Goal: Task Accomplishment & Management: Manage account settings

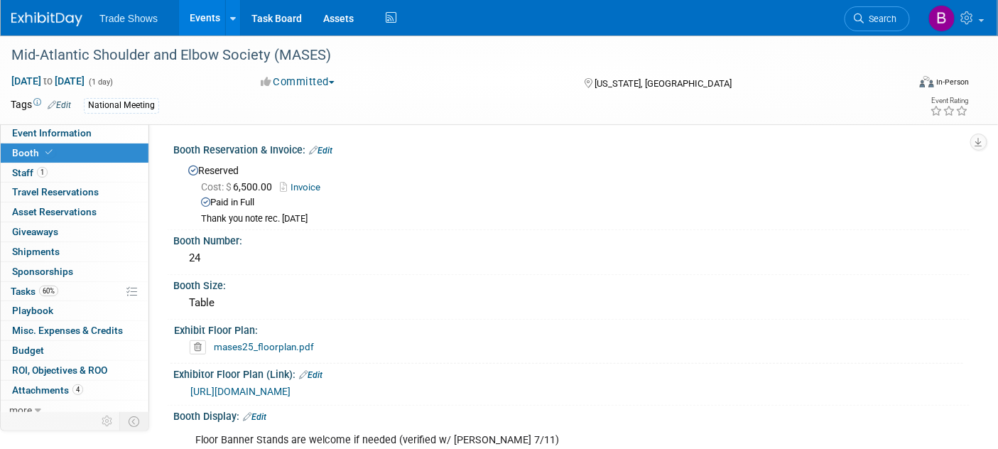
click at [74, 18] on img at bounding box center [46, 19] width 71 height 14
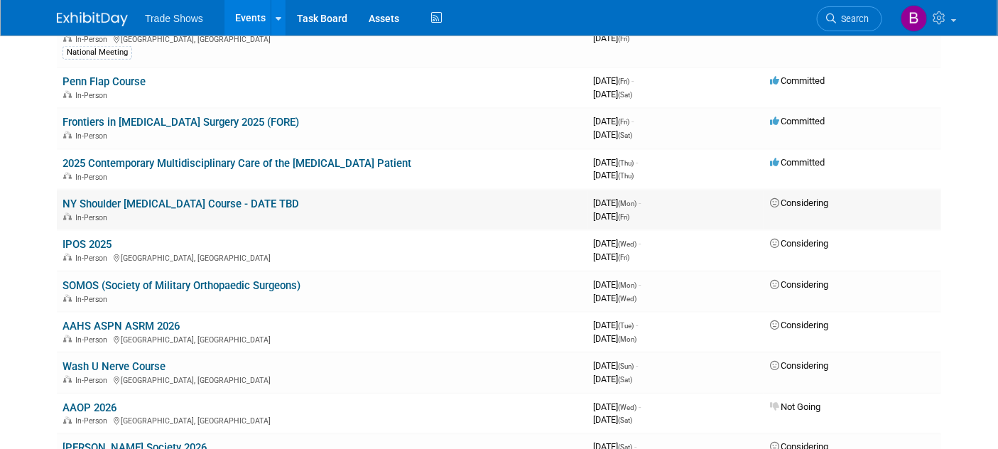
scroll to position [552, 0]
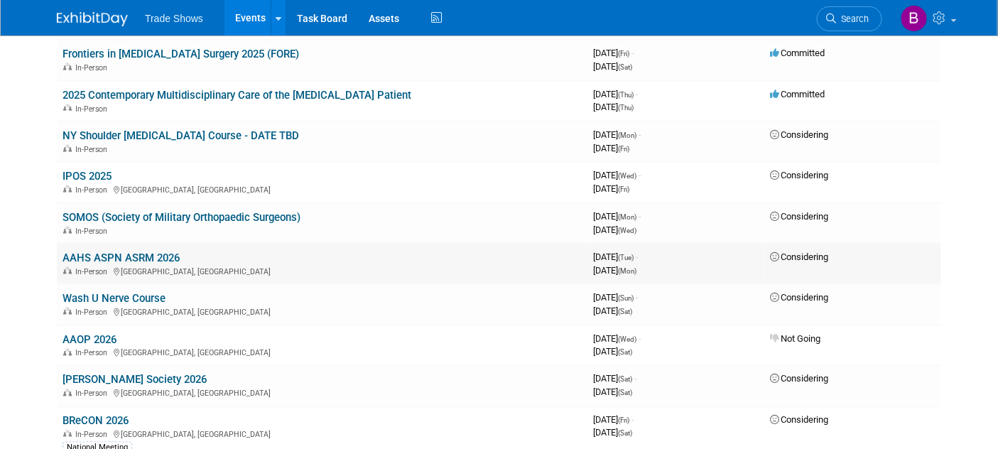
click at [163, 251] on link "AAHS ASPN ASRM 2026" at bounding box center [121, 257] width 117 height 13
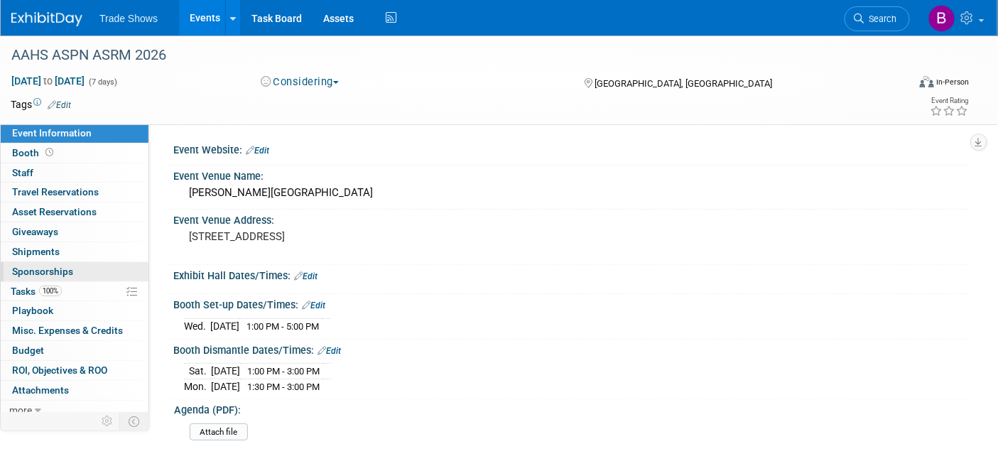
click at [70, 266] on span "Sponsorships 0" at bounding box center [42, 271] width 61 height 11
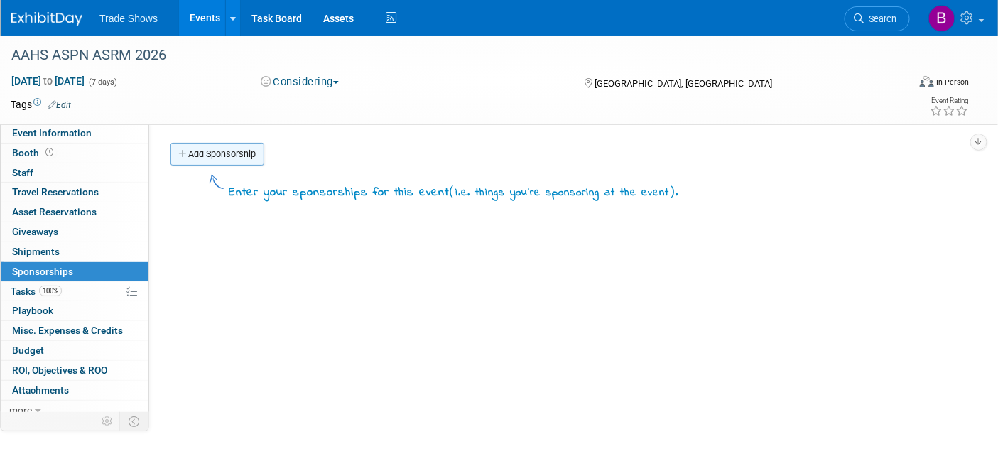
click at [254, 151] on link "Add Sponsorship" at bounding box center [217, 154] width 94 height 23
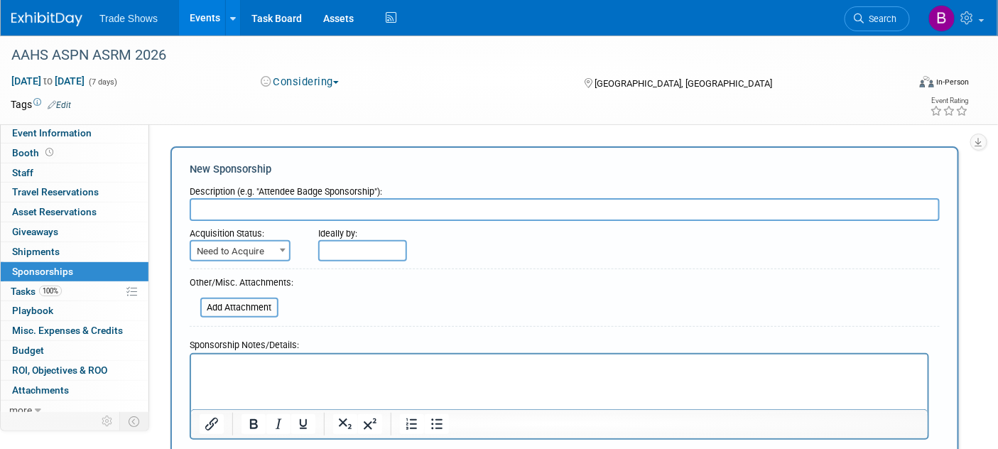
click at [282, 205] on input "text" at bounding box center [565, 209] width 750 height 23
type input "ASPN Lunch Symposium"
click at [259, 362] on p "Rich Text Area. Press ALT-0 for help." at bounding box center [559, 366] width 720 height 14
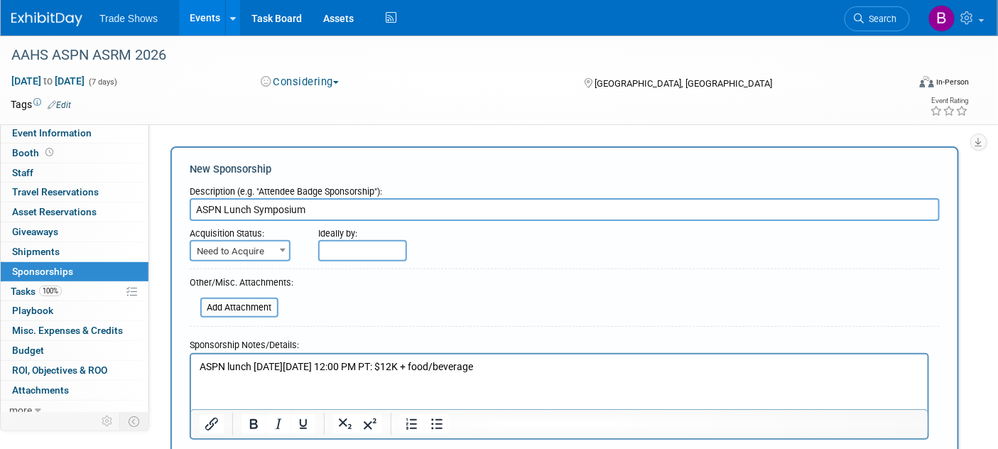
click at [589, 364] on p "ASPN lunch [DATE][DATE] 12:00 PM PT: $12K + food/beverage" at bounding box center [559, 366] width 720 height 14
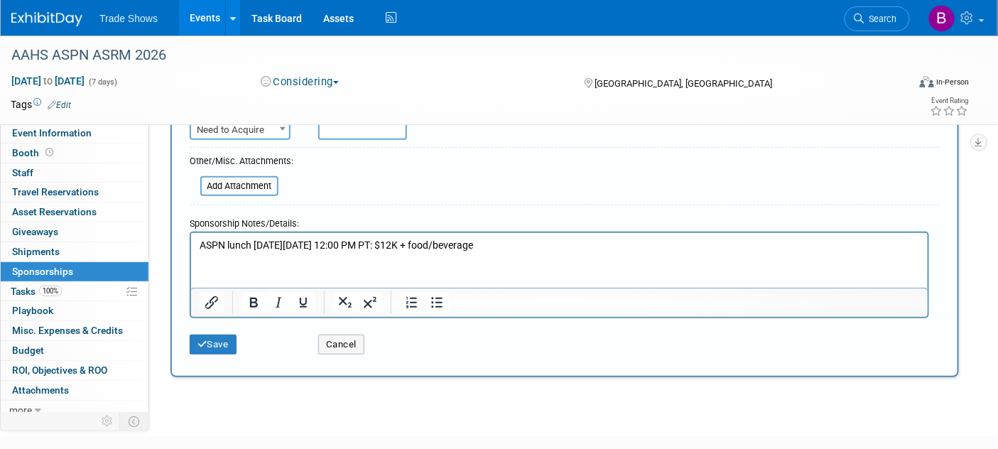
scroll to position [158, 0]
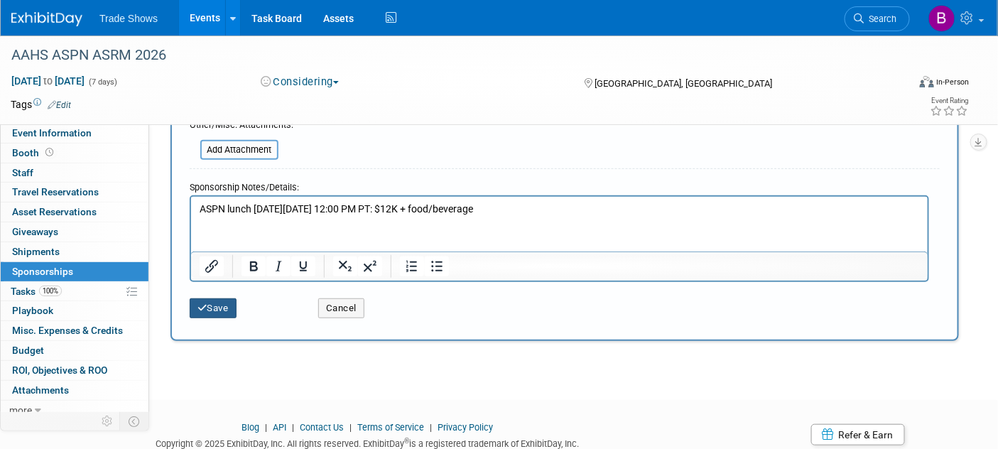
click at [214, 308] on button "Save" at bounding box center [213, 308] width 47 height 20
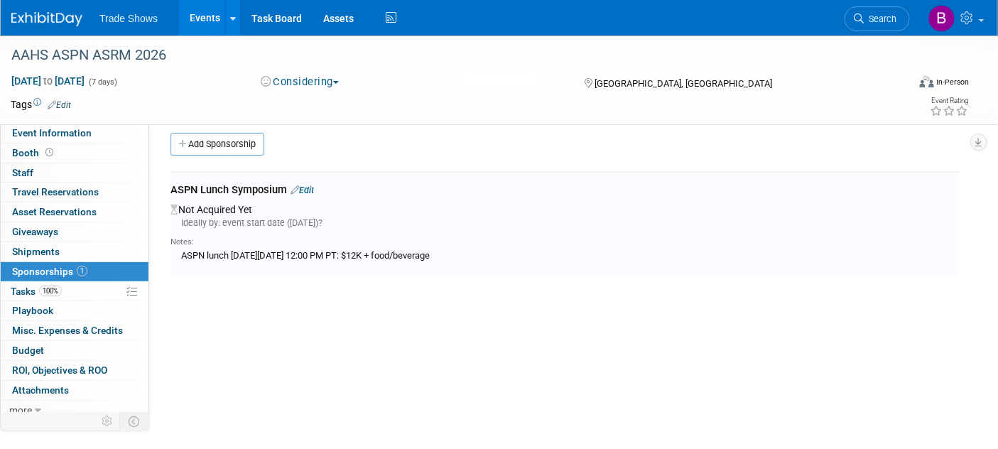
scroll to position [0, 0]
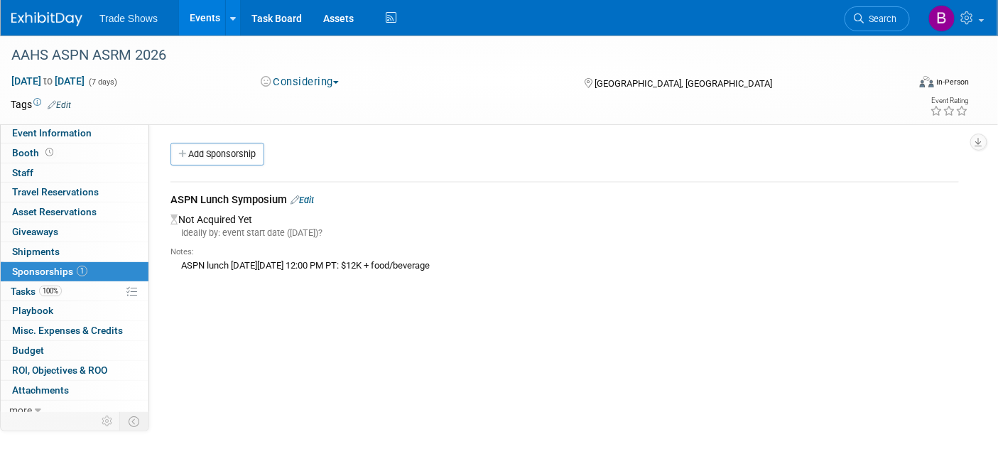
click at [264, 260] on div "ASPN lunch [DATE][DATE] 12:00 PM PT: $12K + food/beverage" at bounding box center [564, 265] width 788 height 15
click at [314, 198] on link "Edit" at bounding box center [302, 200] width 23 height 11
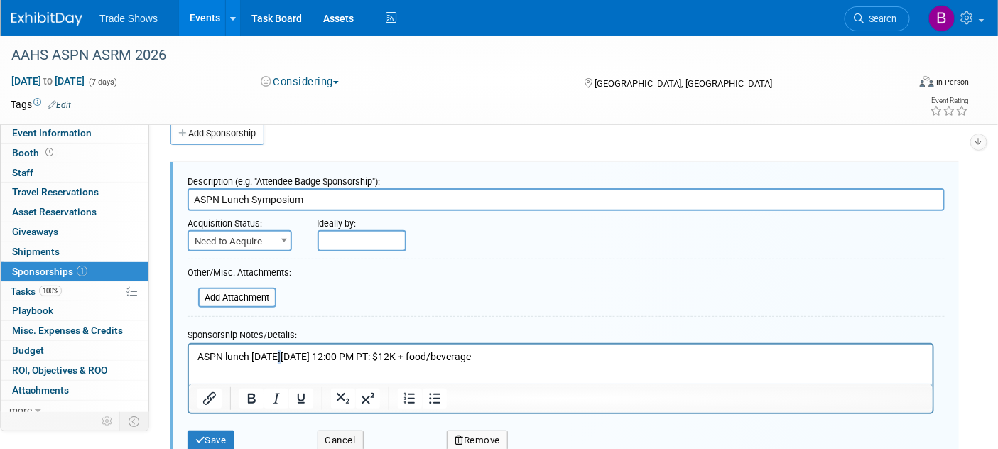
click at [278, 361] on p "ASPN lunch [DATE][DATE] 12:00 PM PT: $12K + food/beverage" at bounding box center [560, 356] width 727 height 14
click at [261, 364] on html "ASPN lunch [DATE][DATE] 12:00 PM PT: $12K + food/beverage" at bounding box center [560, 354] width 744 height 20
click at [585, 349] on p "ASPN lunch [DATE][DATE] 12:00 PM PT: $12K + food/beverage" at bounding box center [560, 356] width 727 height 14
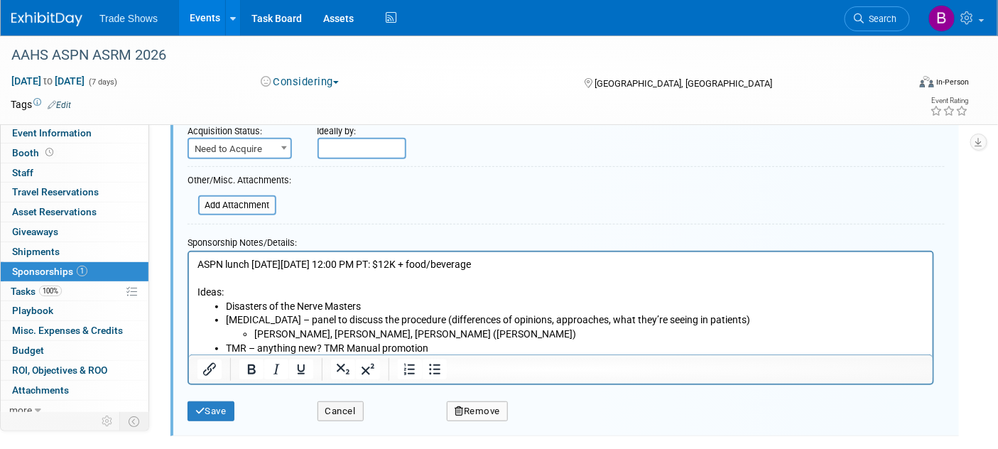
scroll to position [125, 0]
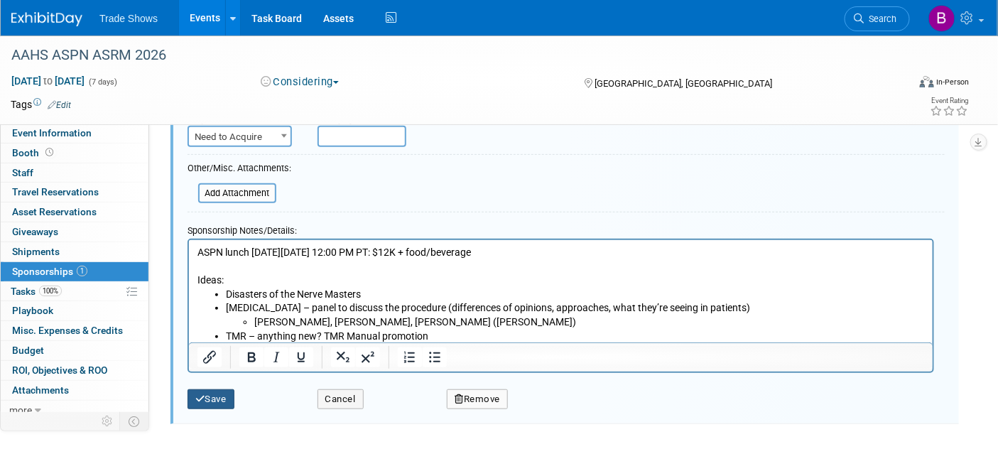
click at [216, 395] on button "Save" at bounding box center [211, 399] width 47 height 20
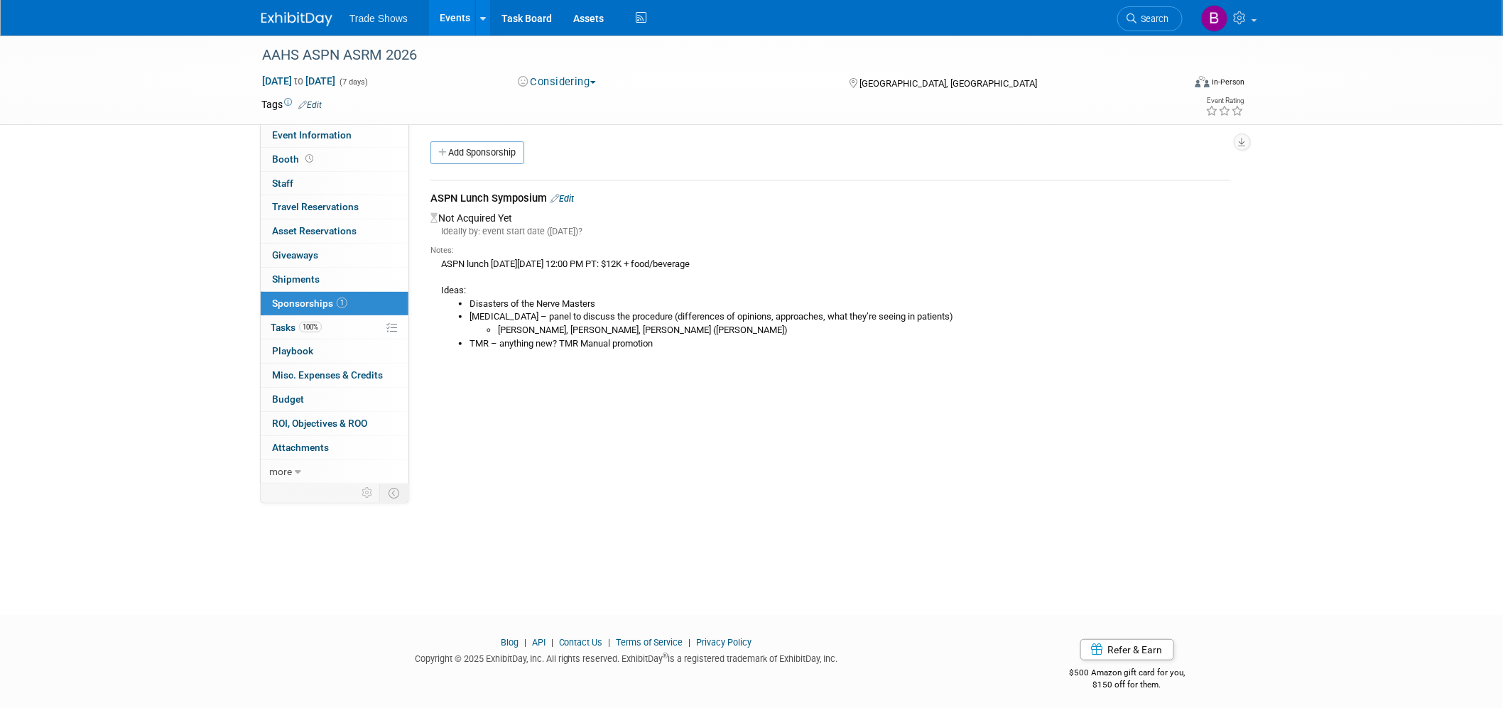
scroll to position [0, 0]
click at [305, 11] on link at bounding box center [305, 11] width 88 height 11
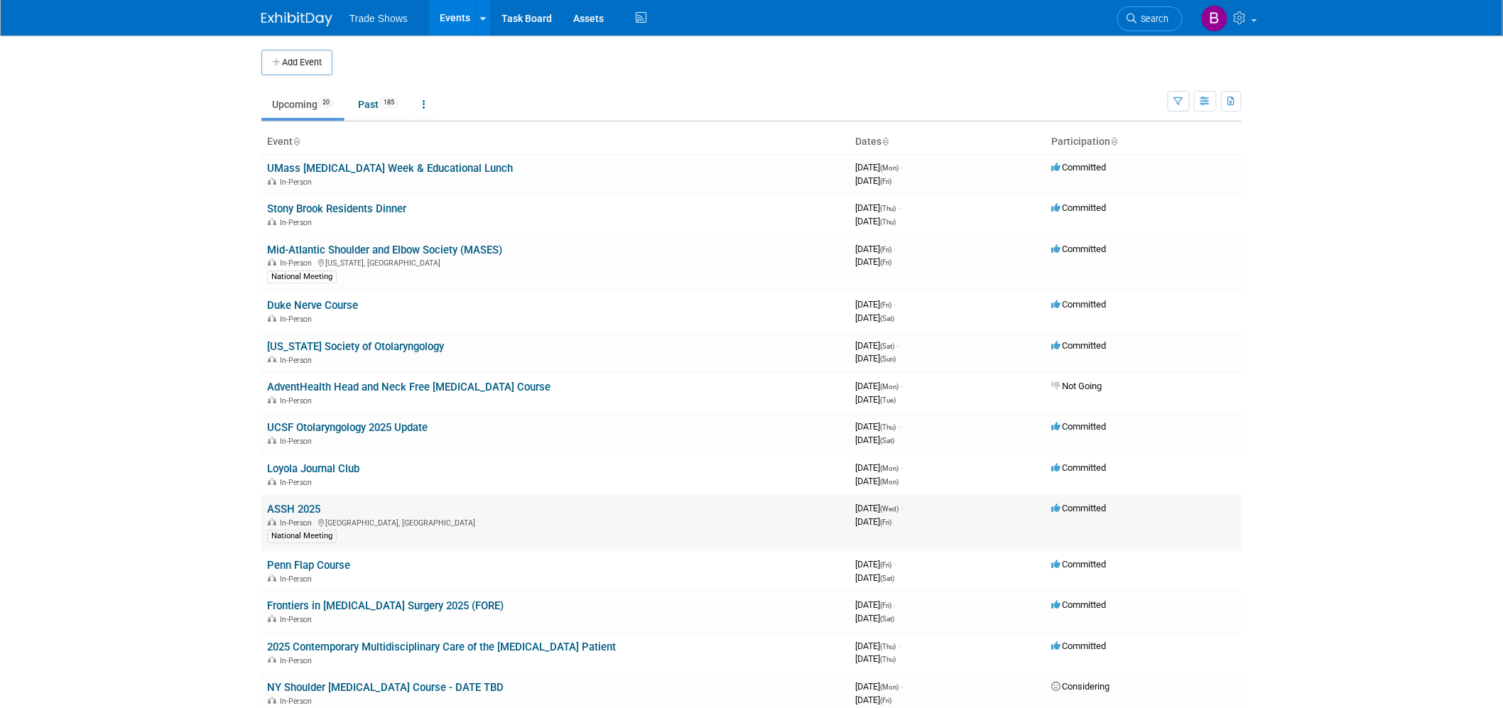
click at [302, 506] on link "ASSH 2025" at bounding box center [293, 509] width 53 height 13
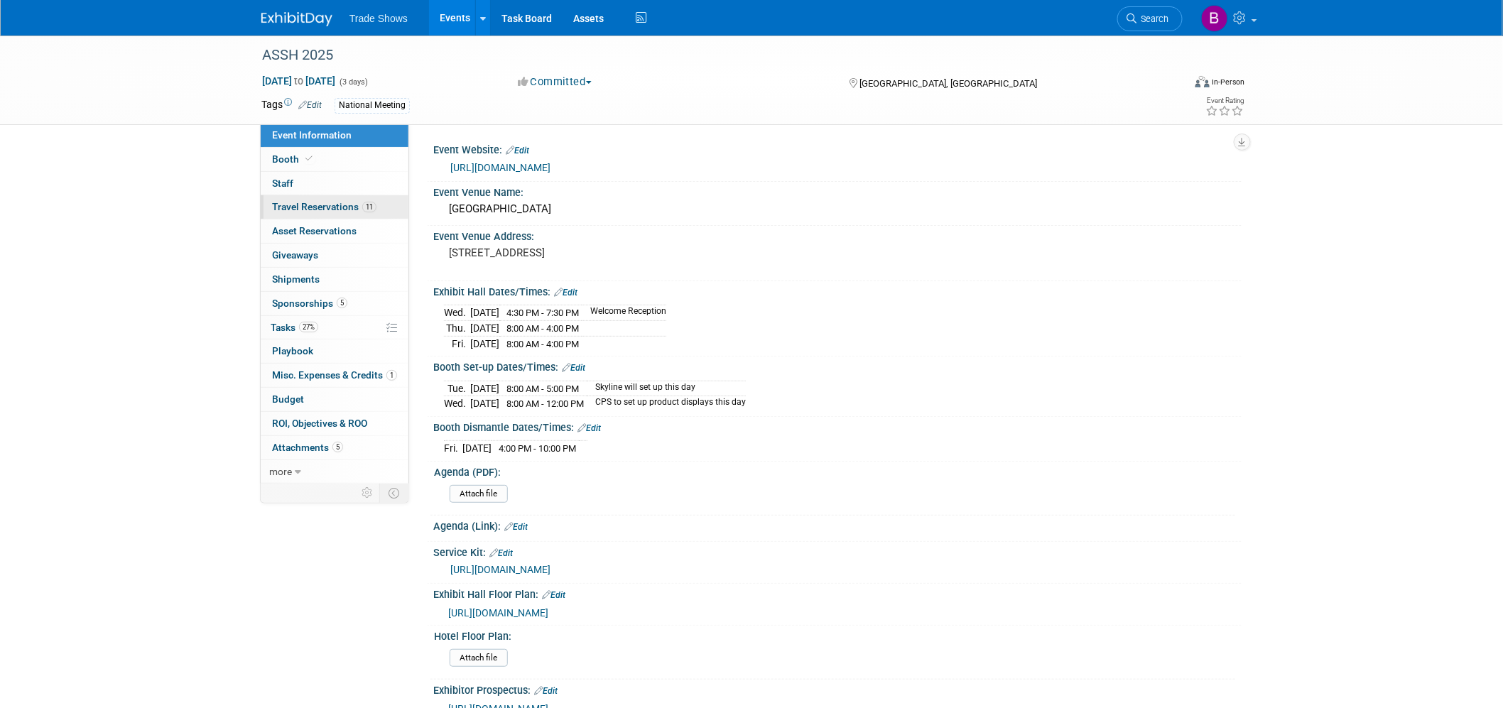
click at [314, 207] on span "Travel Reservations 11" at bounding box center [324, 206] width 104 height 11
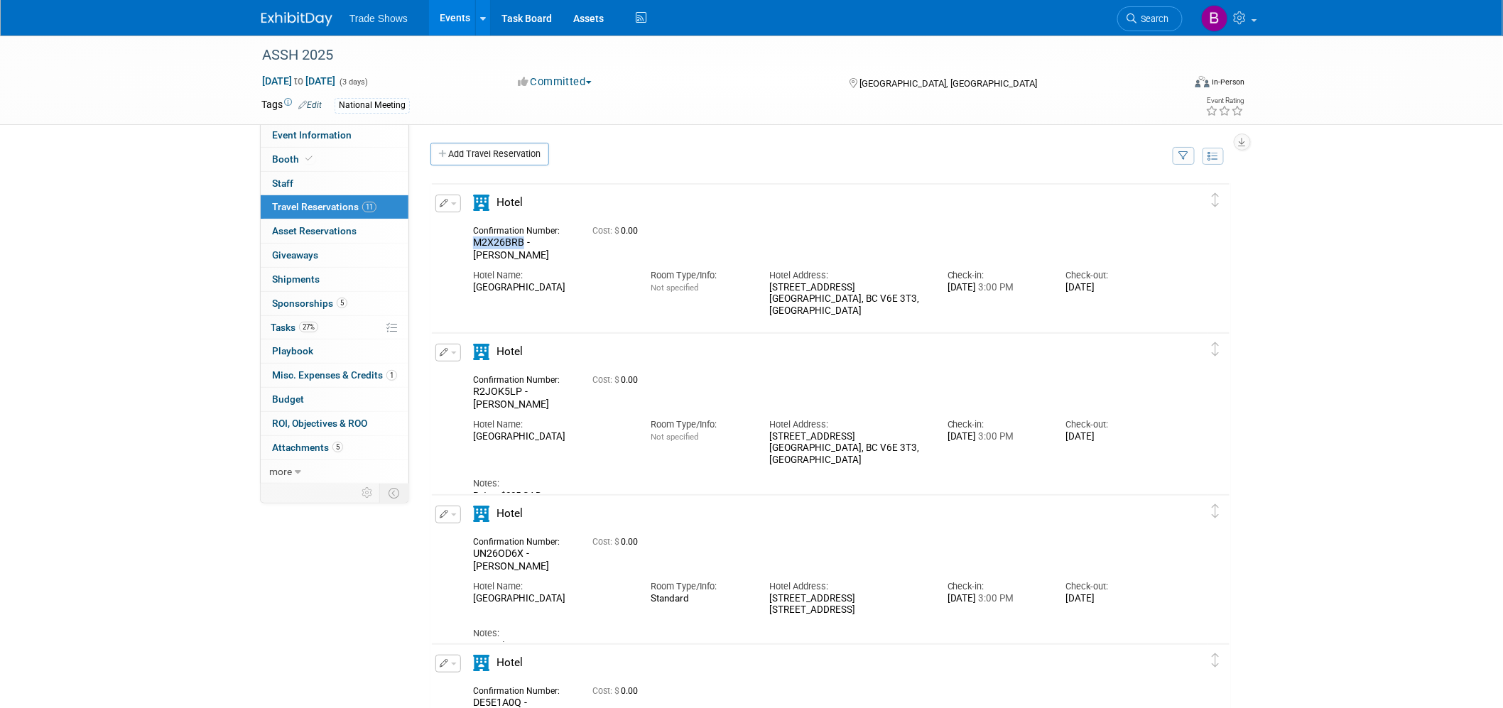
drag, startPoint x: 522, startPoint y: 243, endPoint x: 460, endPoint y: 237, distance: 62.8
click at [460, 237] on div "Edit Reservation Cost: $" at bounding box center [820, 274] width 776 height 158
copy span "M2X26BRB"
click at [445, 200] on icon "button" at bounding box center [444, 203] width 9 height 9
click at [462, 223] on button "Edit Reservation" at bounding box center [496, 228] width 120 height 21
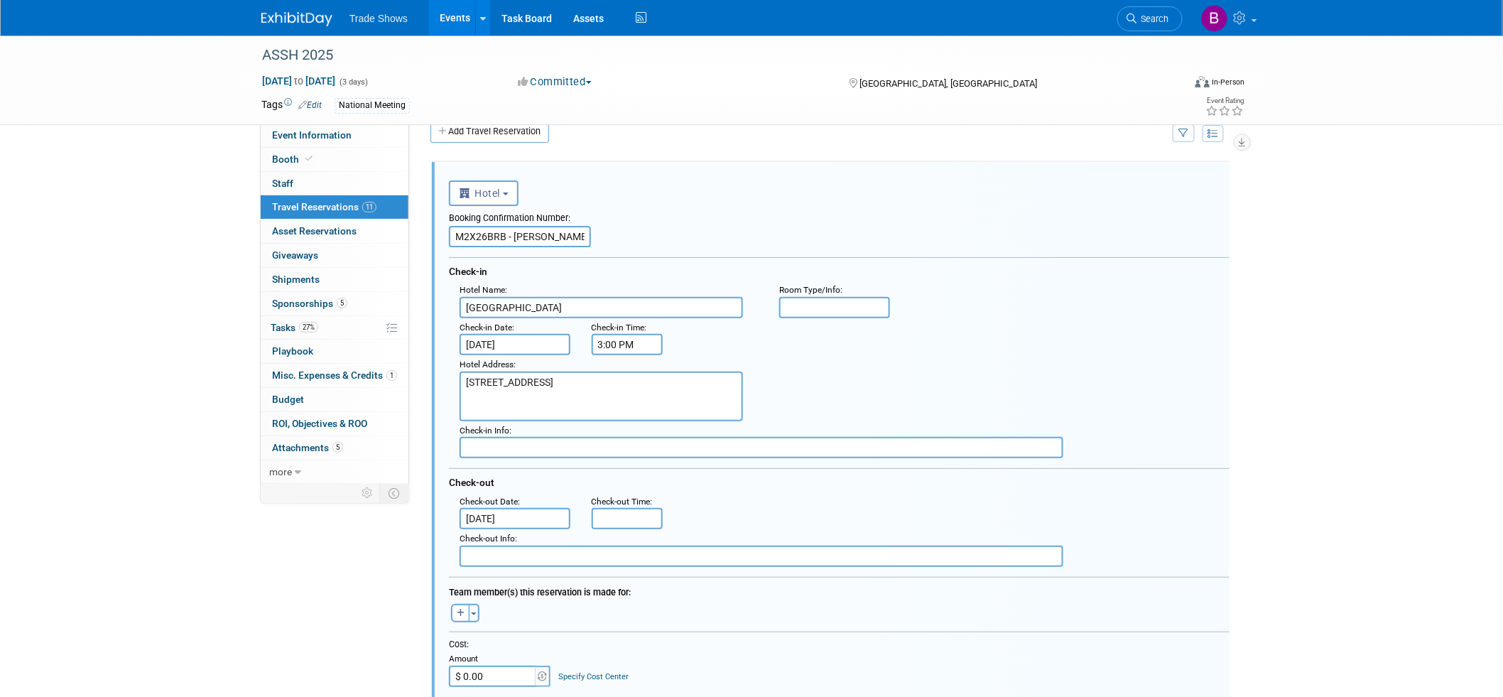
drag, startPoint x: 562, startPoint y: 237, endPoint x: 512, endPoint y: 240, distance: 49.8
click at [512, 240] on input "M2X26BRB - Phillips" at bounding box center [520, 236] width 142 height 21
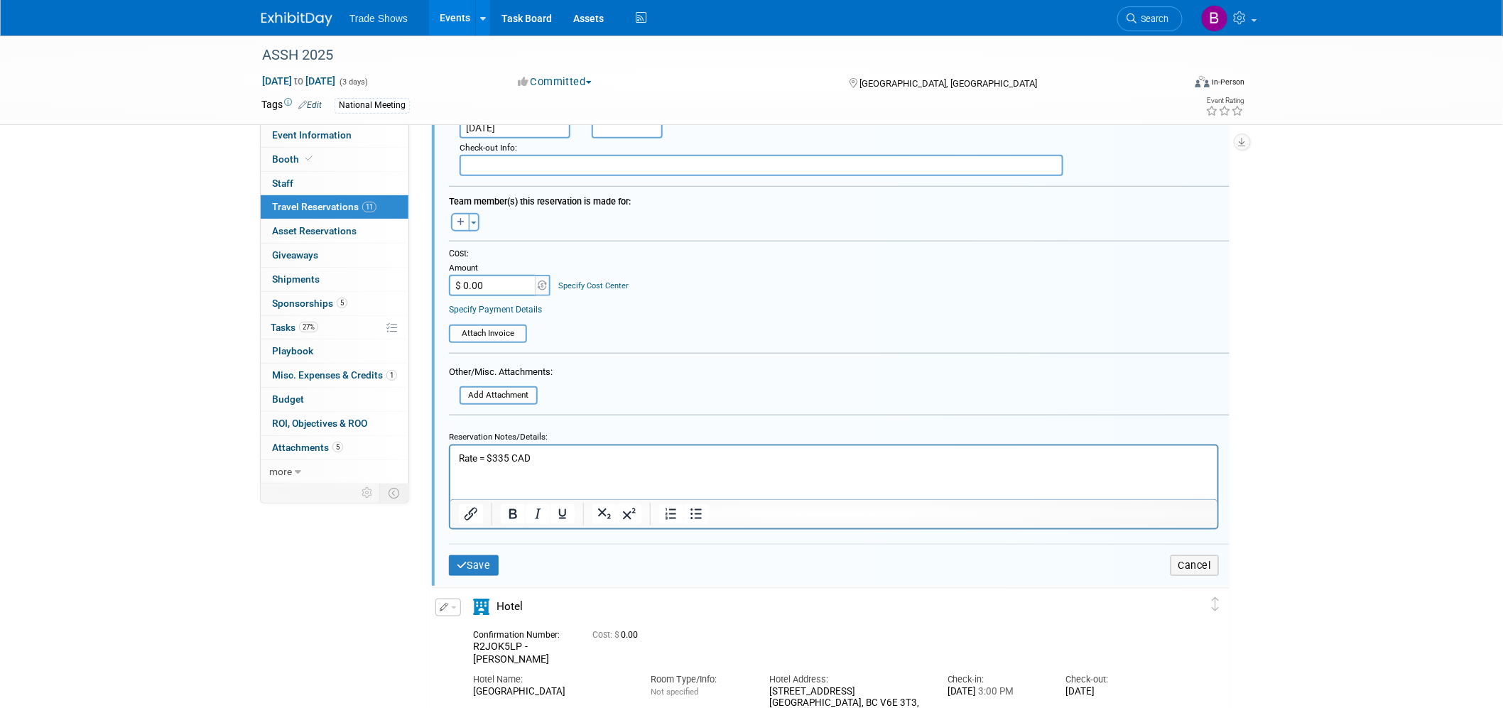
scroll to position [417, 0]
type input "M2X26BRB - [PERSON_NAME]"
click at [493, 552] on button "Save" at bounding box center [474, 562] width 50 height 21
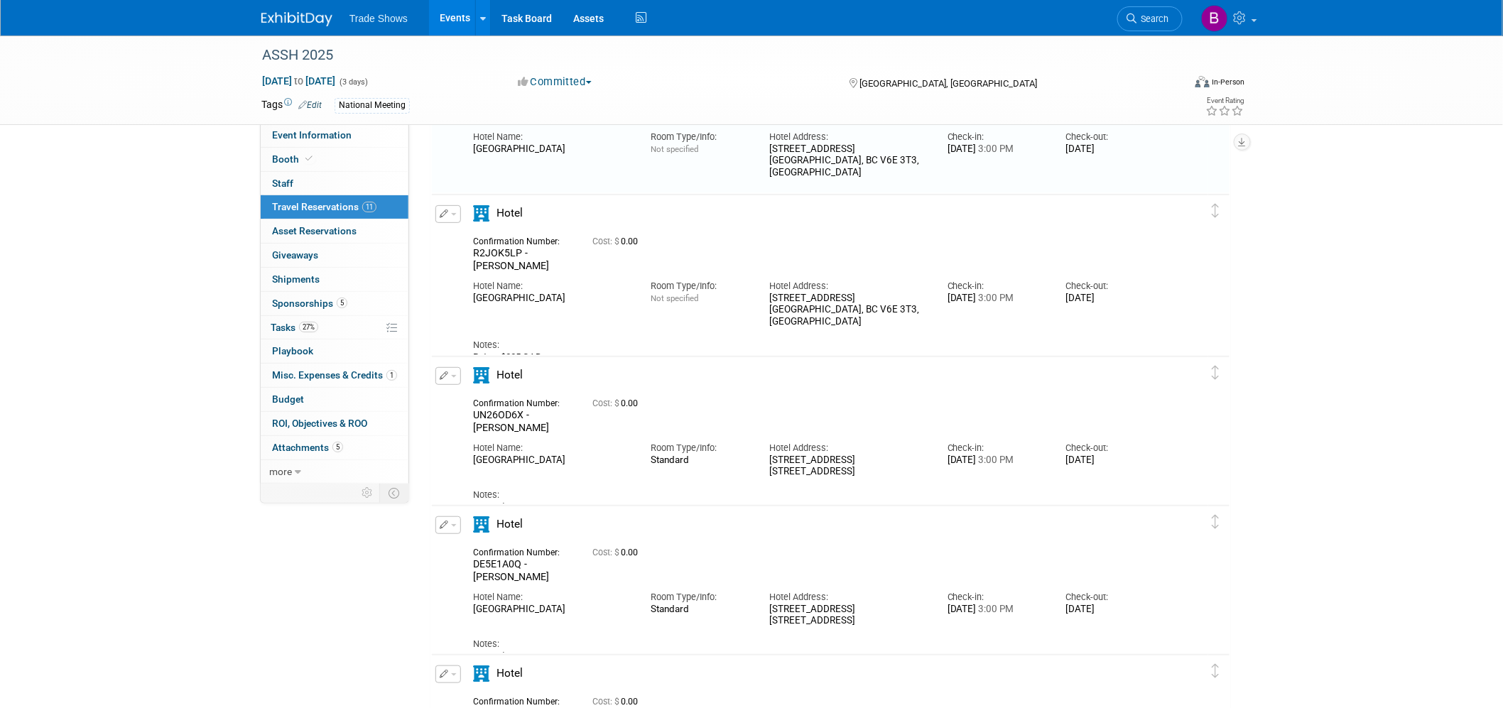
scroll to position [23, 0]
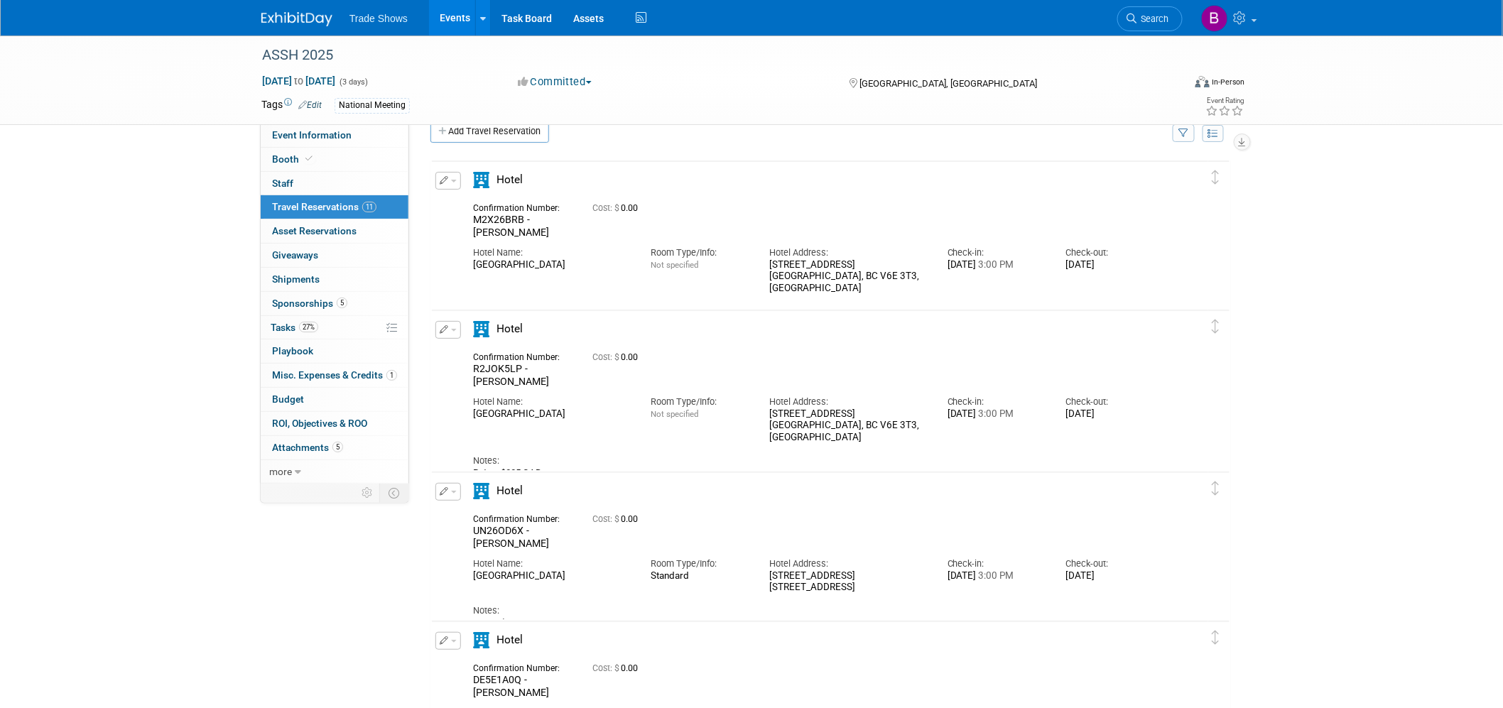
drag, startPoint x: 519, startPoint y: 367, endPoint x: 470, endPoint y: 365, distance: 49.8
click at [470, 365] on div "Confirmation Number: R2JOK5LP - Liz Russo" at bounding box center [521, 368] width 119 height 40
copy span "R2JOK5LP"
click at [451, 330] on span "button" at bounding box center [454, 330] width 6 height 3
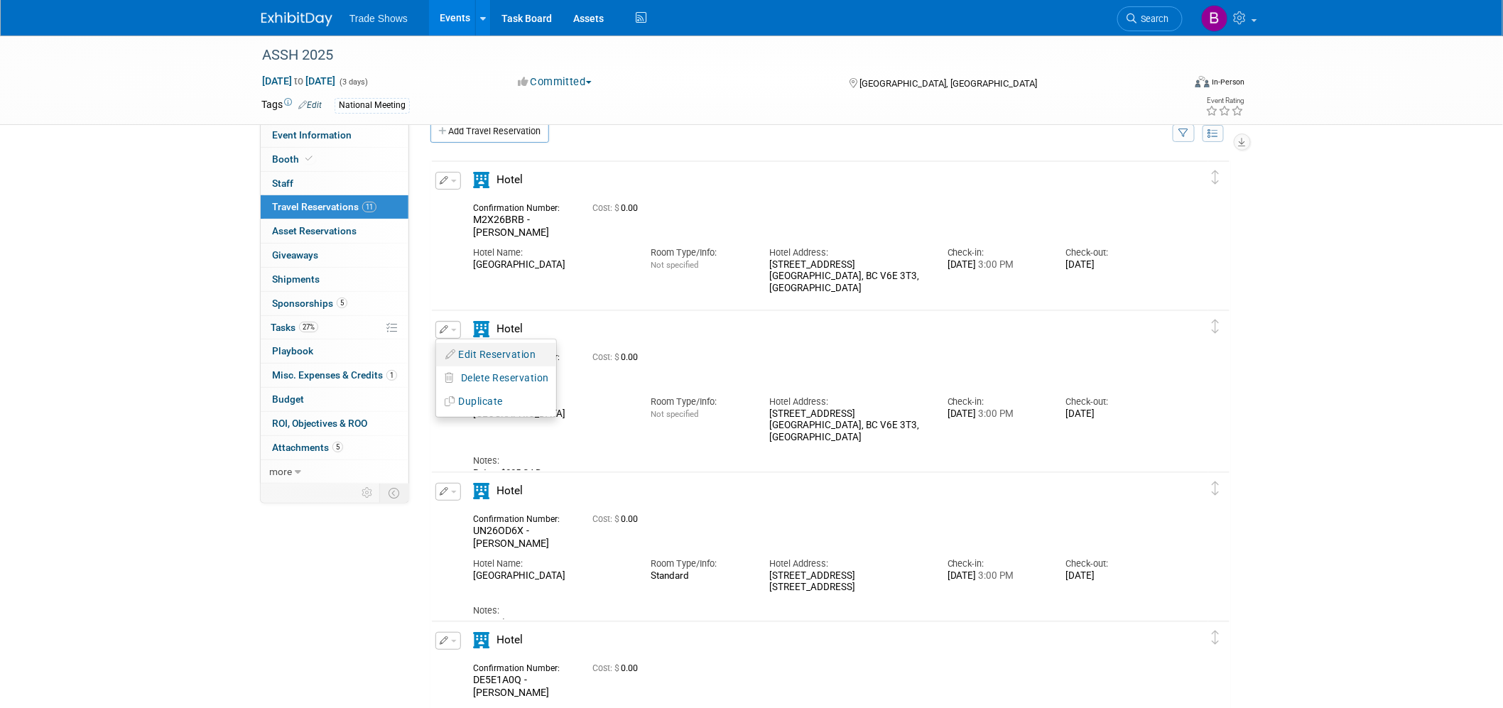
click at [474, 355] on button "Edit Reservation" at bounding box center [496, 355] width 120 height 21
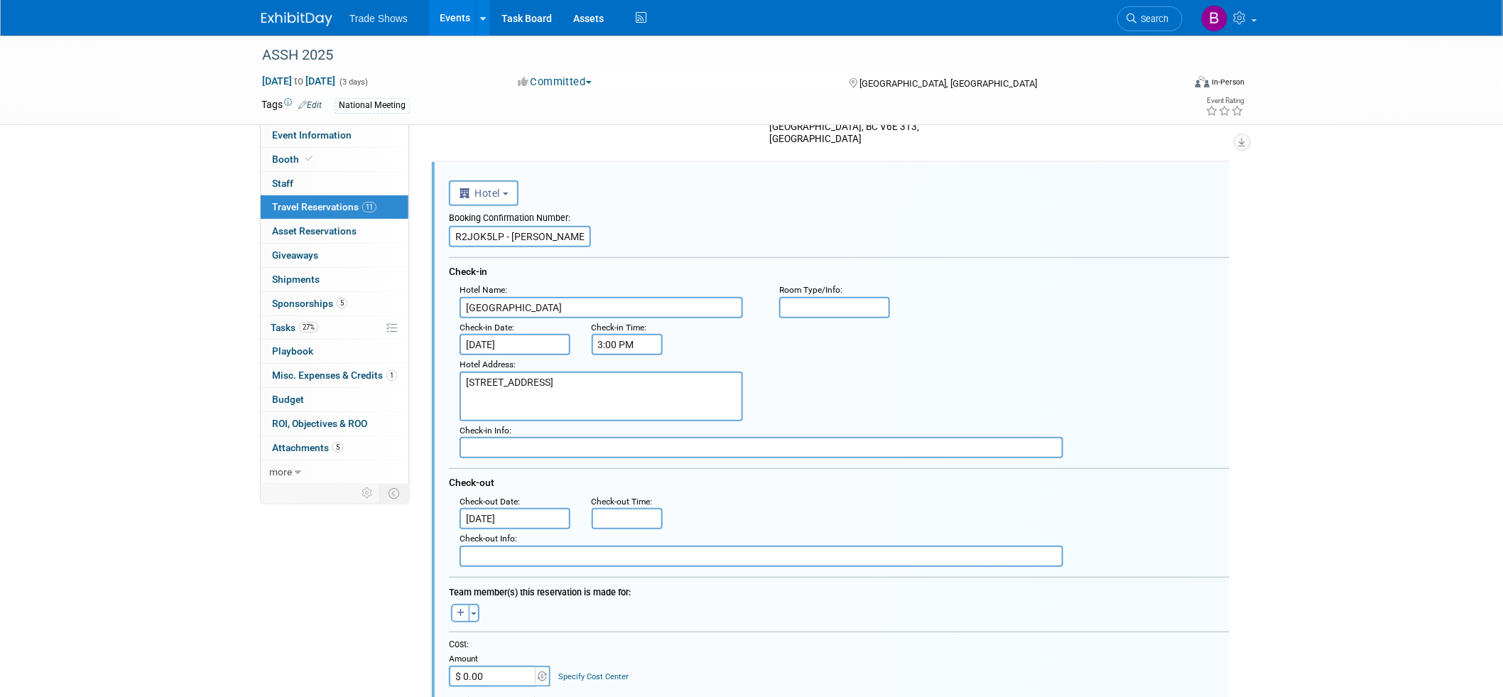
scroll to position [0, 0]
click at [569, 233] on input "R2JOK5LP - Liz Russo" at bounding box center [520, 236] width 142 height 21
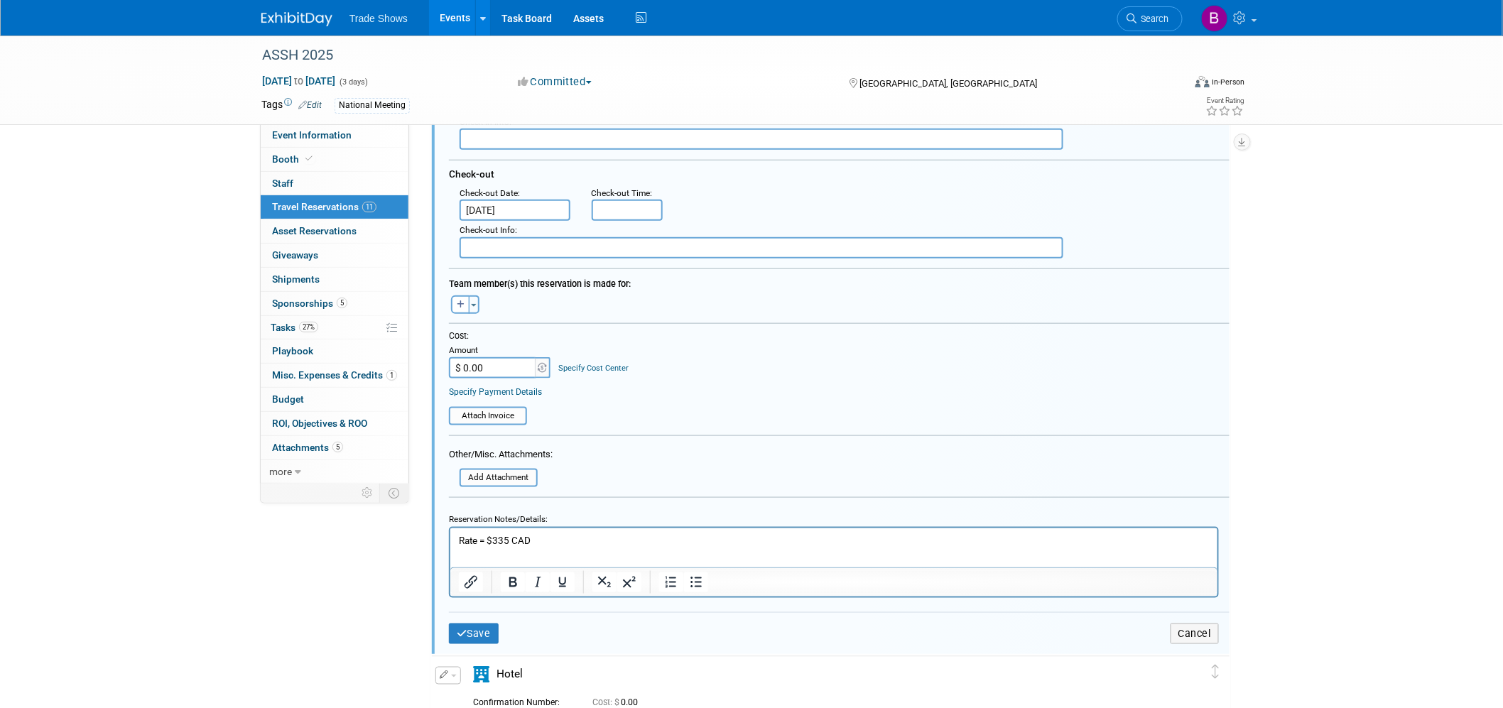
scroll to position [487, 0]
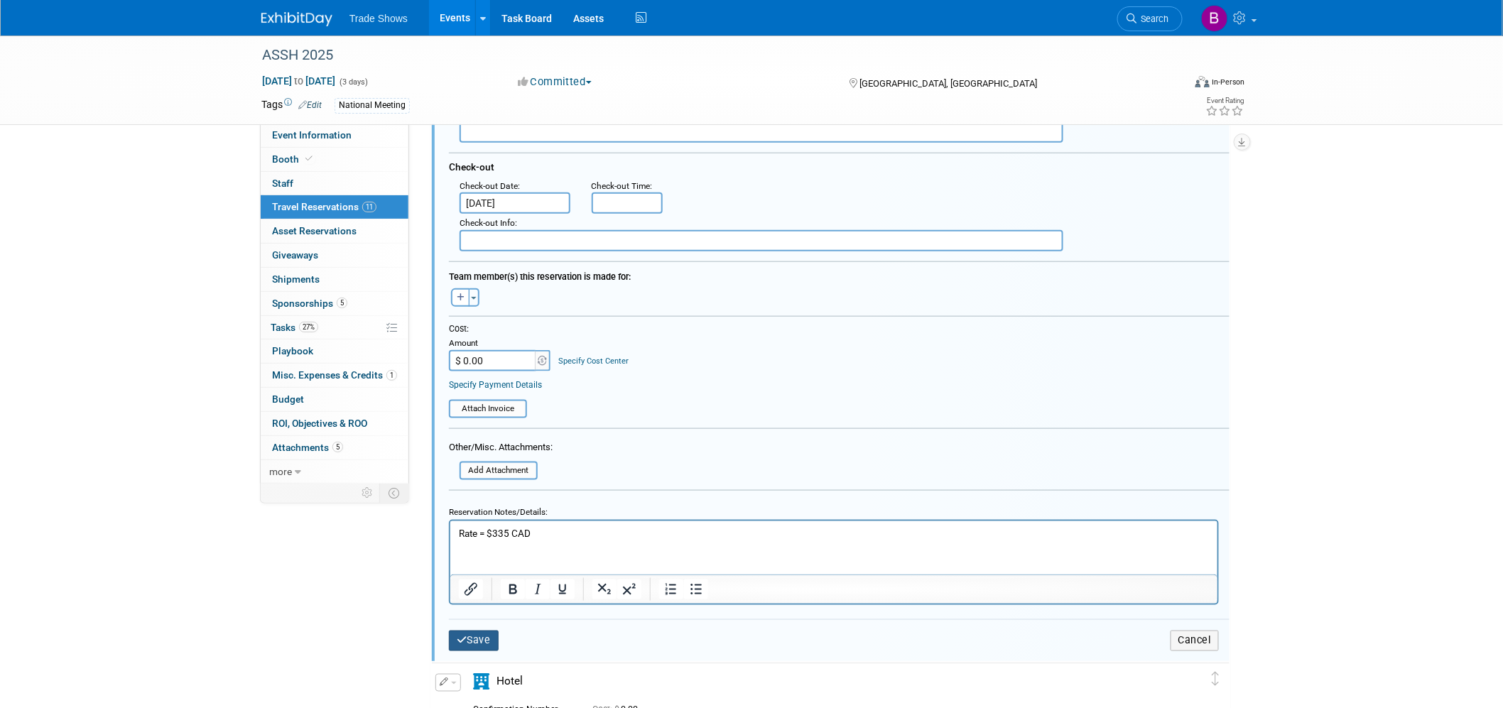
type input "R2JOK5LP - Nate Cook"
click at [476, 631] on button "Save" at bounding box center [474, 641] width 50 height 21
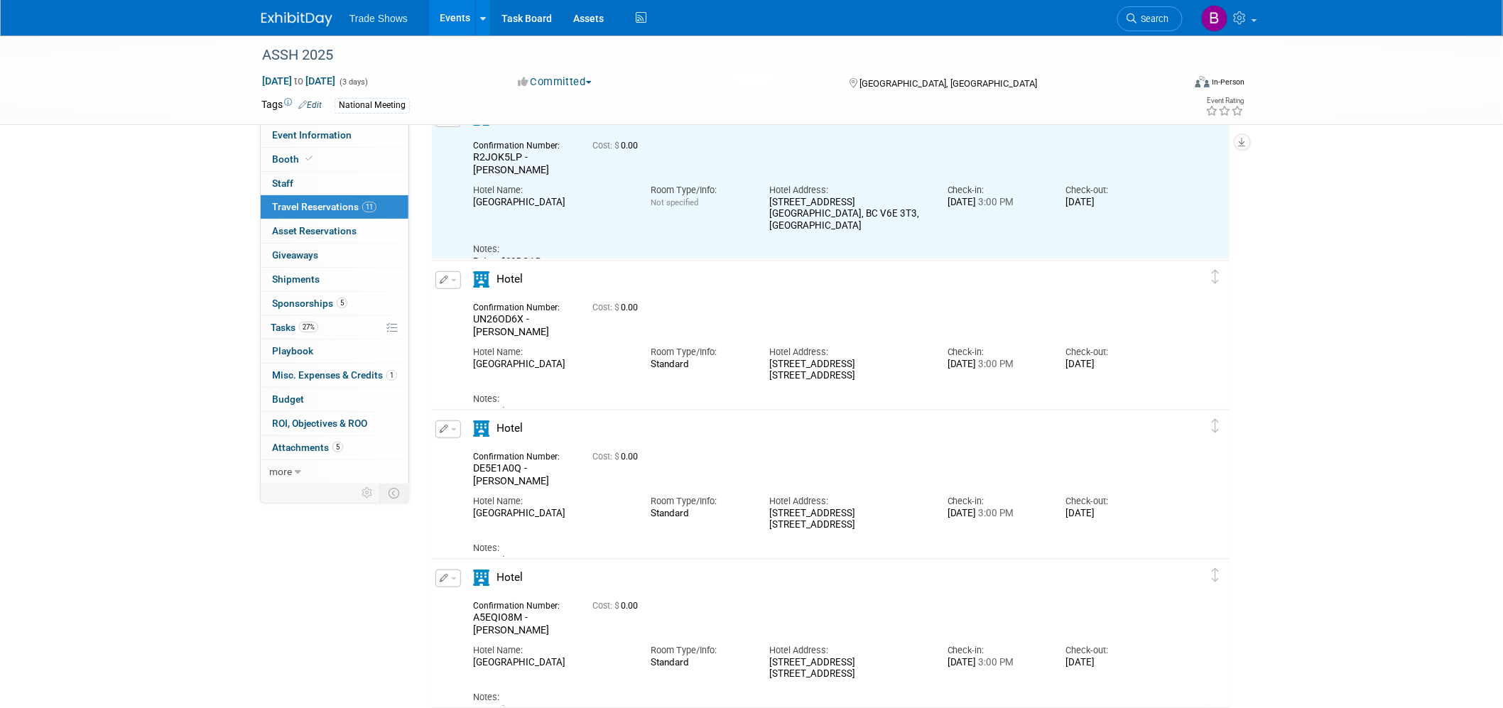
scroll to position [172, 0]
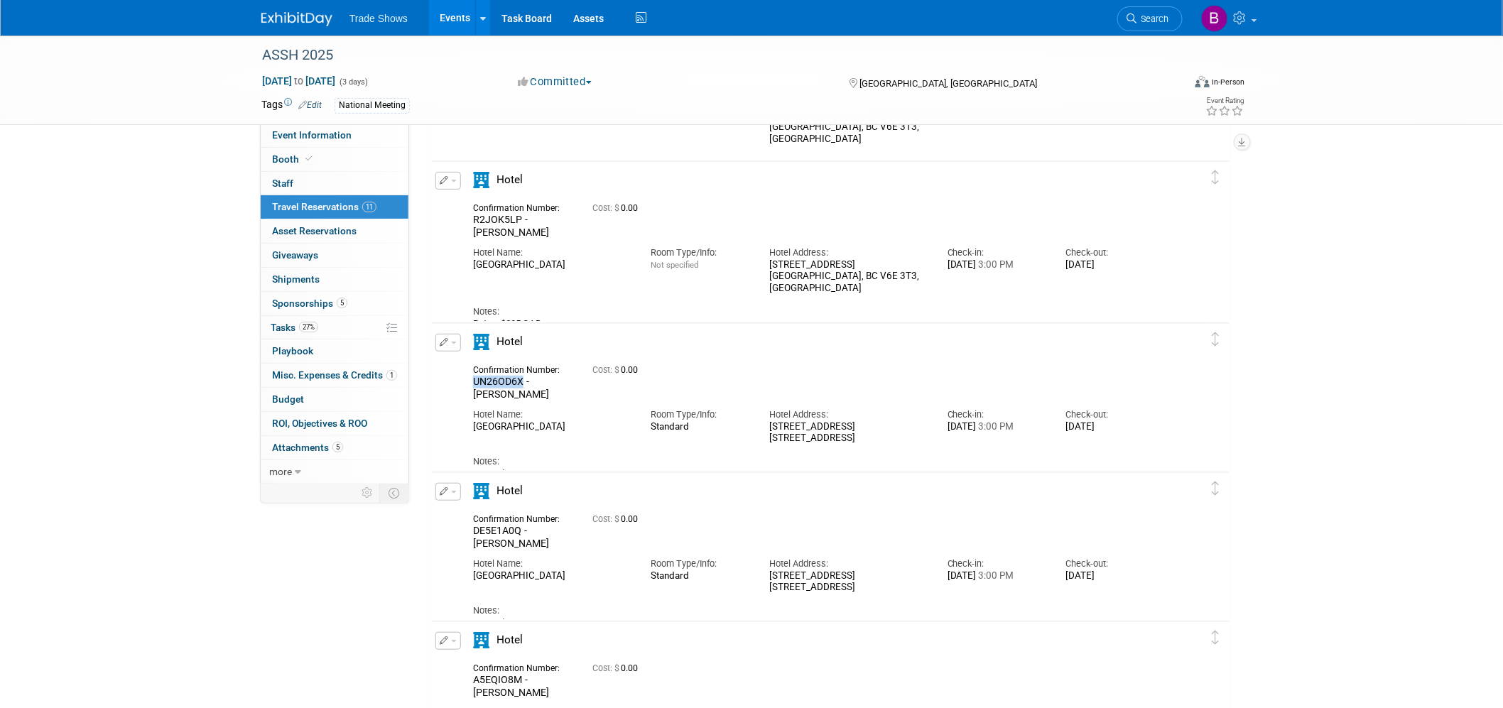
drag, startPoint x: 521, startPoint y: 379, endPoint x: 465, endPoint y: 381, distance: 55.5
click at [465, 381] on div "Confirmation Number: UN26OD6X - Lewis" at bounding box center [521, 381] width 119 height 40
copy span "UN26OD6X"
click at [564, 408] on div "Hotel Name:" at bounding box center [551, 414] width 156 height 13
drag, startPoint x: 521, startPoint y: 379, endPoint x: 469, endPoint y: 379, distance: 51.9
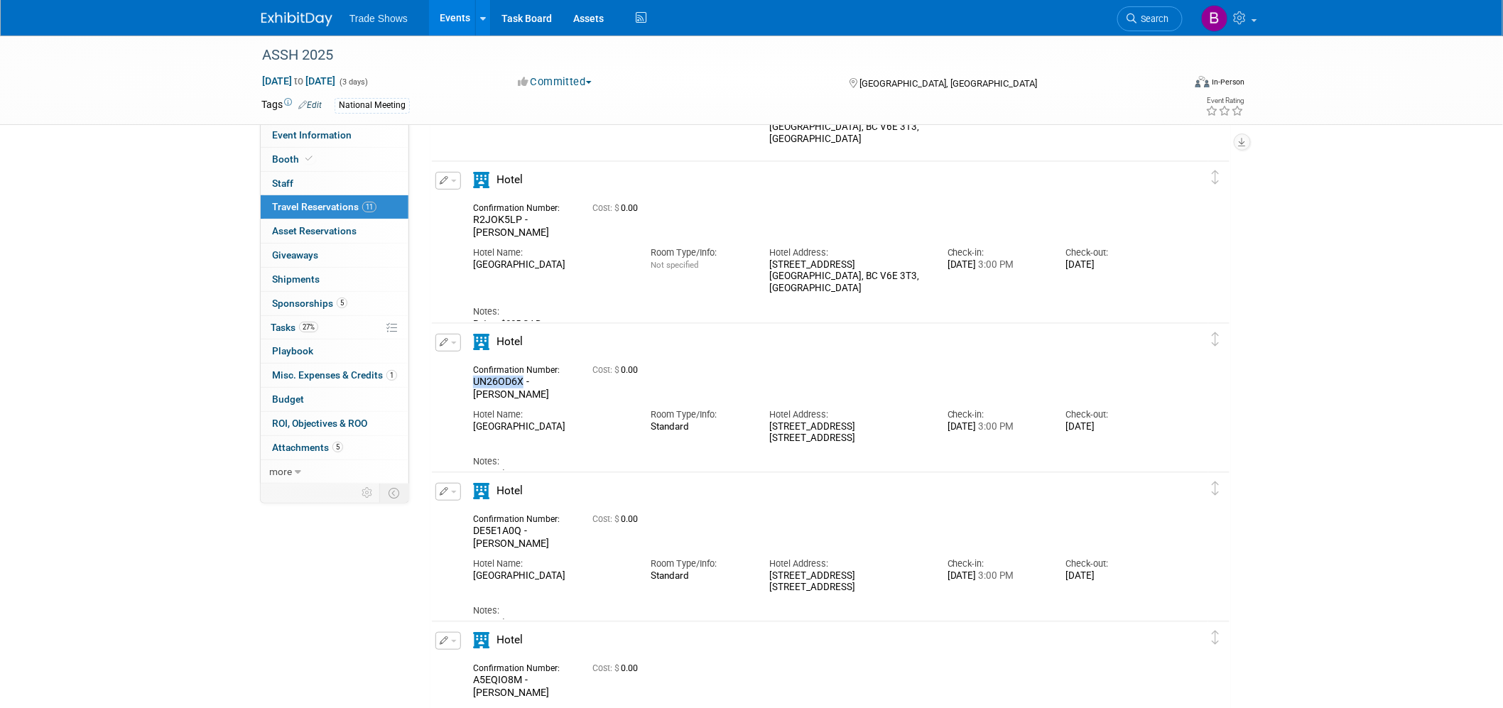
click at [469, 379] on div "Confirmation Number: UN26OD6X - Lewis" at bounding box center [521, 381] width 119 height 40
copy span "UN26OD6X"
click at [519, 408] on div "Hotel Name:" at bounding box center [551, 414] width 156 height 13
click at [455, 343] on button "button" at bounding box center [448, 343] width 26 height 18
click at [469, 373] on button "Edit Reservation" at bounding box center [496, 367] width 120 height 21
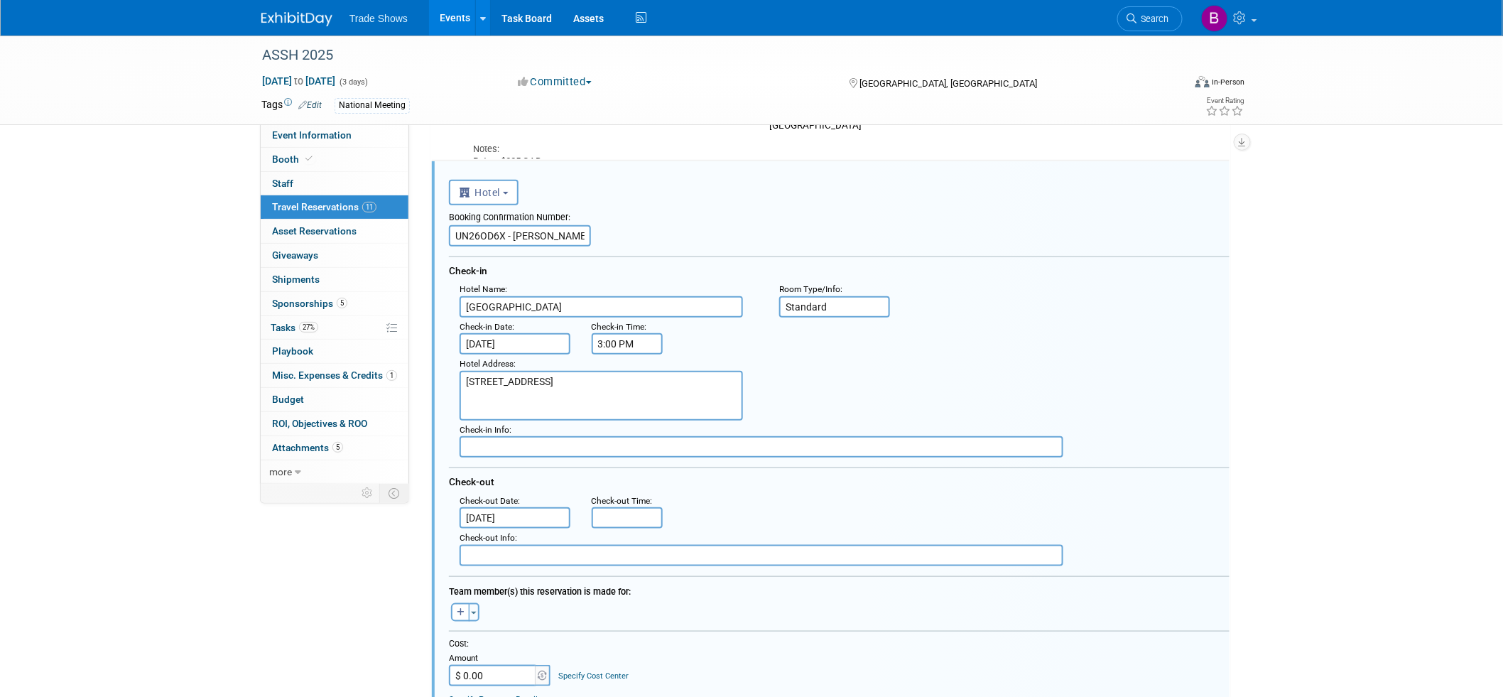
scroll to position [0, 0]
drag, startPoint x: 552, startPoint y: 237, endPoint x: 514, endPoint y: 251, distance: 40.0
click at [514, 251] on div "Booking Confirmation Number: UN26OD6X - Lewis Check-in Hotel Name : Vancouver M…" at bounding box center [839, 385] width 781 height 361
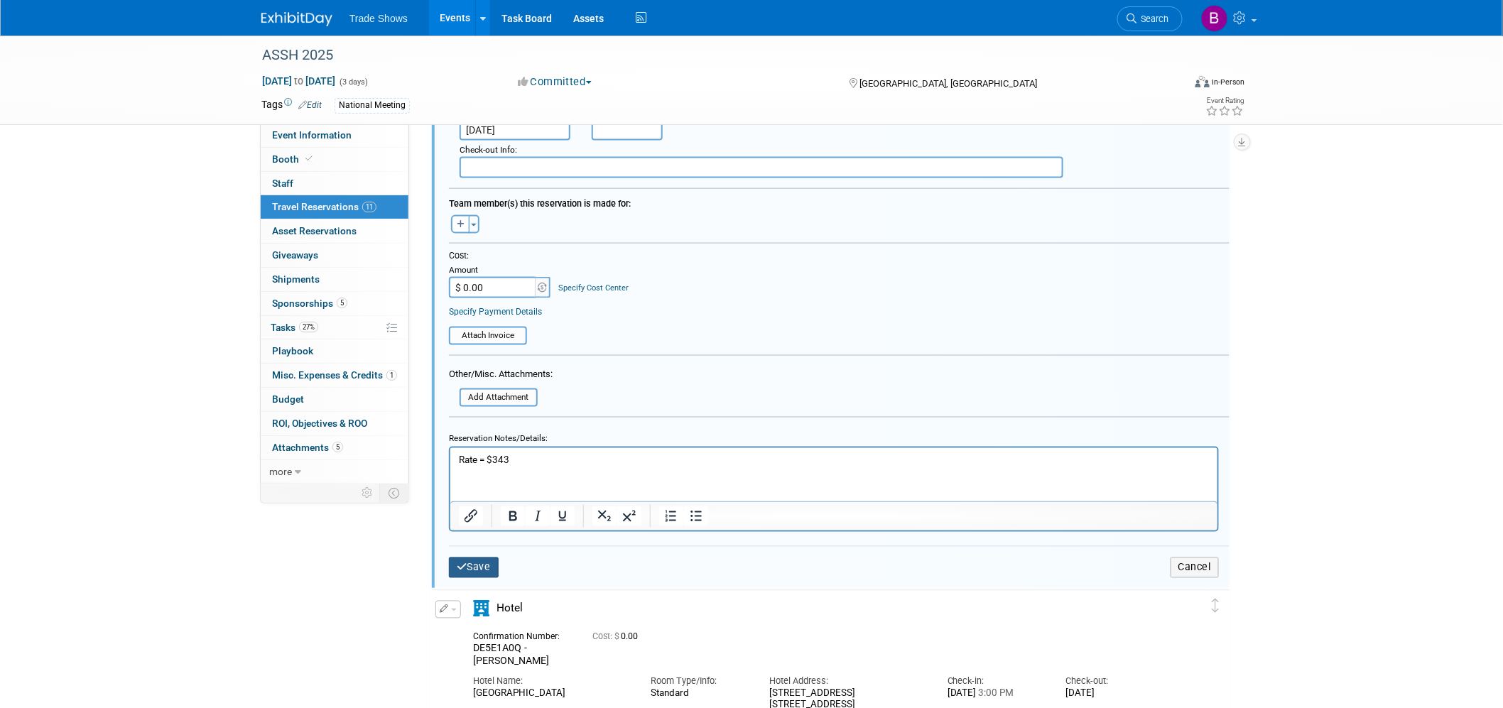
scroll to position [729, 0]
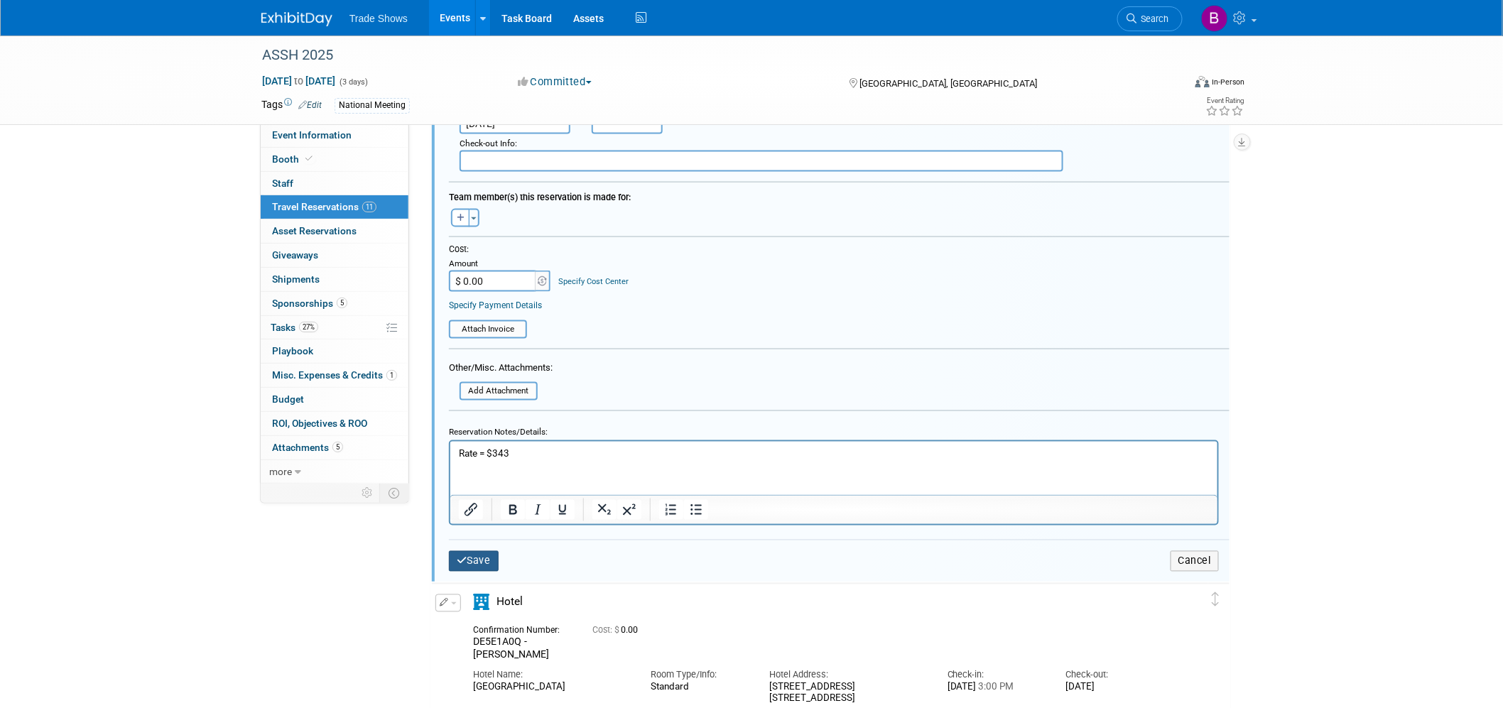
type input "UN26OD6X - CXL"
click at [479, 551] on button "Save" at bounding box center [474, 561] width 50 height 21
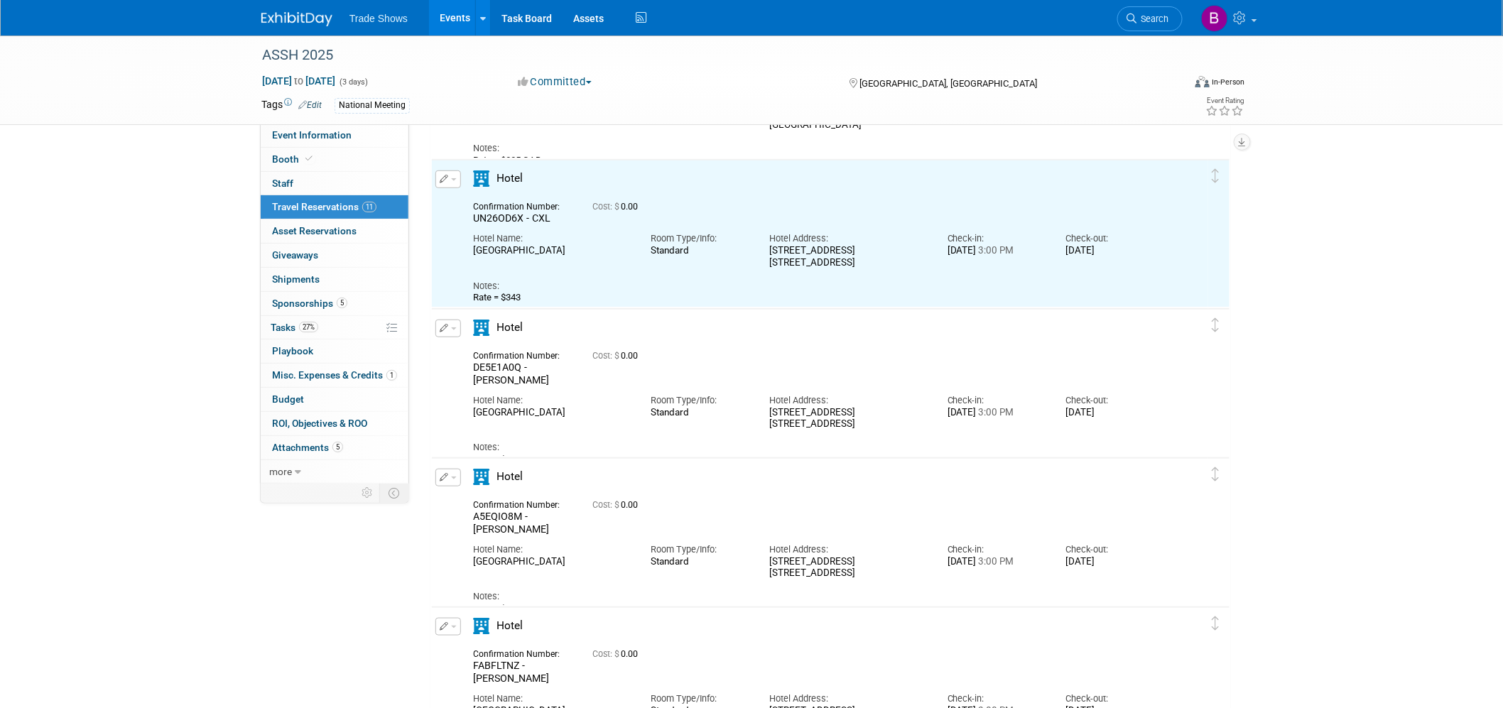
scroll to position [335, 0]
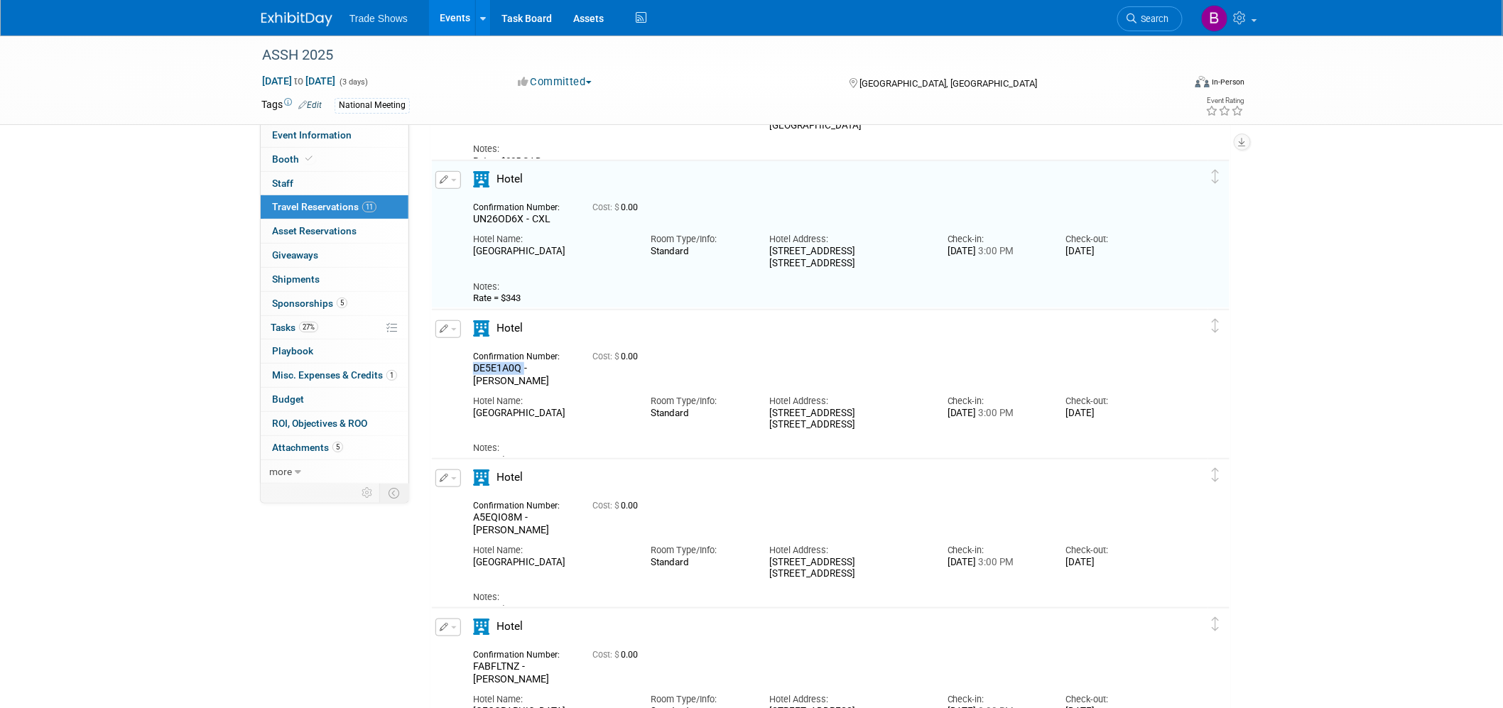
drag, startPoint x: 522, startPoint y: 368, endPoint x: 470, endPoint y: 368, distance: 52.6
click at [470, 368] on div "Confirmation Number: DE5E1A0Q - Scanlan" at bounding box center [521, 367] width 119 height 40
copy span "DE5E1A0Q"
click at [443, 324] on button "button" at bounding box center [448, 329] width 26 height 18
click at [472, 352] on button "Edit Reservation" at bounding box center [496, 354] width 120 height 21
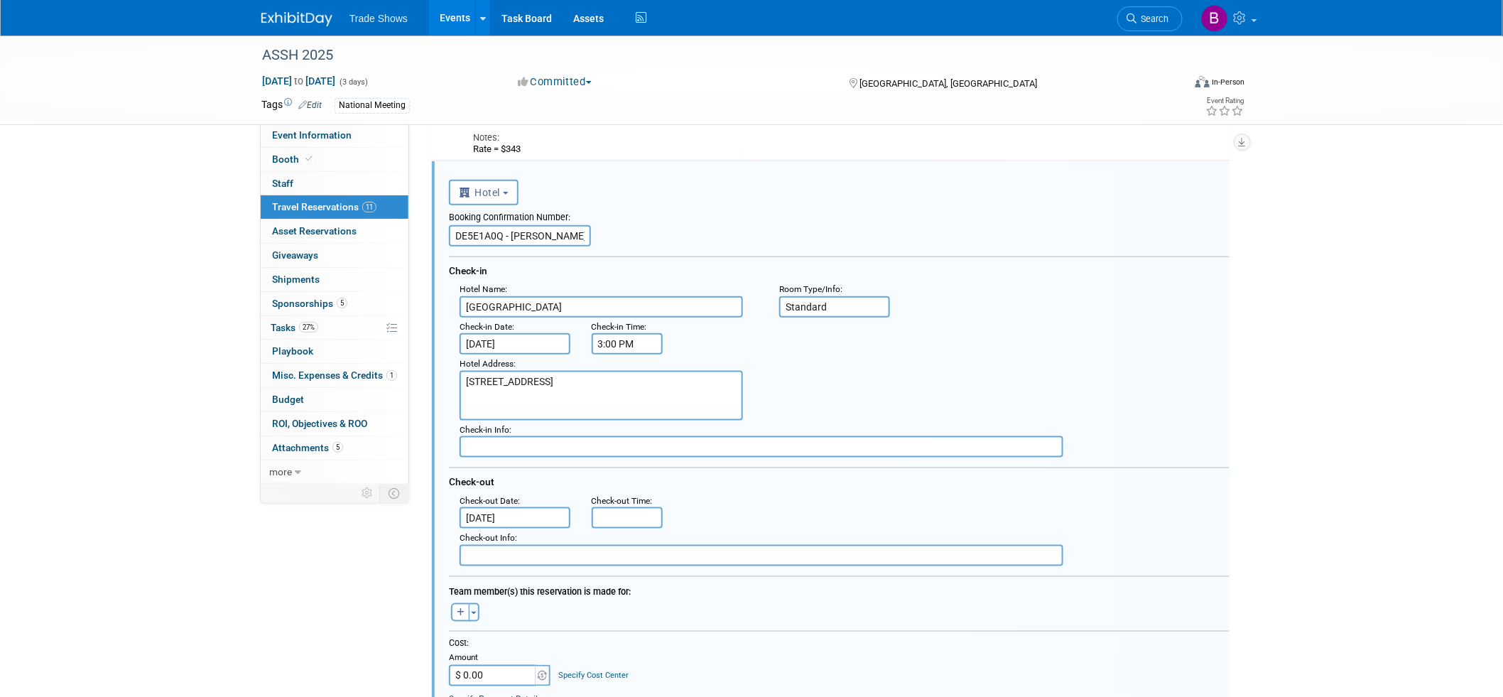
scroll to position [0, 0]
drag, startPoint x: 550, startPoint y: 234, endPoint x: 509, endPoint y: 238, distance: 41.4
click at [509, 238] on input "DE5E1A0Q - Scanlan" at bounding box center [520, 235] width 142 height 21
type input "DE5E1A0Q - Holguin"
click at [725, 213] on div "Booking Confirmation Number:" at bounding box center [839, 215] width 781 height 20
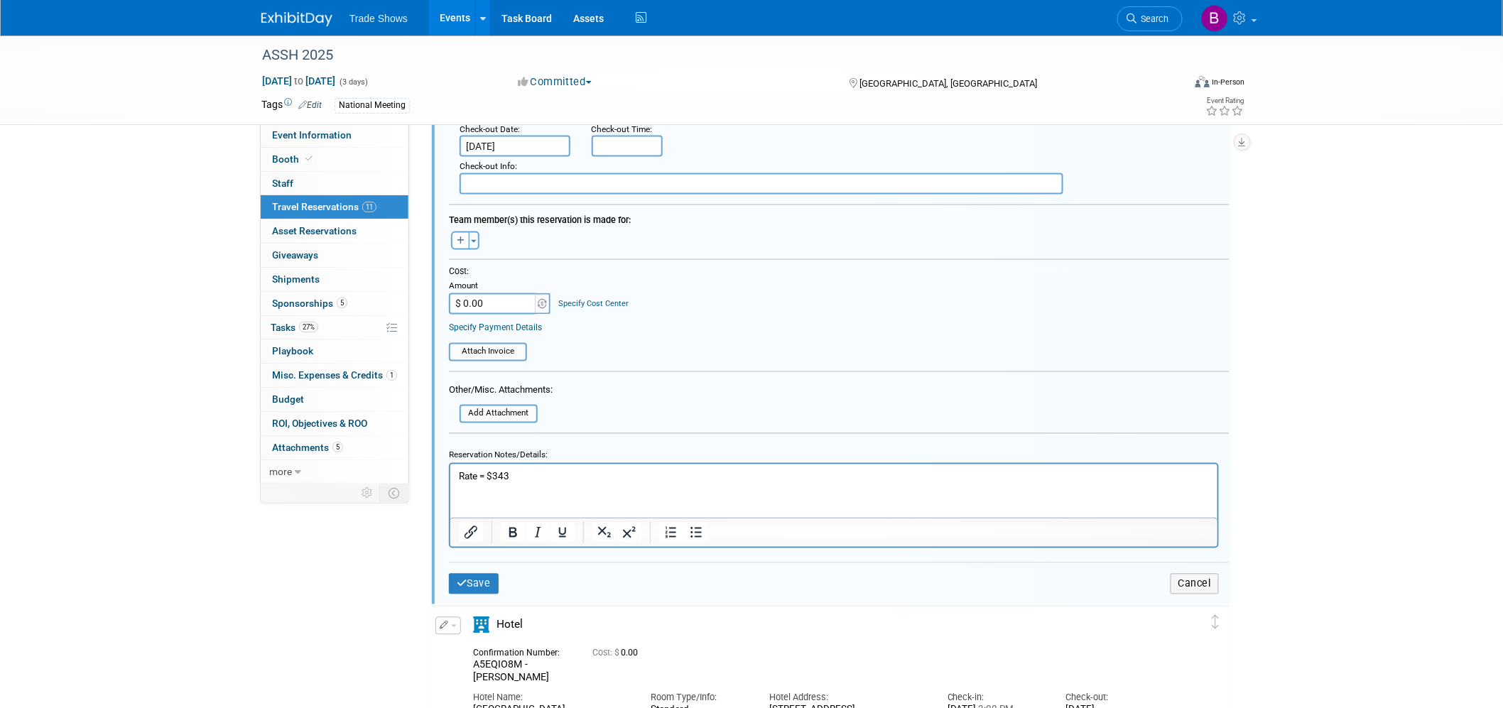
scroll to position [1036, 0]
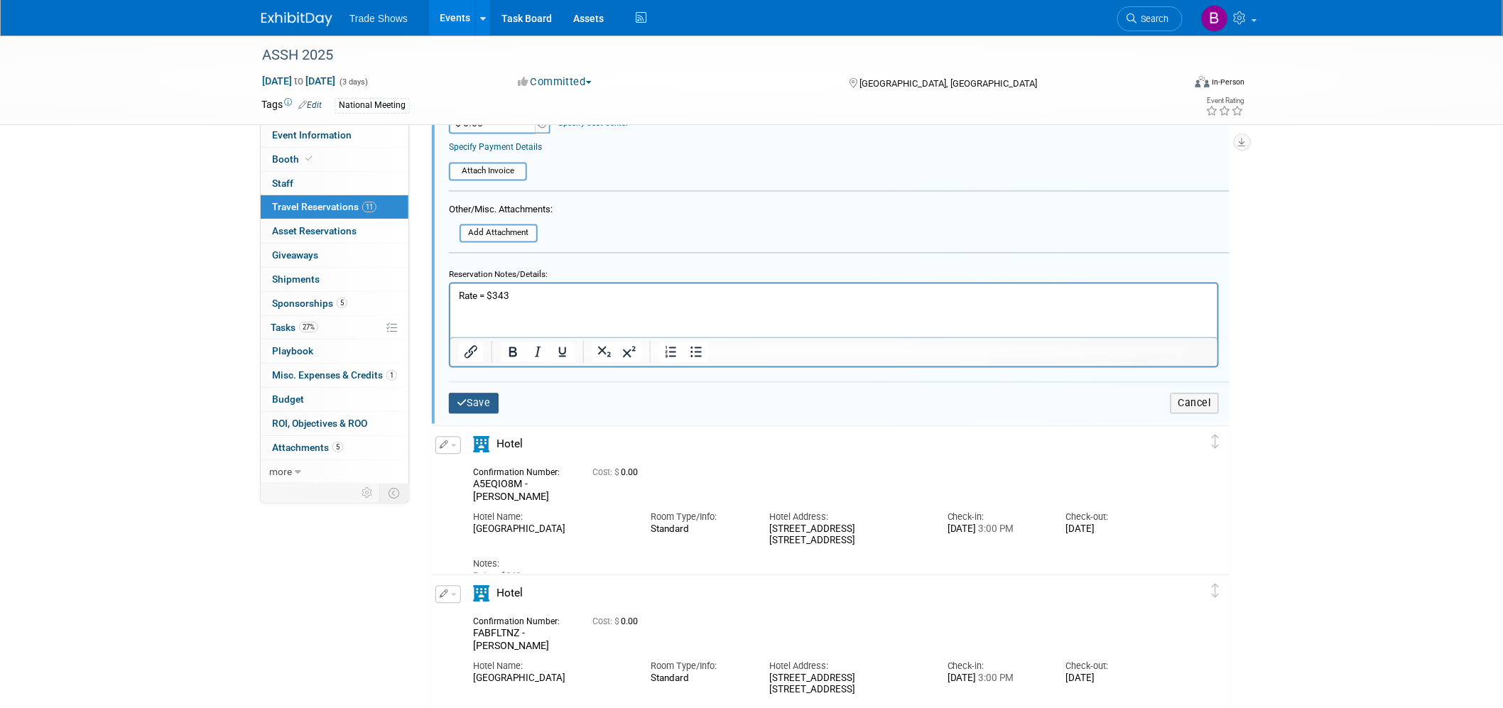
click at [480, 394] on button "Save" at bounding box center [474, 404] width 50 height 21
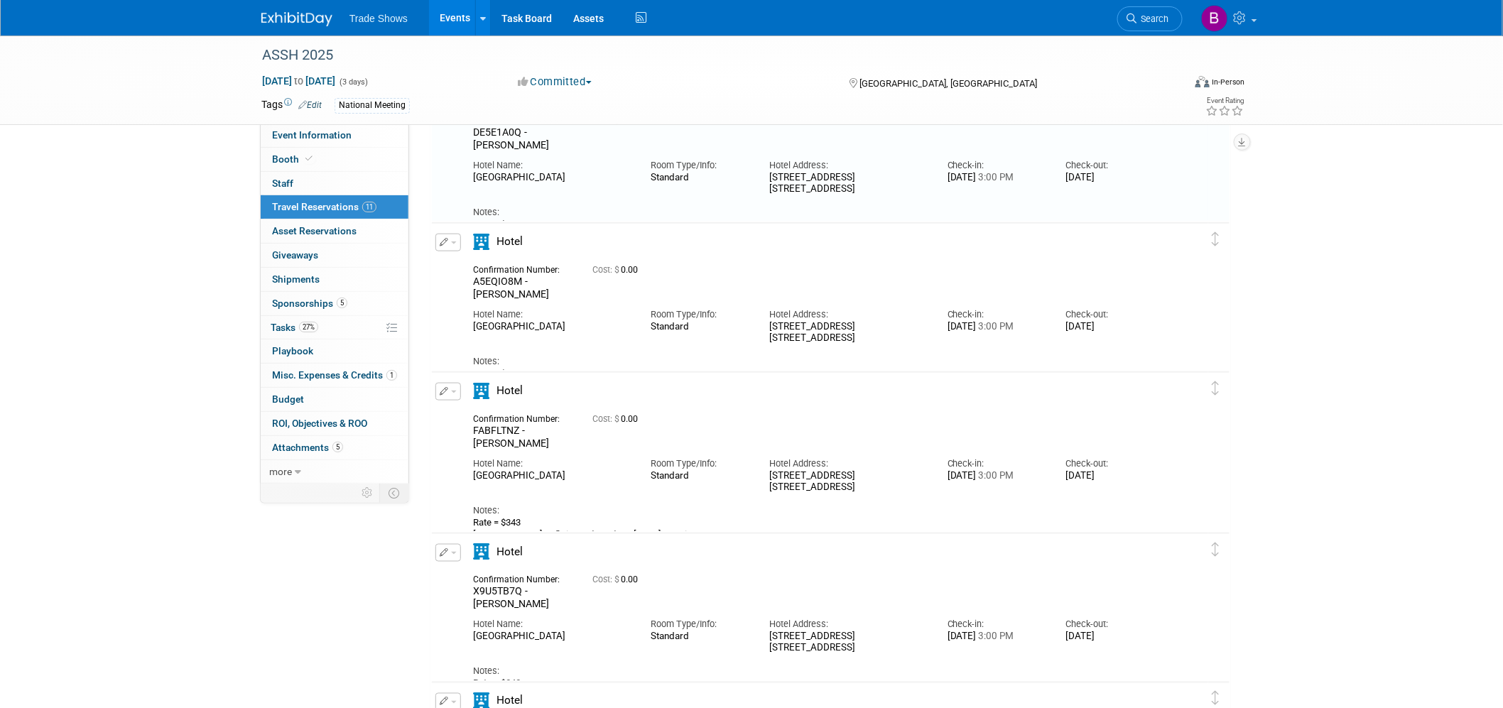
scroll to position [484, 0]
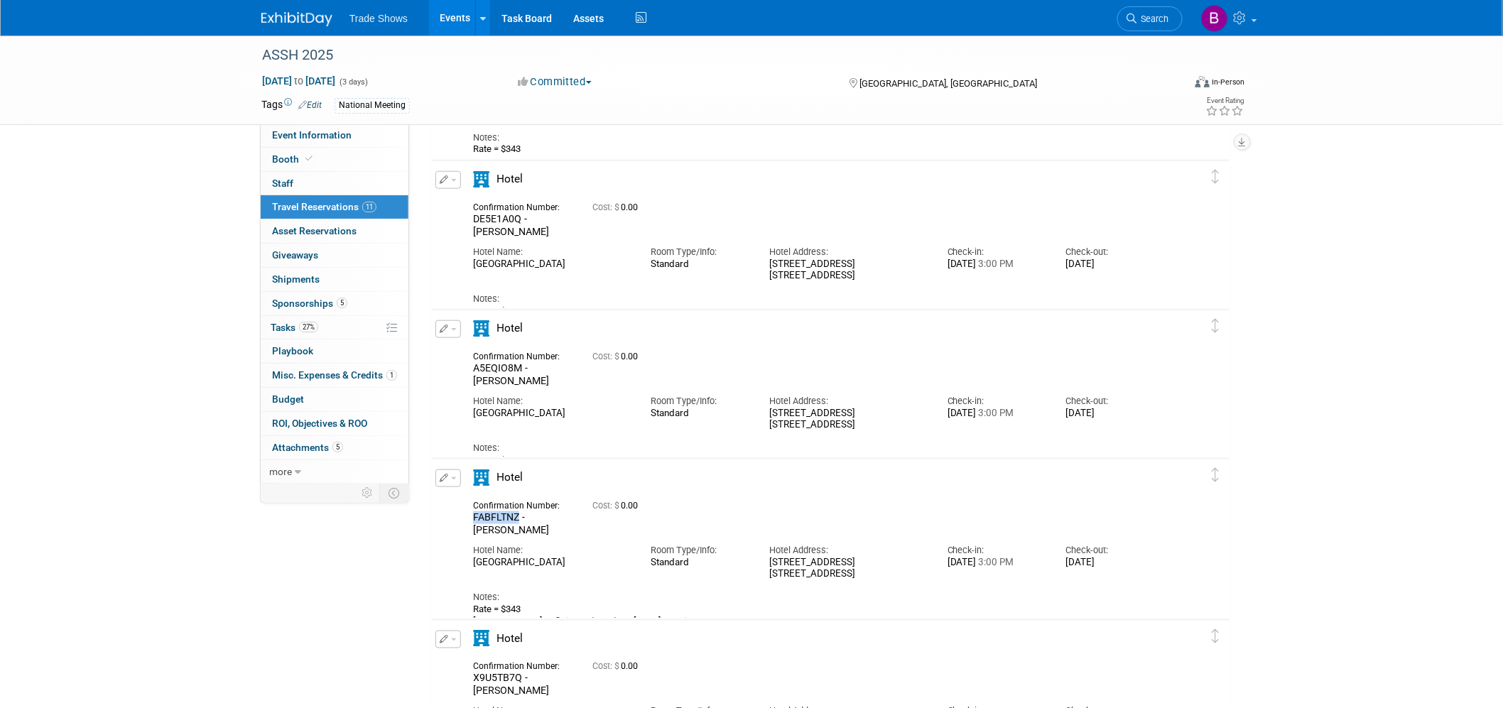
drag, startPoint x: 517, startPoint y: 517, endPoint x: 473, endPoint y: 516, distance: 44.1
click at [473, 516] on span "FABFLTNZ - Hargis" at bounding box center [511, 523] width 76 height 24
copy span "FABFLTNZ"
click at [540, 557] on div "Vancouver Marriott Pinnacle Downtown" at bounding box center [551, 563] width 156 height 12
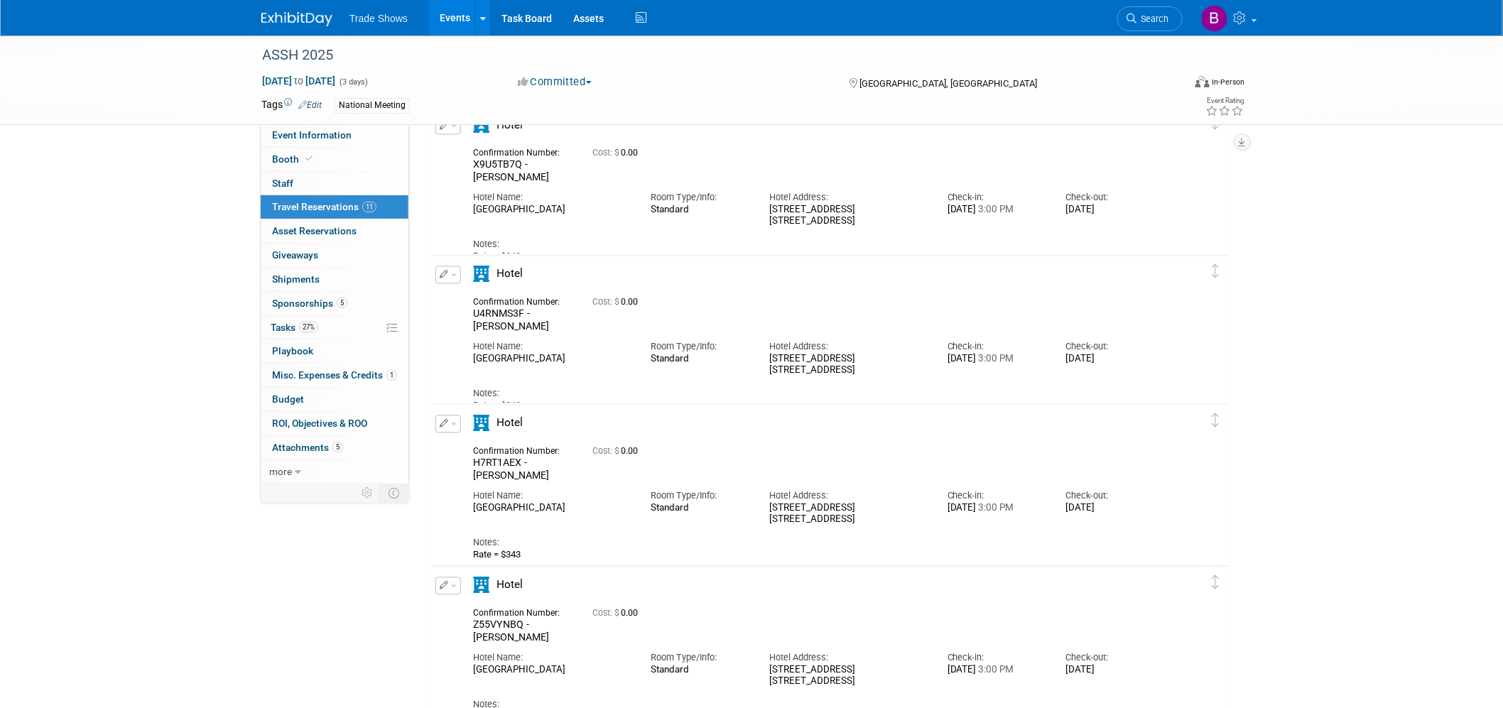
scroll to position [1036, 0]
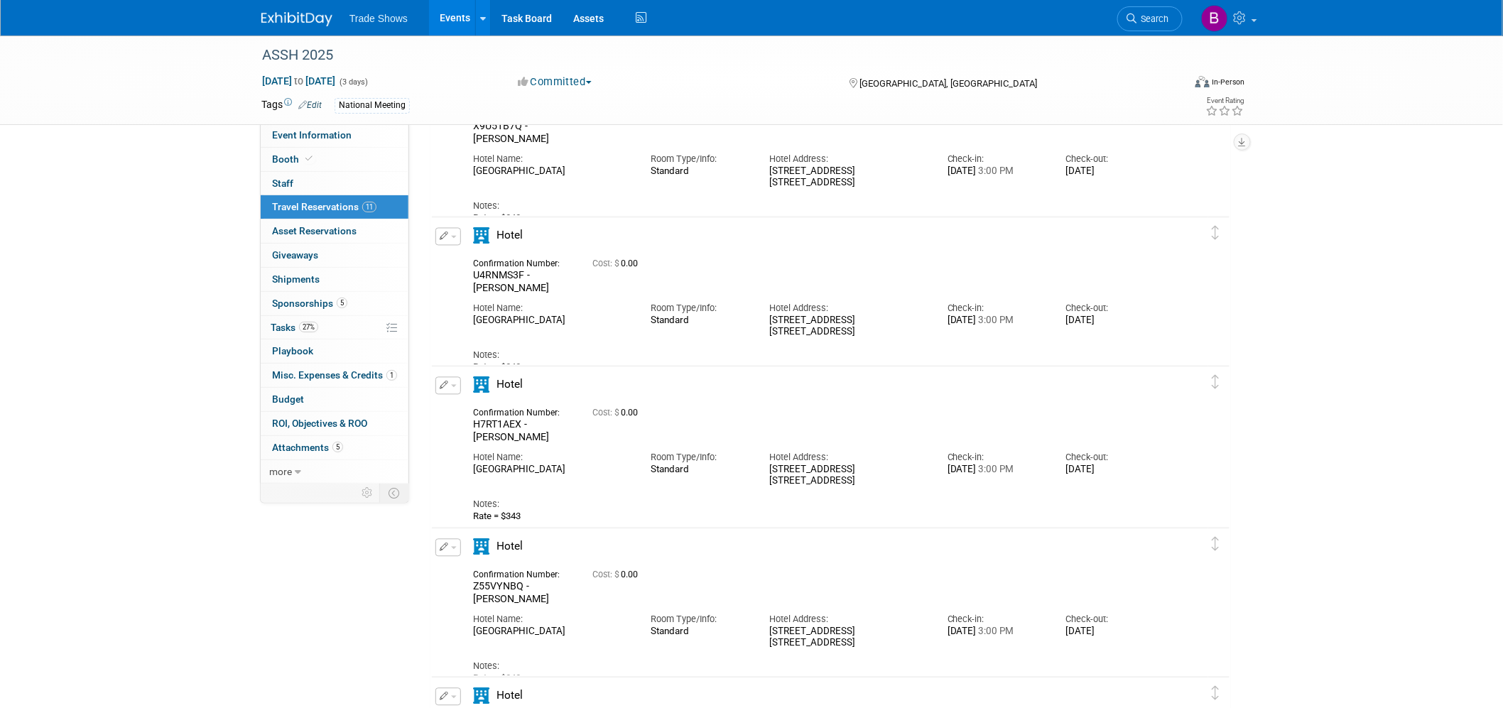
click at [450, 387] on button "button" at bounding box center [448, 386] width 26 height 18
click at [487, 408] on button "Edit Reservation" at bounding box center [496, 411] width 120 height 21
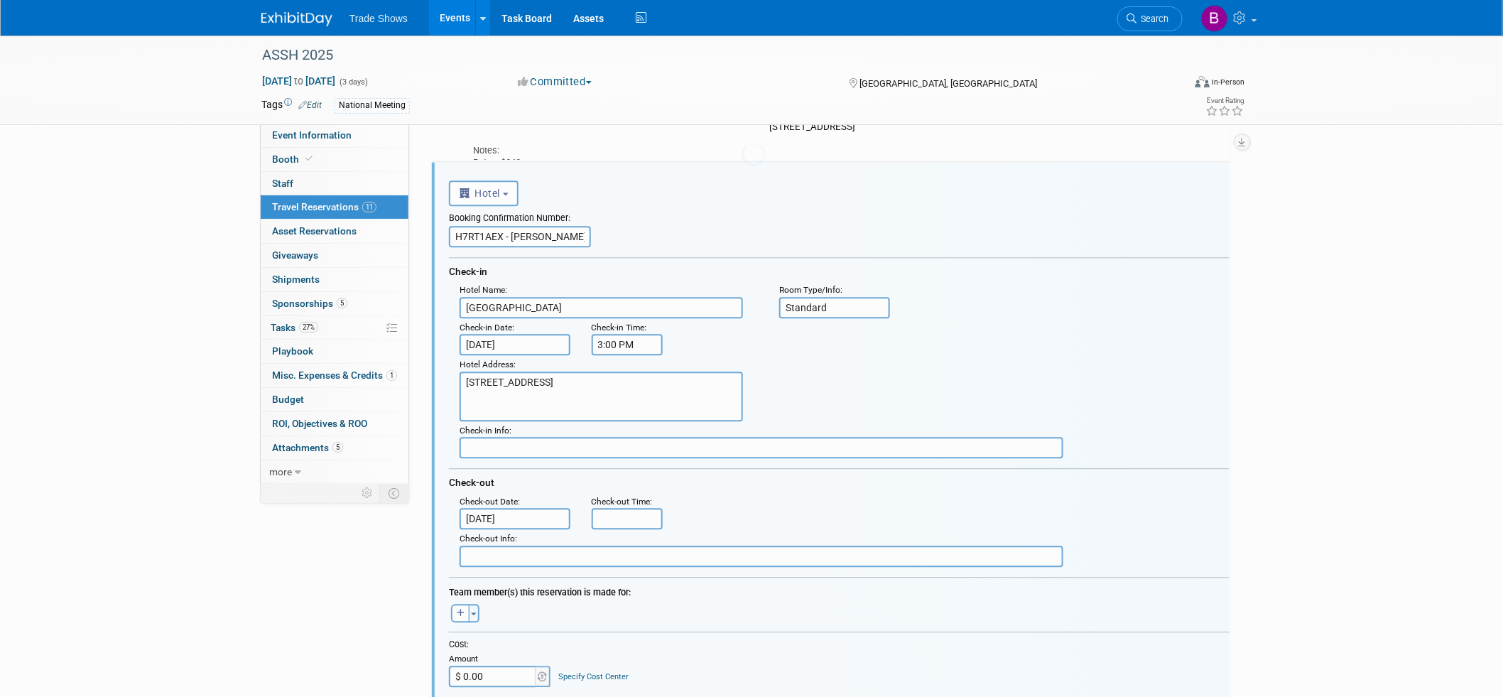
scroll to position [0, 0]
drag, startPoint x: 565, startPoint y: 238, endPoint x: 509, endPoint y: 252, distance: 57.2
click at [509, 252] on div "Booking Confirmation Number: H7RT1AEX - Thompson Check-in Hotel Name : Vancouve…" at bounding box center [839, 386] width 781 height 361
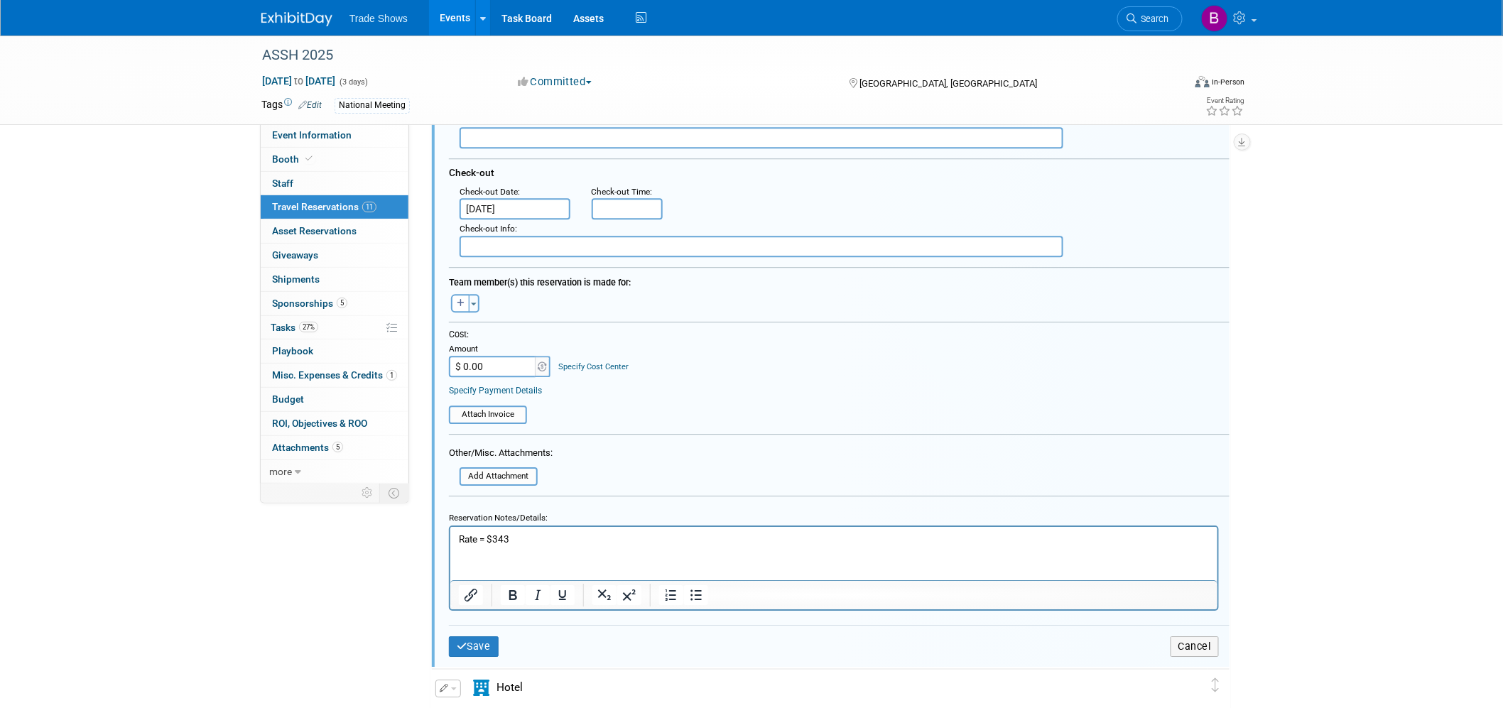
scroll to position [1557, 0]
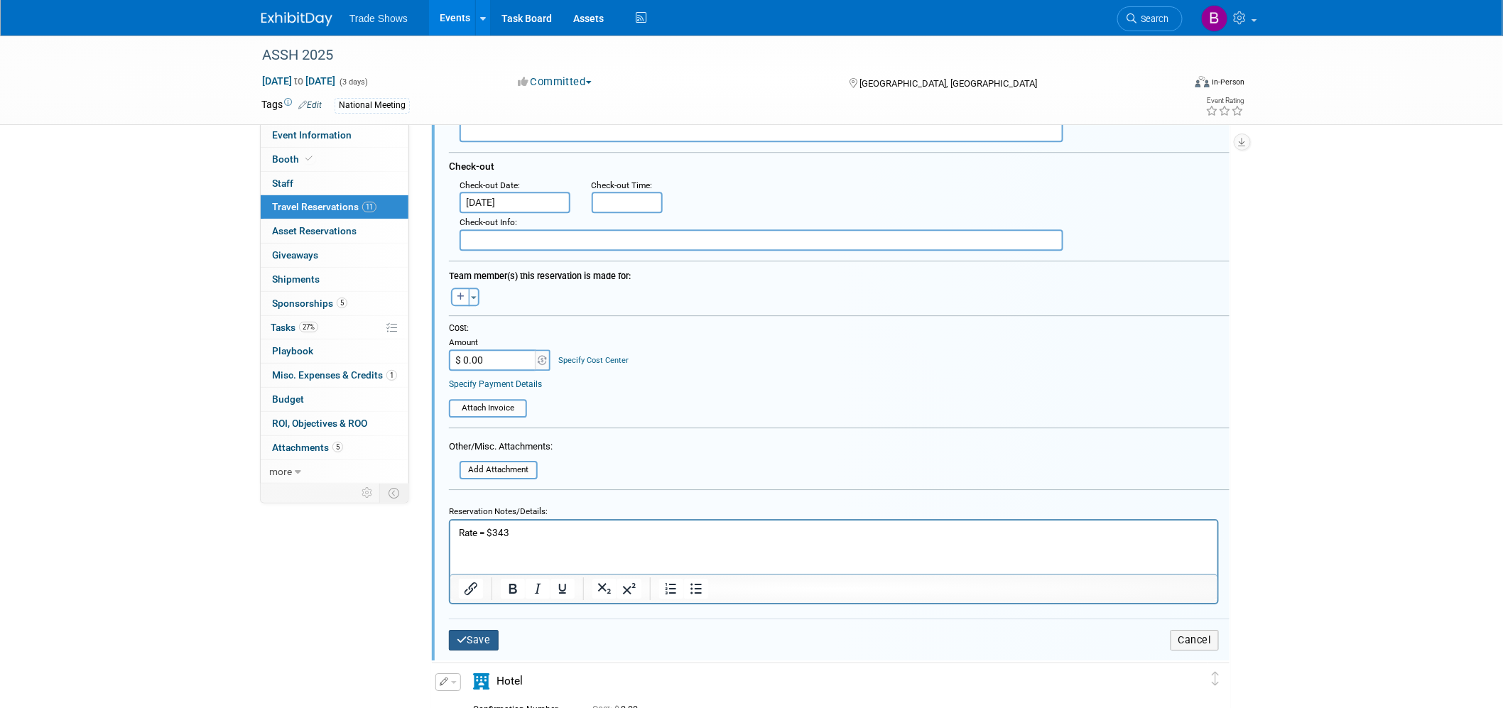
type input "H7RT1AEX - Walker"
click at [483, 630] on button "Save" at bounding box center [474, 640] width 50 height 21
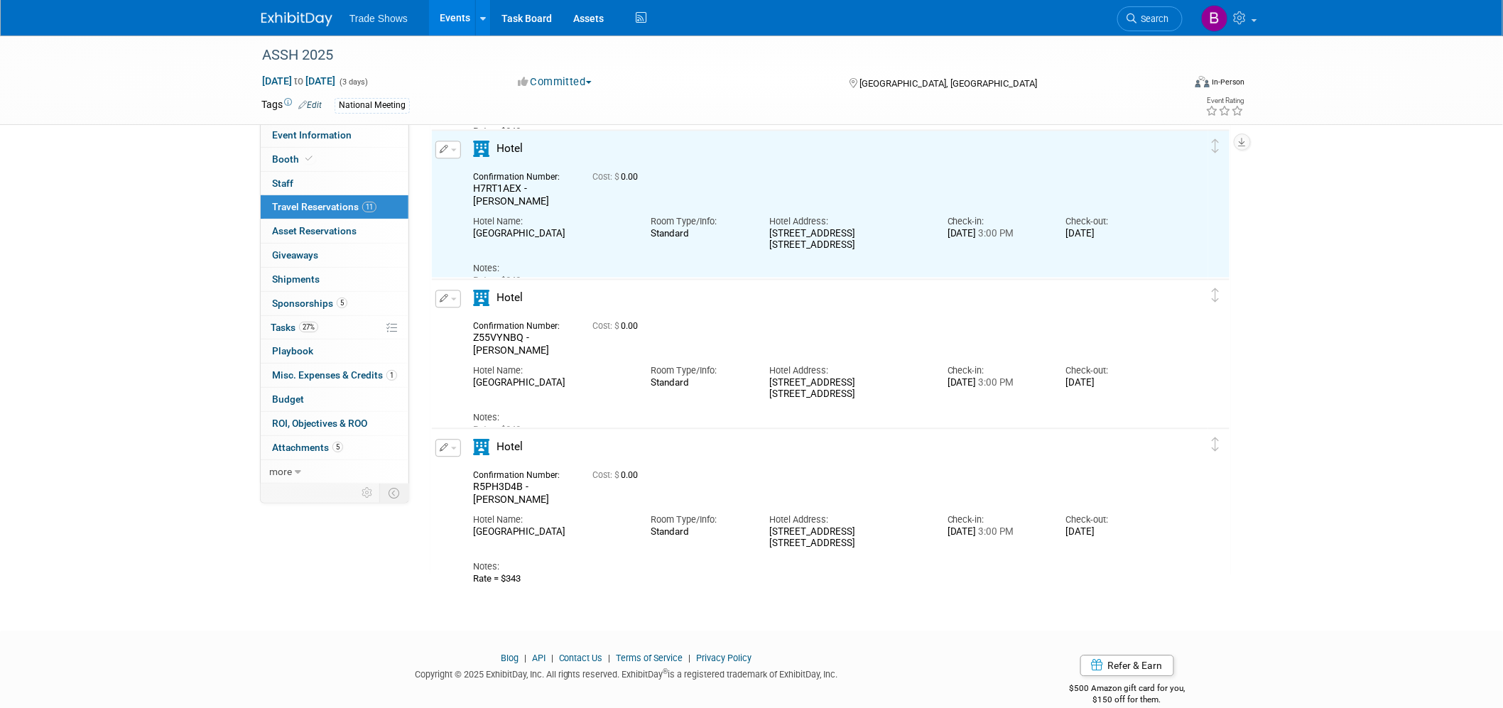
scroll to position [1241, 0]
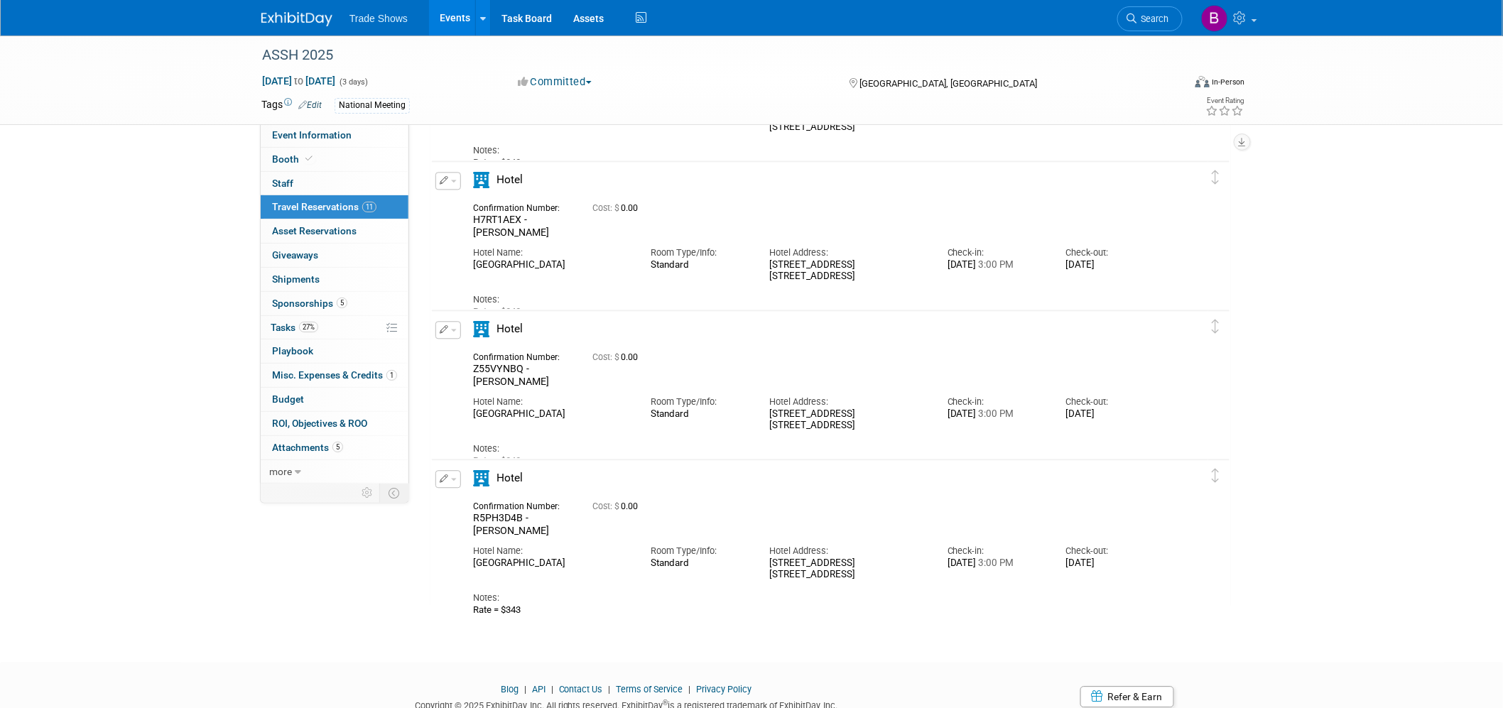
click at [451, 329] on span "button" at bounding box center [454, 330] width 6 height 3
click at [473, 345] on button "Edit Reservation" at bounding box center [496, 355] width 120 height 21
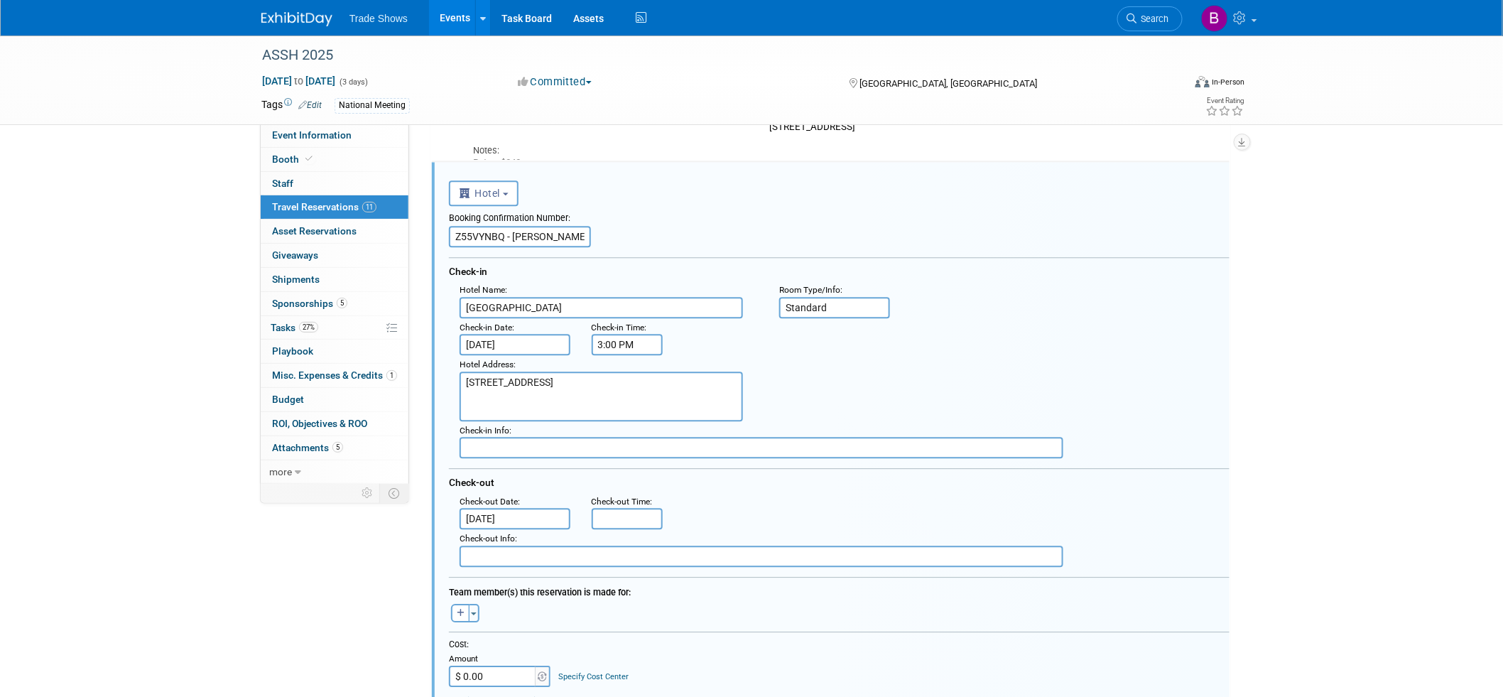
scroll to position [0, 0]
click at [564, 227] on input "Z55VYNBQ - Caslow" at bounding box center [520, 236] width 142 height 21
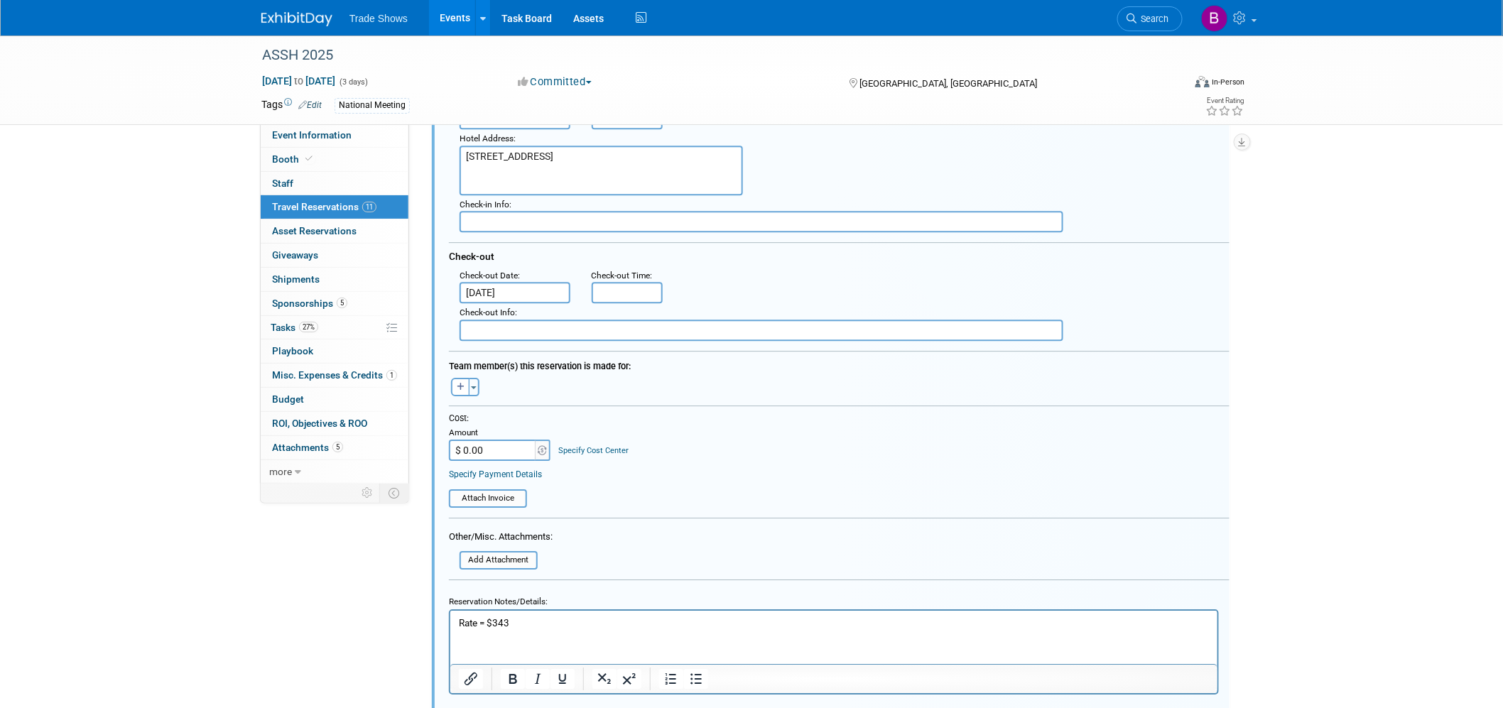
scroll to position [1706, 0]
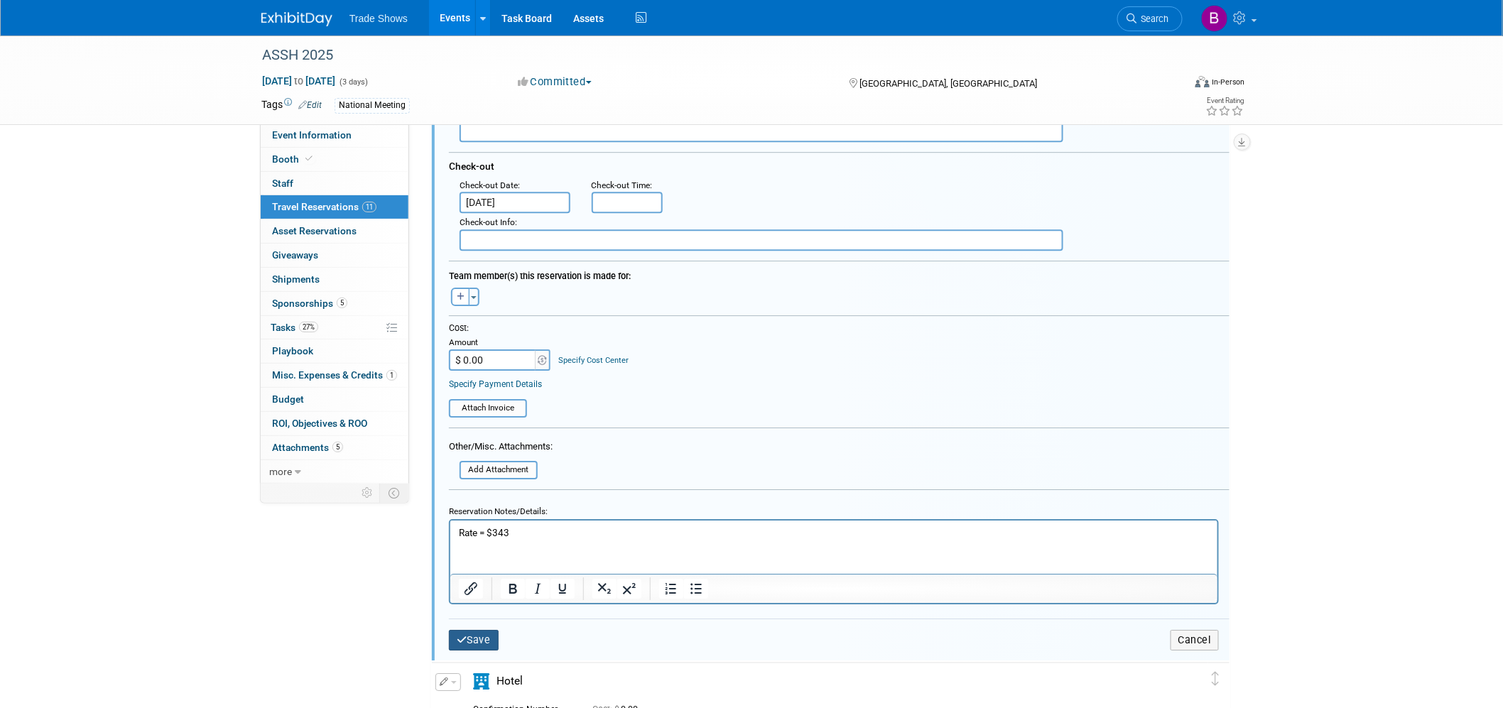
type input "Z55VYNBQ - Phillips"
click at [471, 630] on button "Save" at bounding box center [474, 640] width 50 height 21
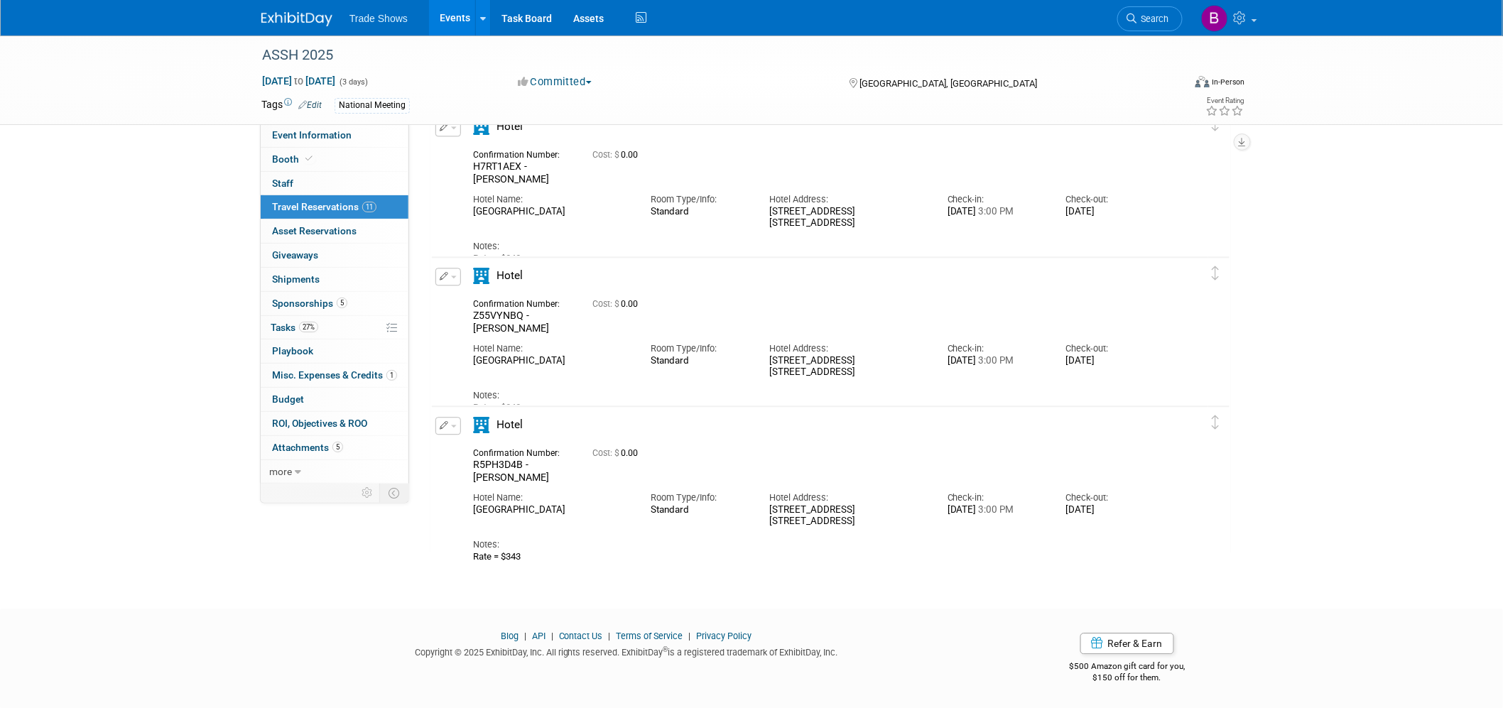
scroll to position [1294, 0]
click at [444, 428] on icon "button" at bounding box center [444, 425] width 9 height 9
click at [477, 448] on button "Edit Reservation" at bounding box center [496, 450] width 120 height 21
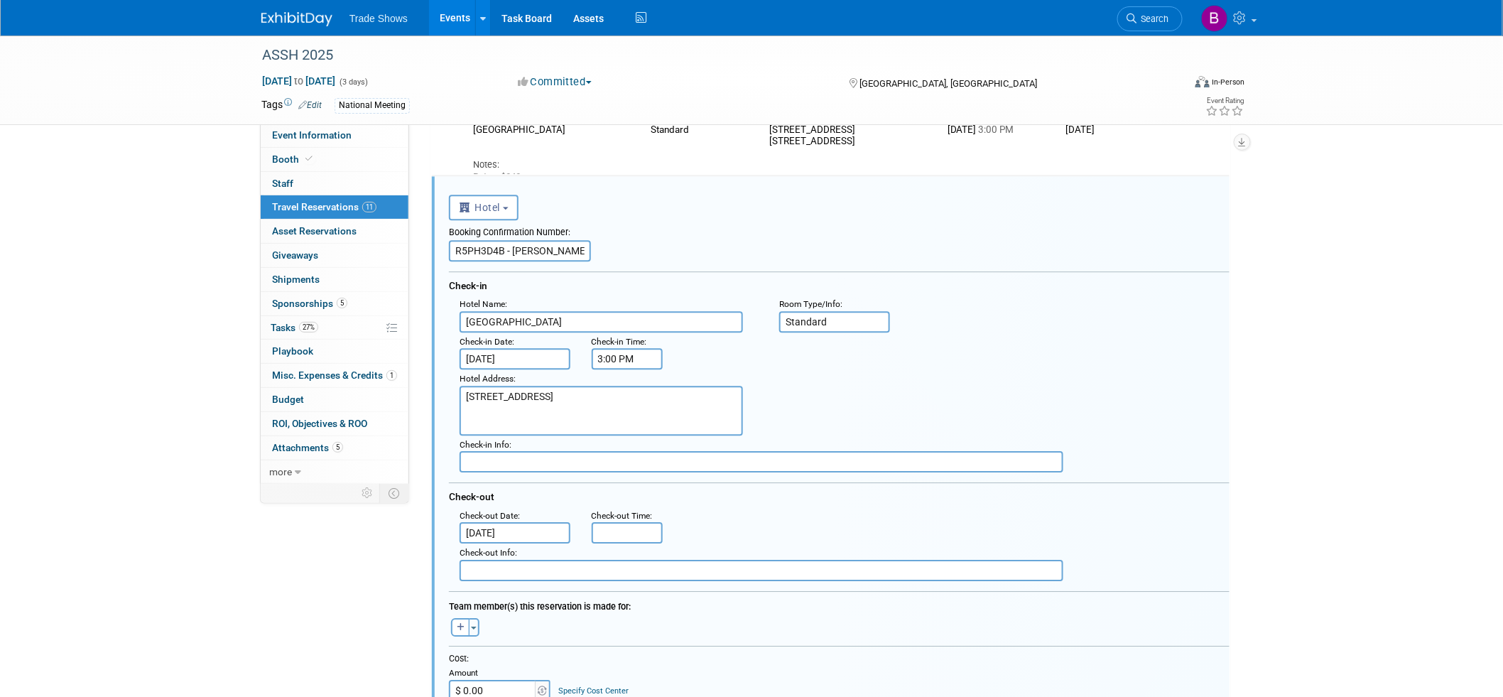
scroll to position [1539, 0]
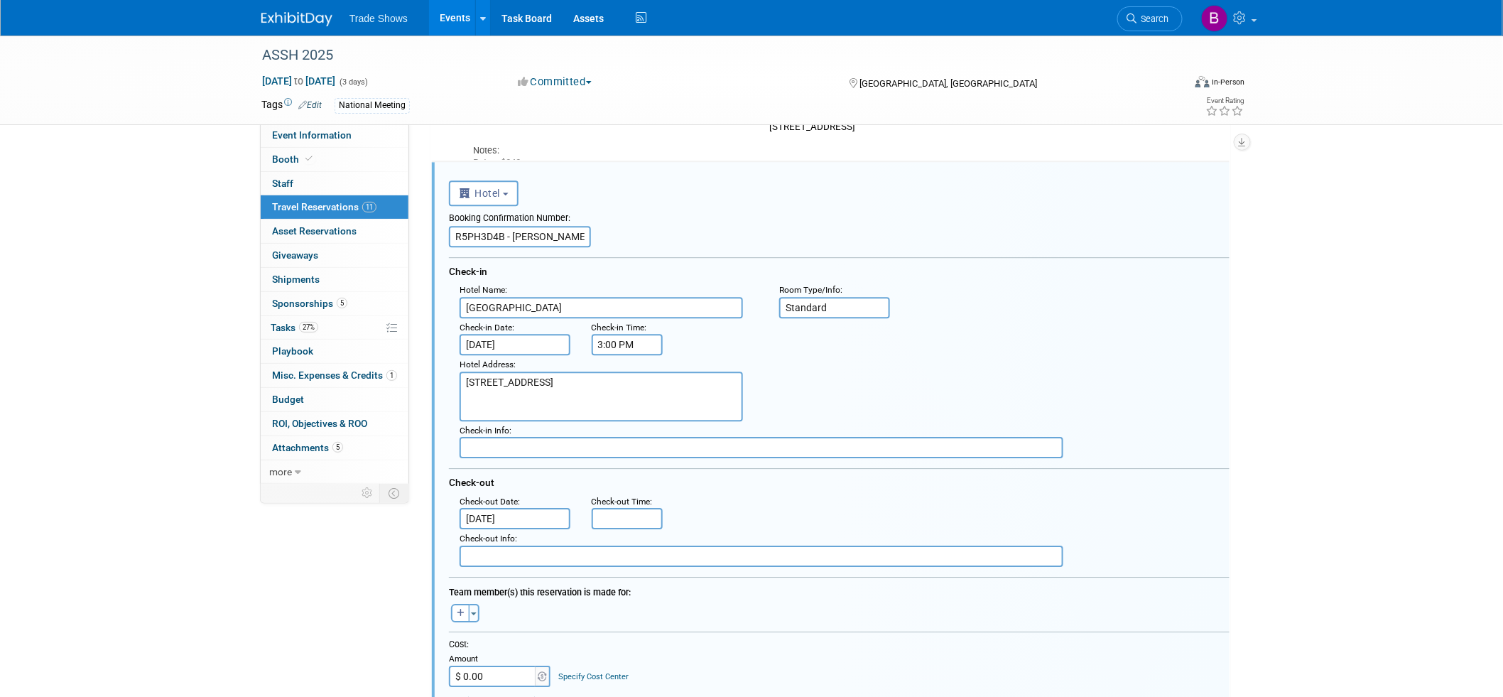
drag, startPoint x: 545, startPoint y: 229, endPoint x: 511, endPoint y: 232, distance: 33.6
click at [511, 232] on input "R5PH3D4B - Rensi" at bounding box center [520, 236] width 142 height 21
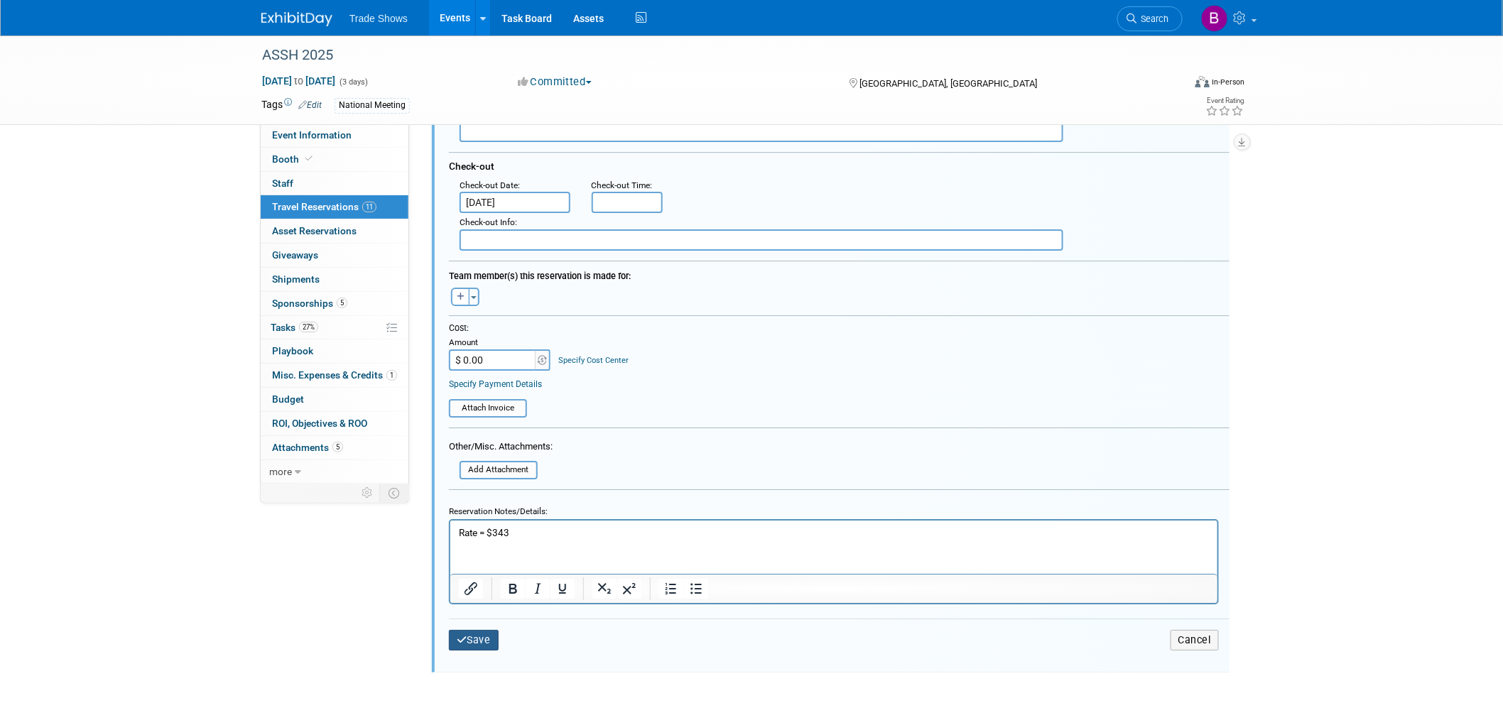
type input "R5PH3D4B - Liz Russo"
click at [484, 630] on button "Save" at bounding box center [474, 640] width 50 height 21
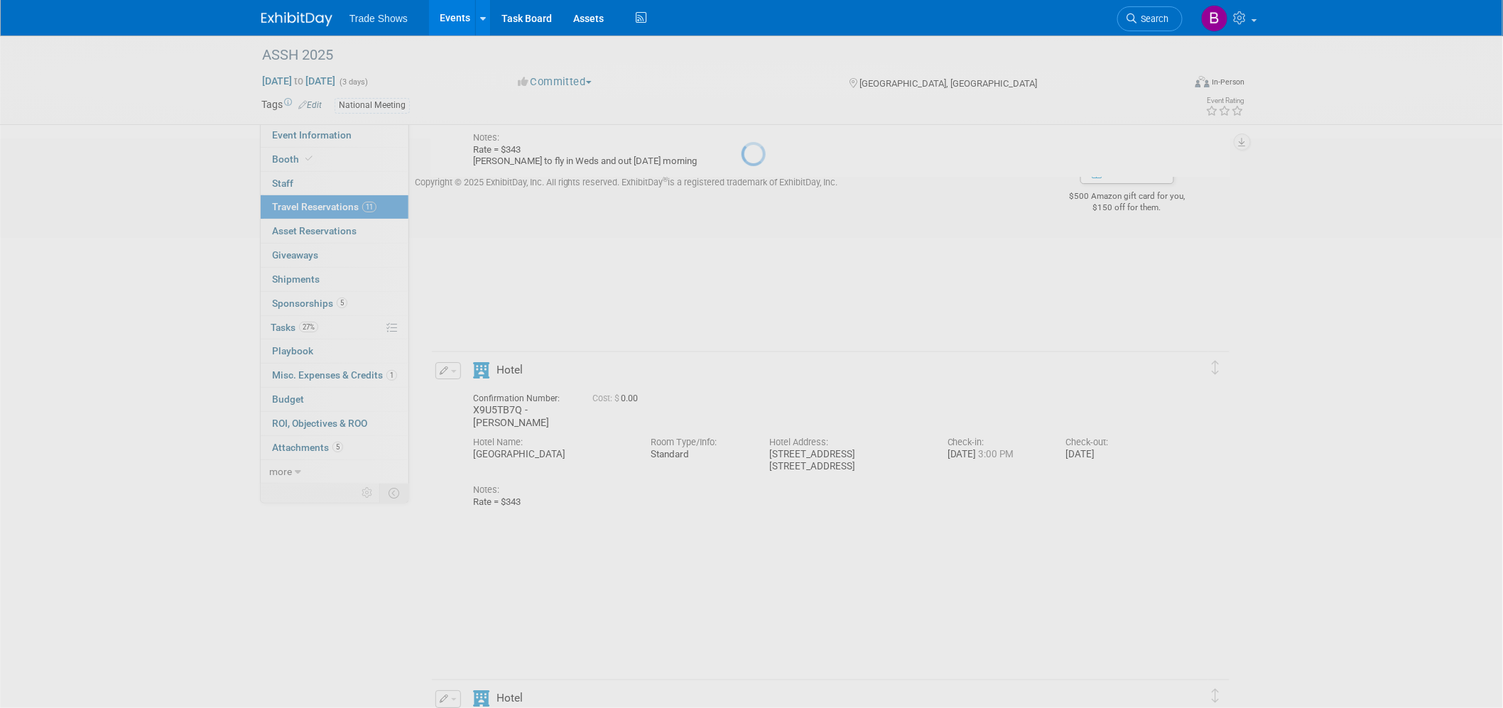
scroll to position [1307, 0]
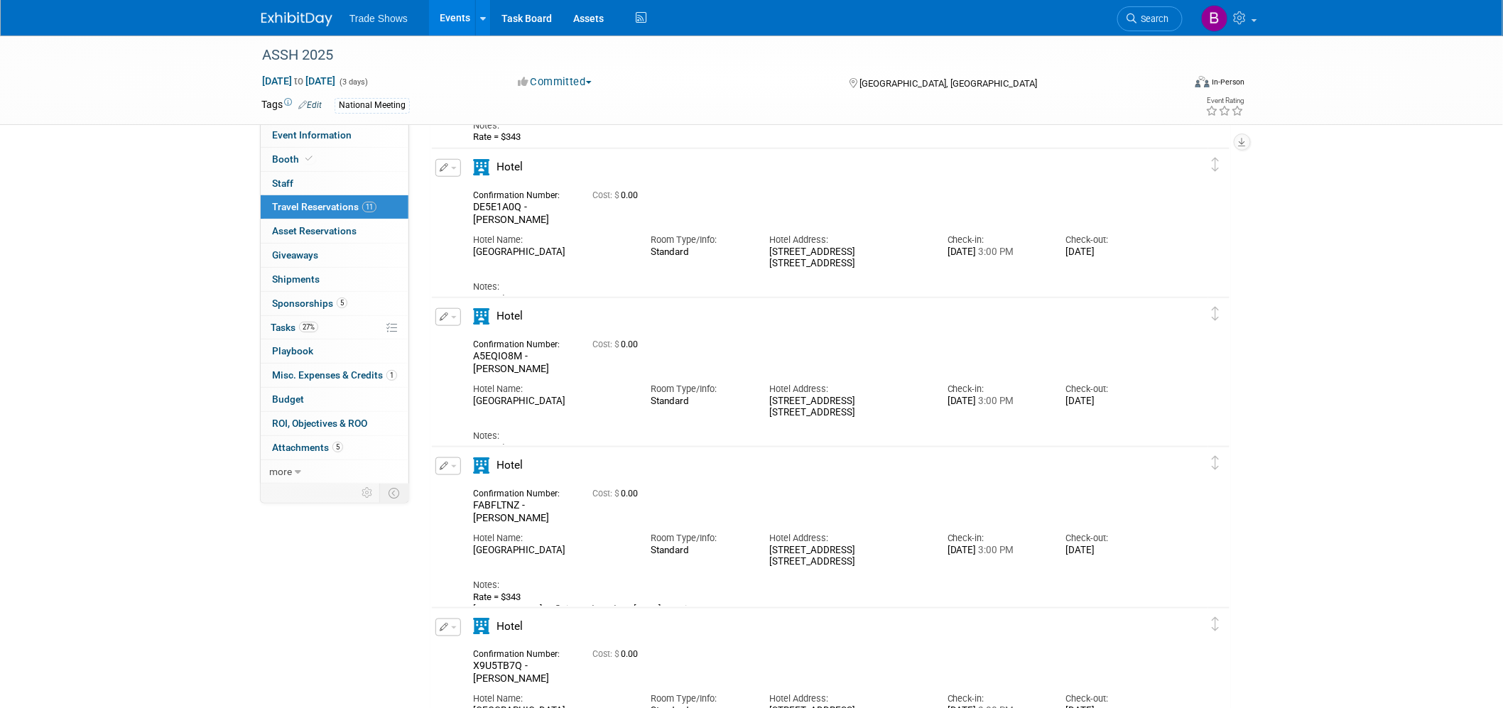
click at [698, 295] on div "Delete Reservation A5EQIO8M - Cottrill Cost: $ 0.00 Hotel Name: Check-in:" at bounding box center [830, 377] width 801 height 165
click at [573, 376] on div "Hotel Name: Vancouver Marriott Pinnacle Downtown" at bounding box center [551, 392] width 178 height 32
click at [549, 355] on span "A5EQIO8M - Cottrill" at bounding box center [511, 362] width 76 height 24
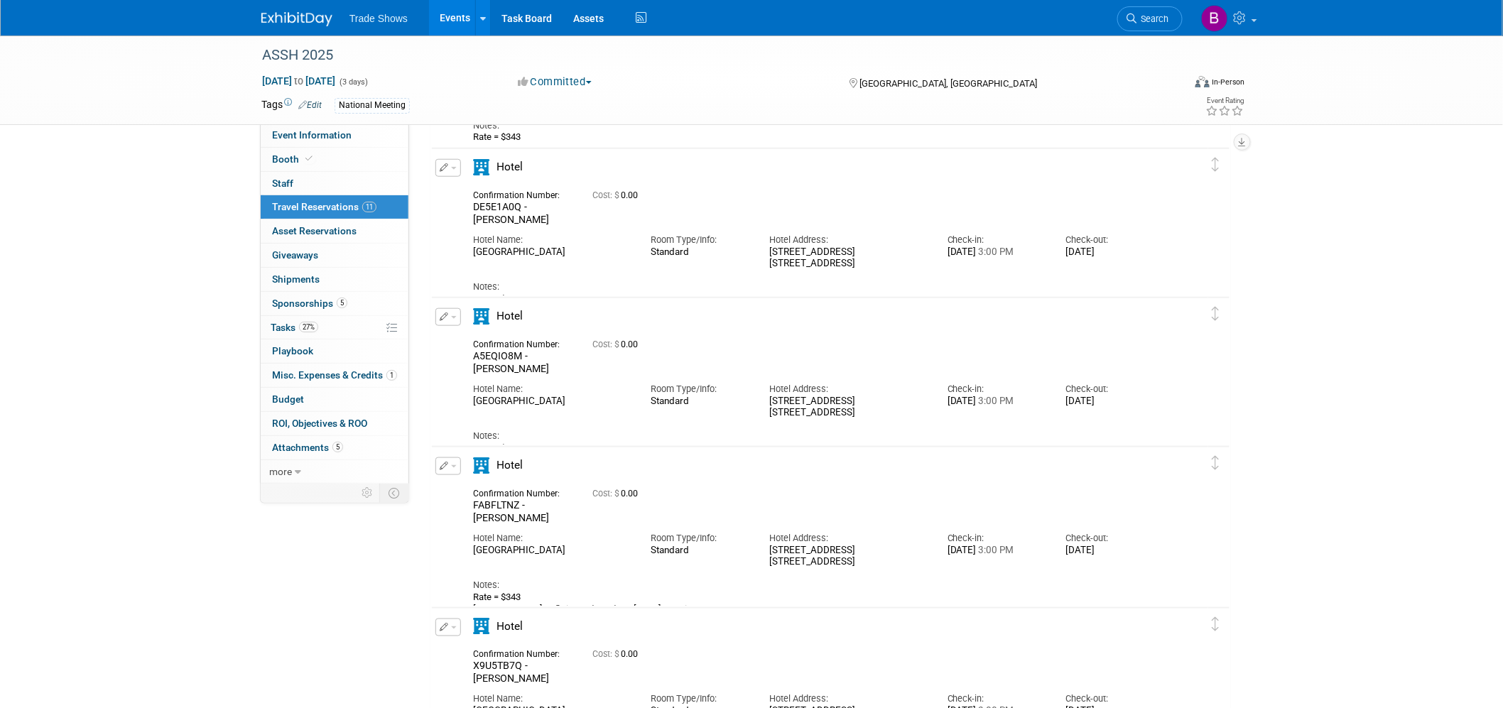
click at [264, 611] on div "Event Information Event Info Booth Booth 0 Staff 0 Staff 11 Travel Reservations…" at bounding box center [752, 453] width 1002 height 1826
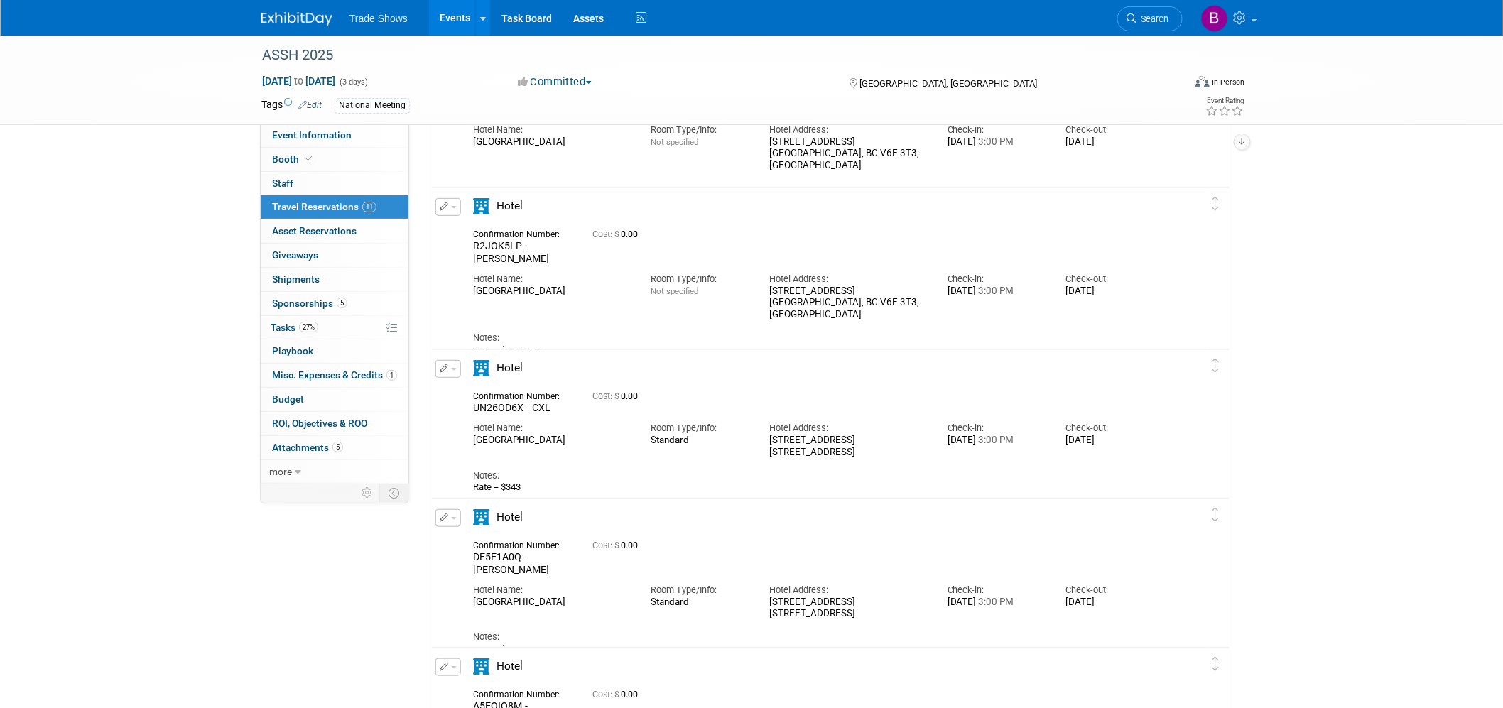
scroll to position [0, 0]
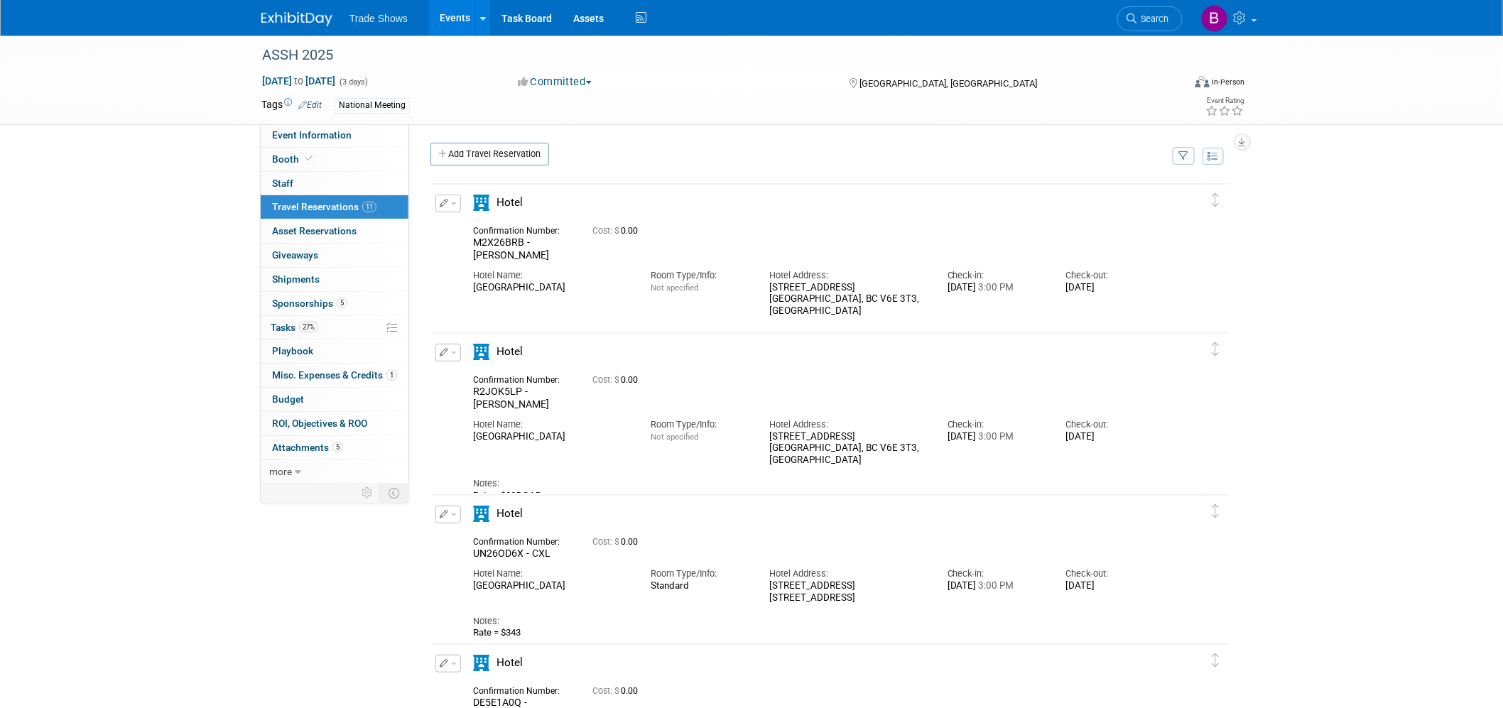
click at [837, 282] on div "1133 West Hastings Street Vancouver, BC V6E 3T3, Canada" at bounding box center [847, 300] width 156 height 36
drag, startPoint x: 521, startPoint y: 240, endPoint x: 437, endPoint y: 246, distance: 84.0
click at [437, 246] on div "Edit Reservation Cost: $" at bounding box center [820, 274] width 776 height 158
copy span "M2X26BRB"
click at [457, 201] on button "button" at bounding box center [448, 204] width 26 height 18
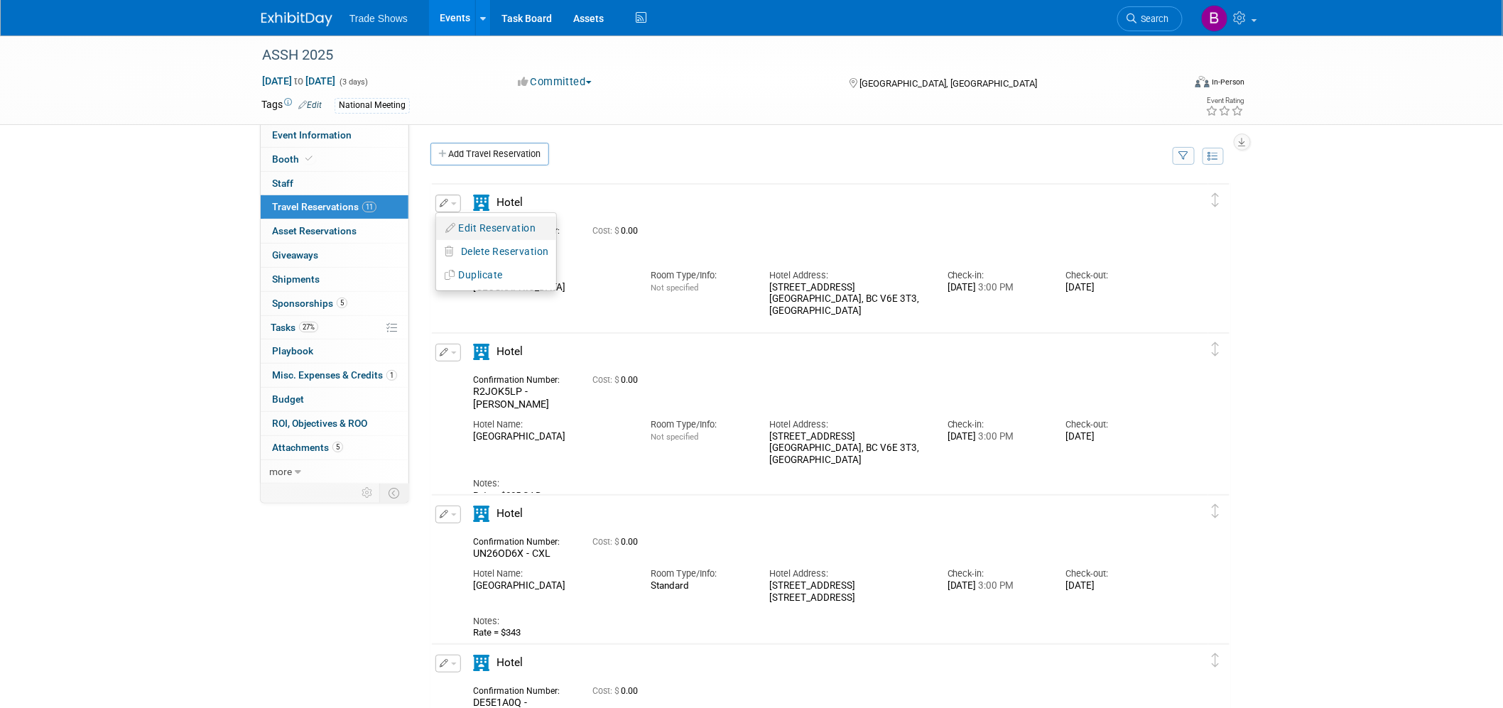
click at [453, 219] on button "Edit Reservation" at bounding box center [496, 228] width 120 height 21
select select "9"
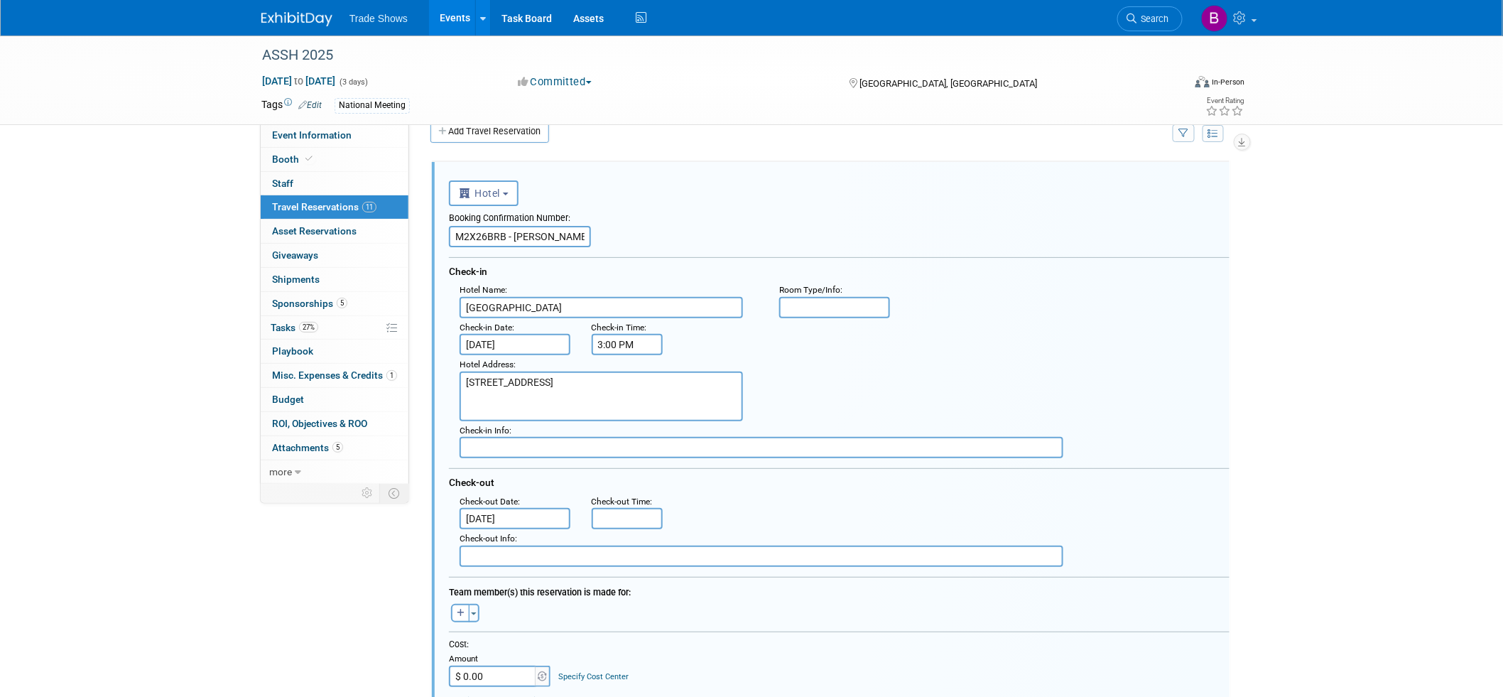
click at [538, 508] on input "Oct 10, 2025" at bounding box center [515, 518] width 111 height 21
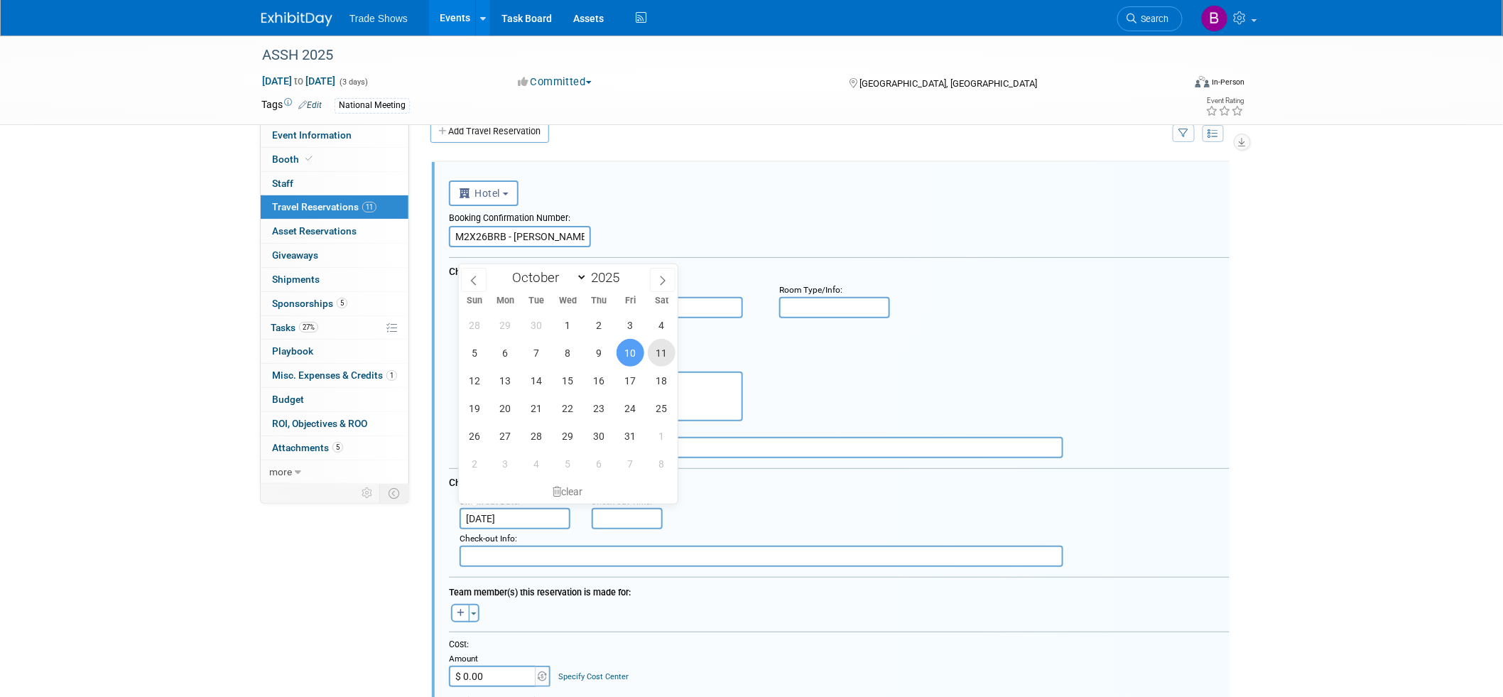
click at [657, 357] on span "11" at bounding box center [662, 353] width 28 height 28
type input "Oct 11, 2025"
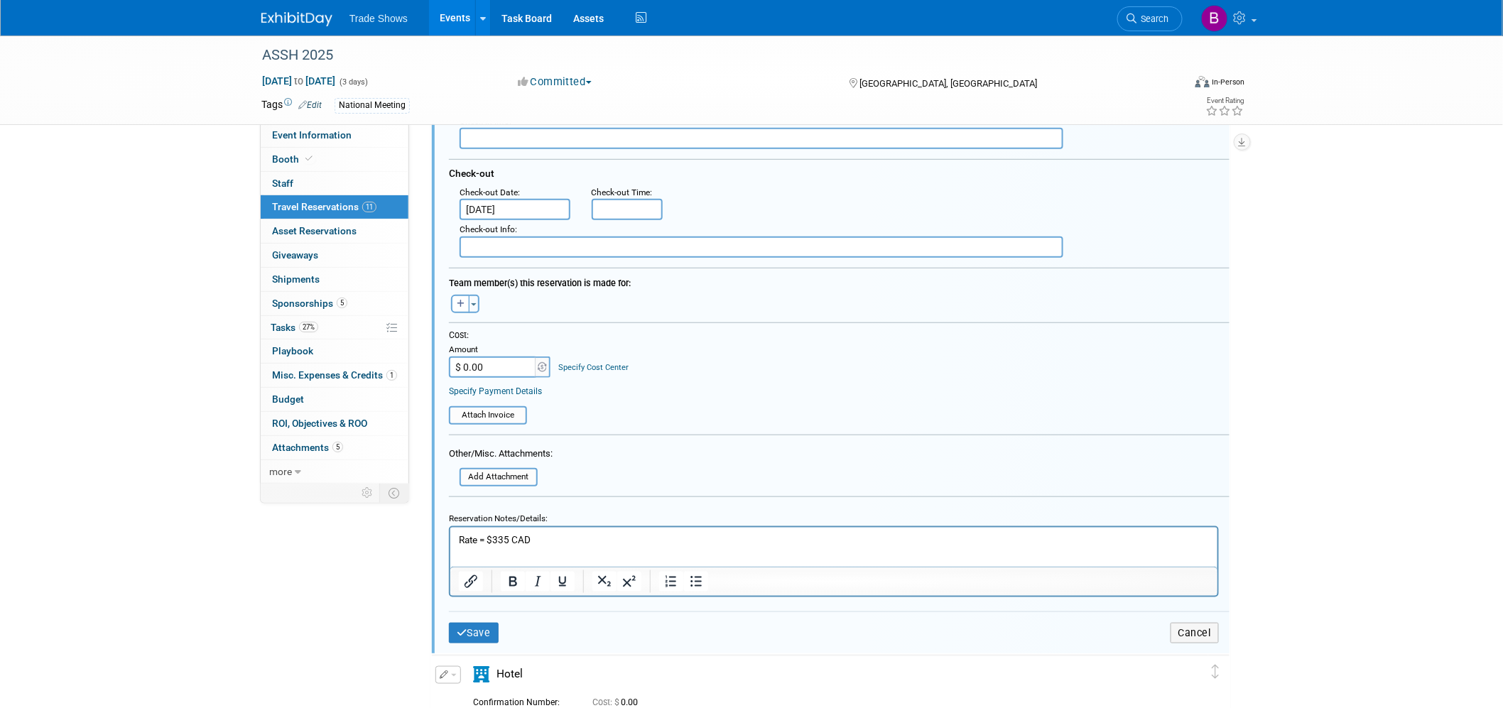
scroll to position [338, 0]
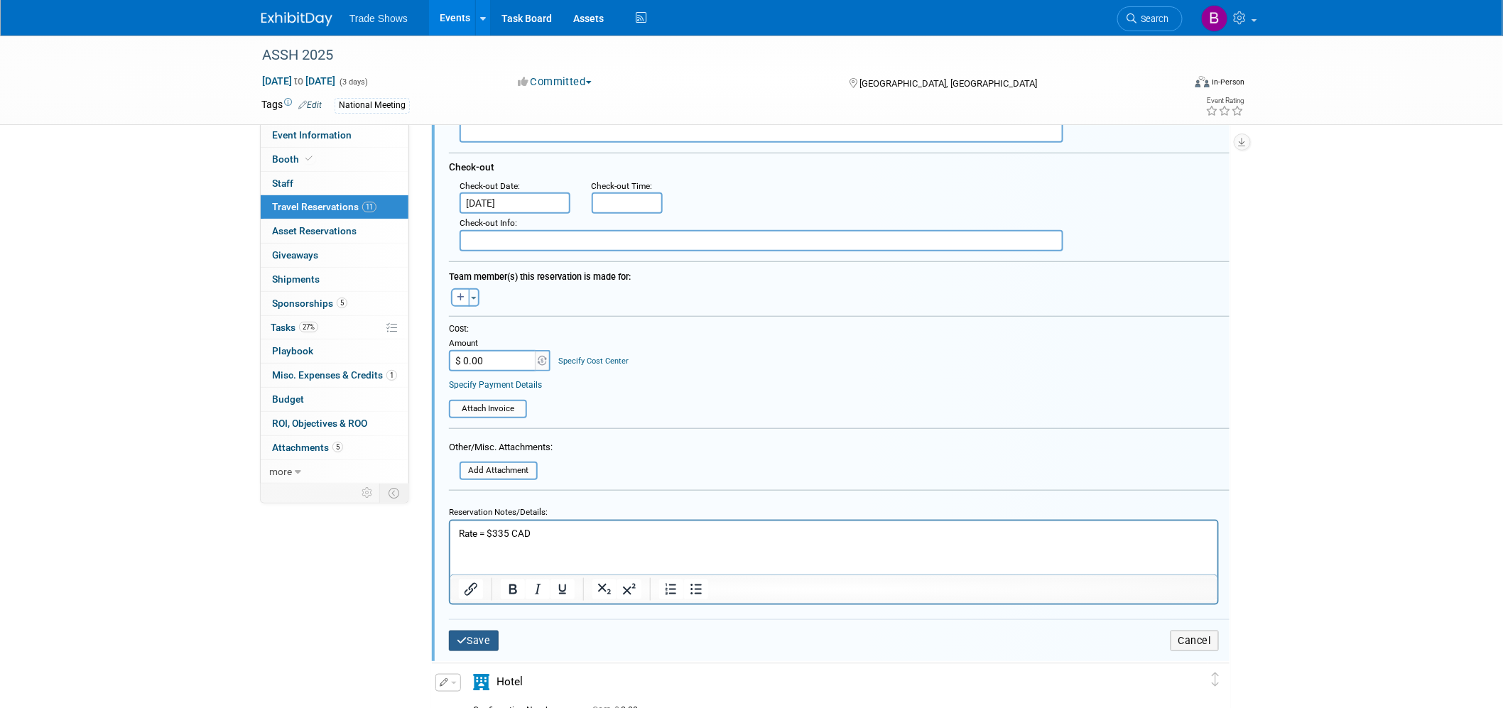
click at [487, 631] on button "Save" at bounding box center [474, 641] width 50 height 21
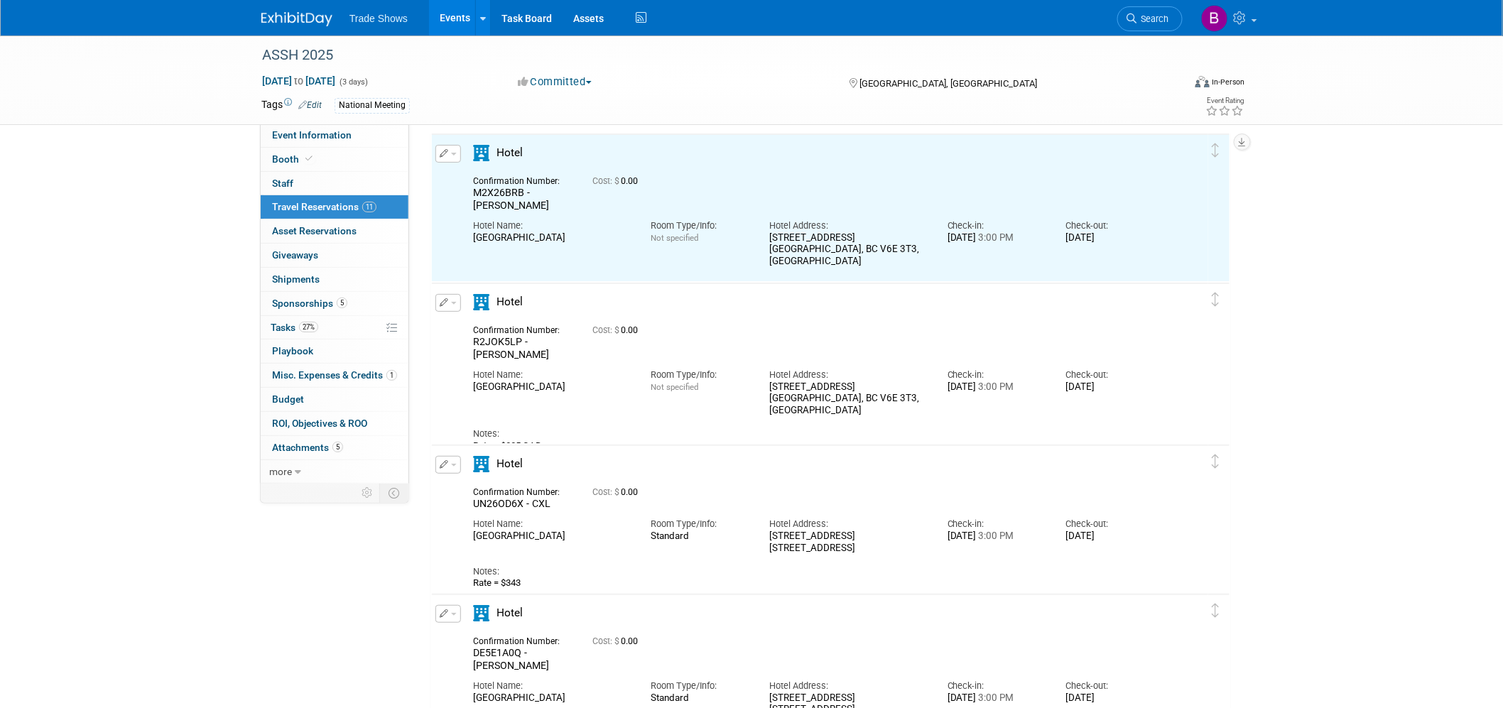
scroll to position [23, 0]
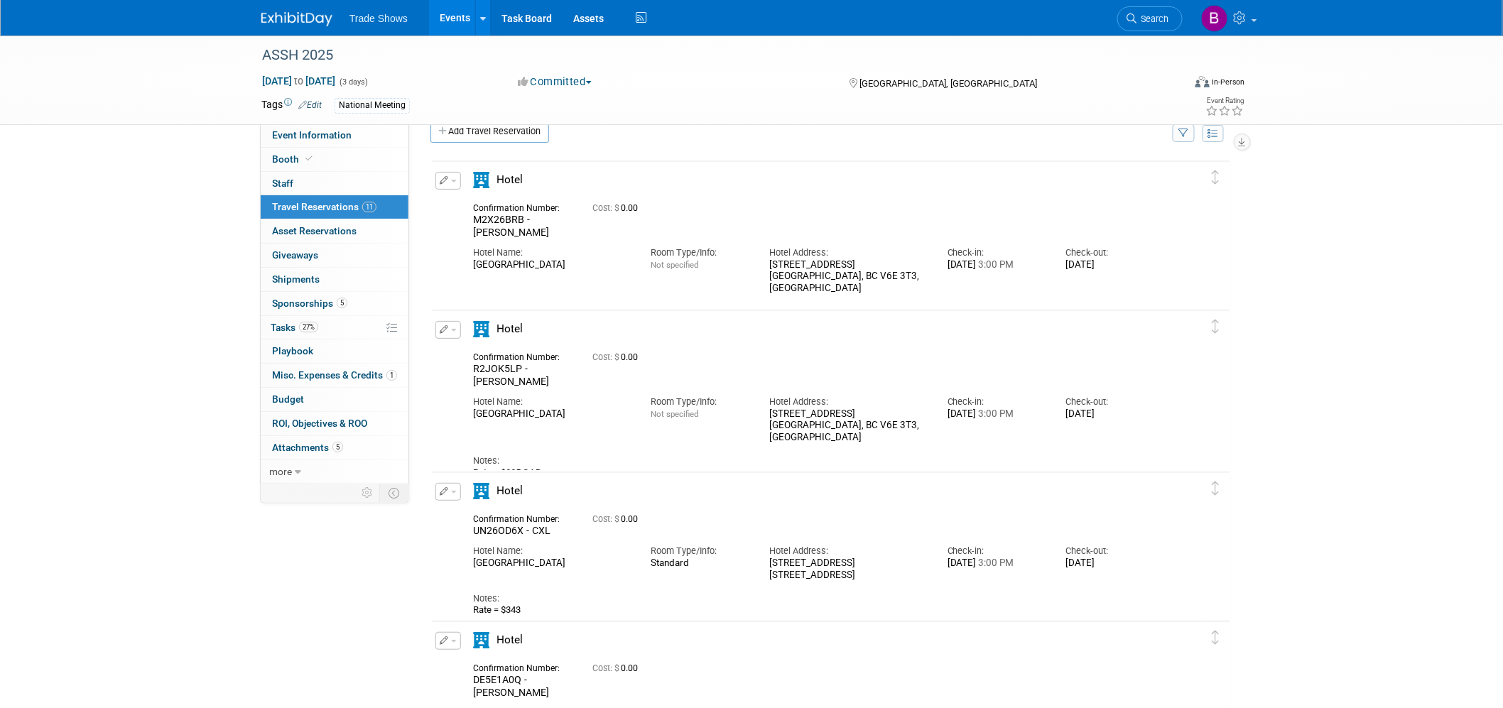
click at [443, 334] on button "button" at bounding box center [448, 330] width 26 height 18
click at [451, 349] on icon "button" at bounding box center [450, 354] width 11 height 10
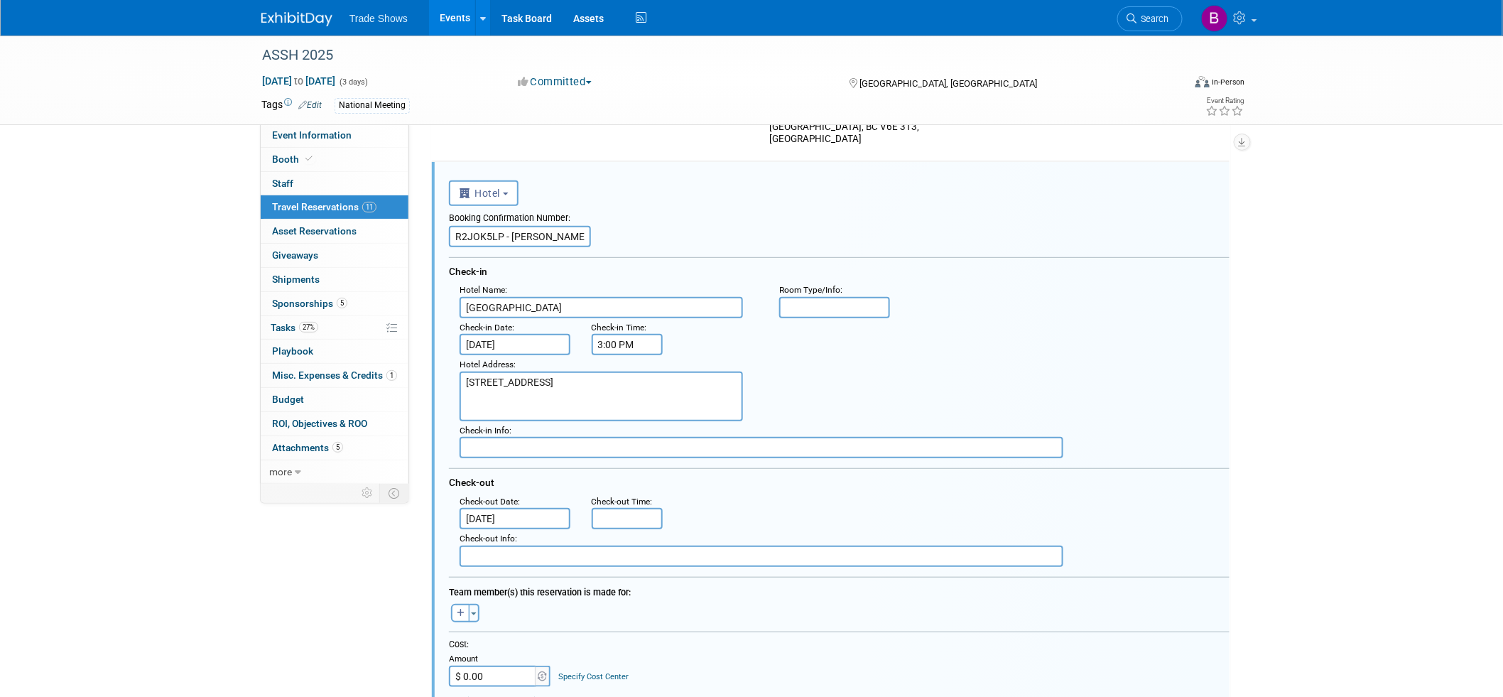
scroll to position [0, 0]
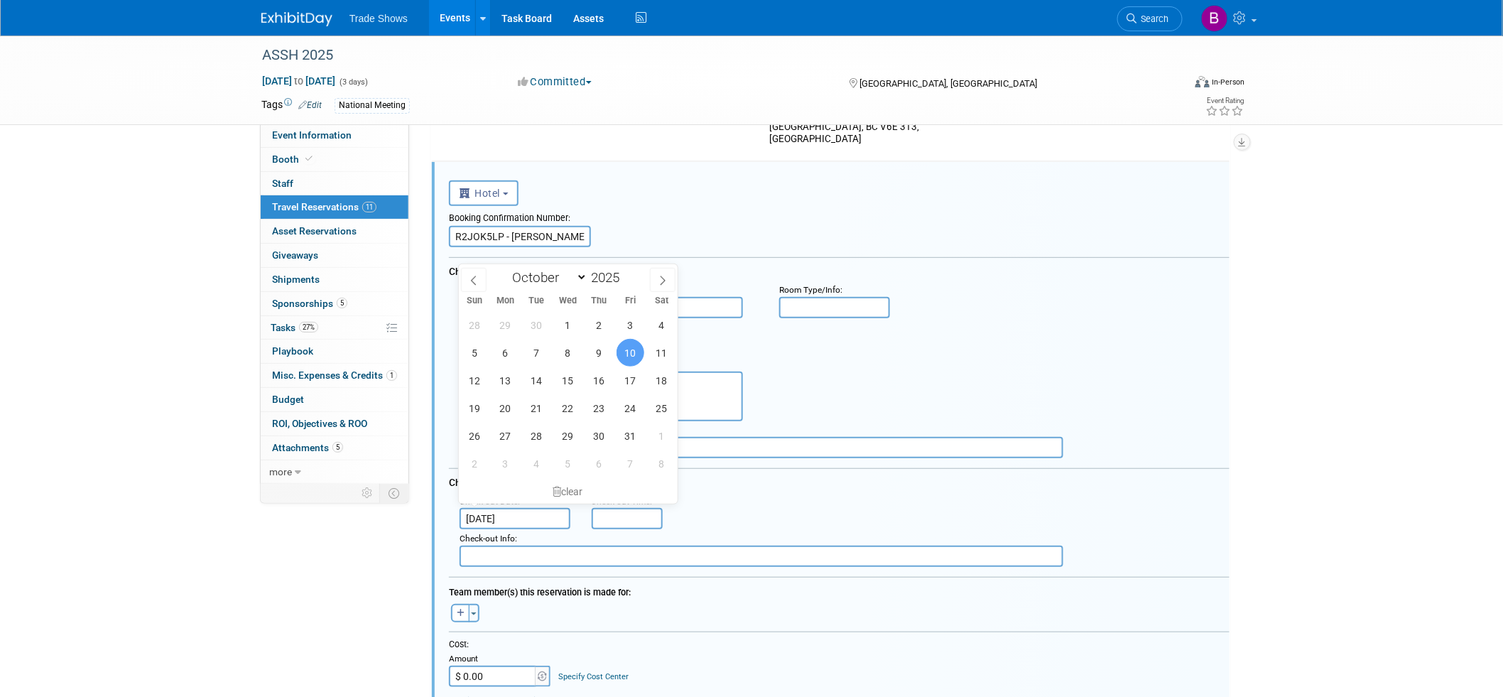
click at [511, 509] on input "Oct 10, 2025" at bounding box center [515, 518] width 111 height 21
click at [663, 350] on span "11" at bounding box center [662, 353] width 28 height 28
type input "Oct 11, 2025"
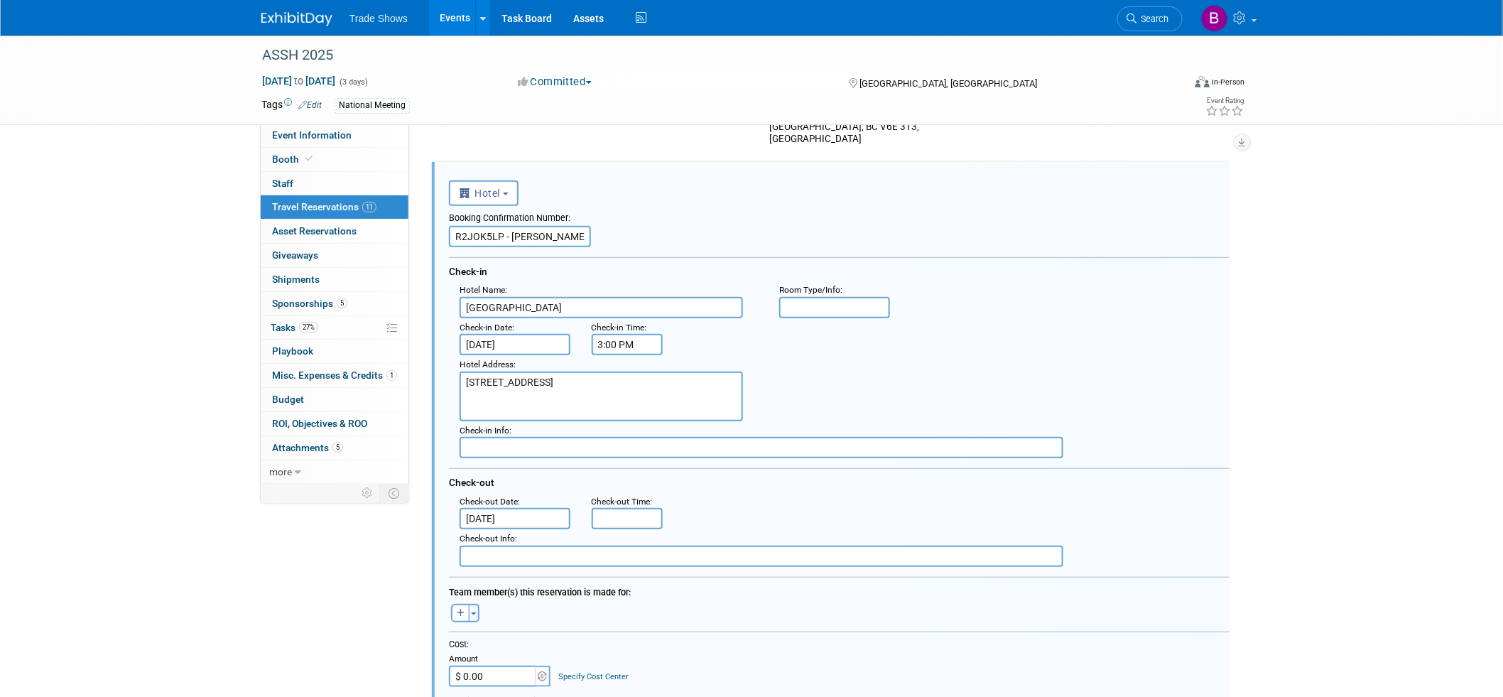
click at [893, 389] on div "Hotel Address : 1133 West Hastings Street Vancouver, BC V6E 3T3, Canada" at bounding box center [844, 388] width 791 height 66
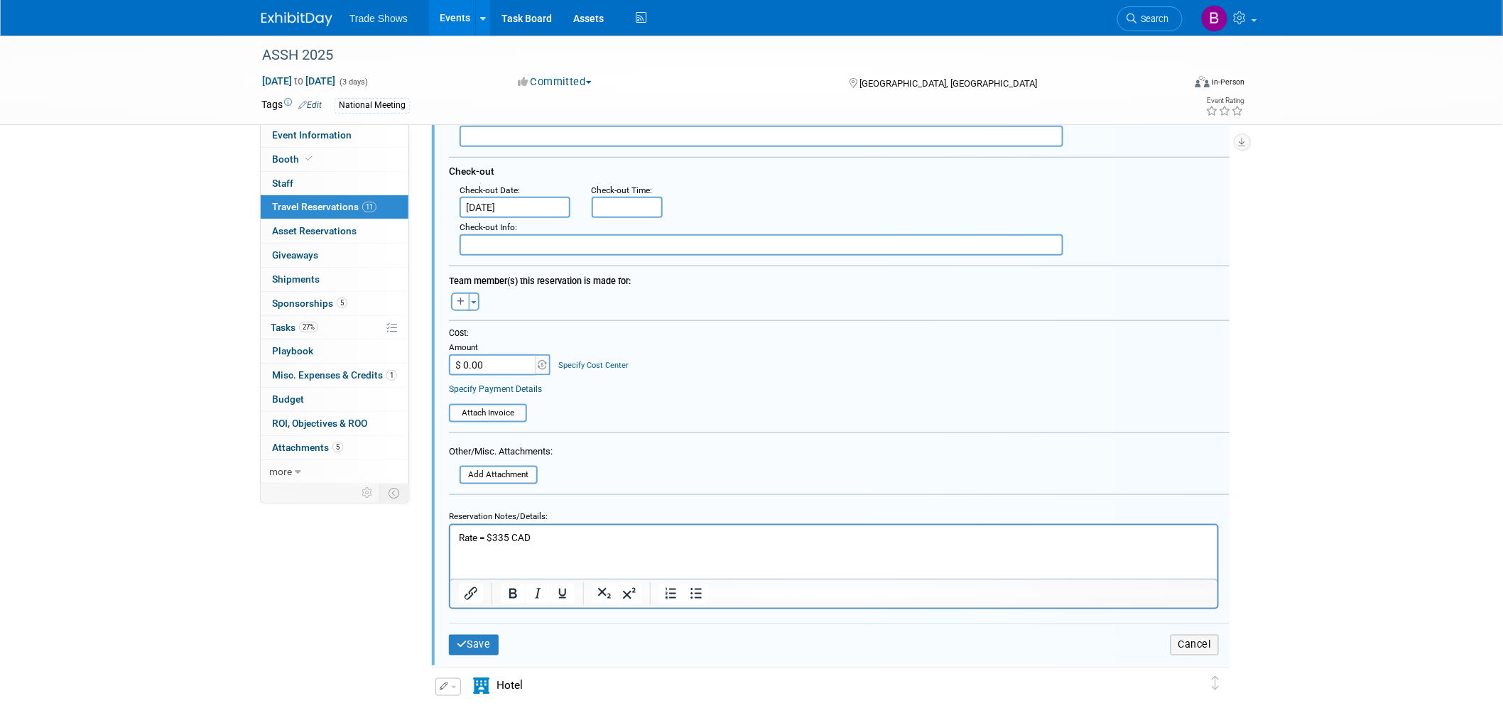
scroll to position [487, 0]
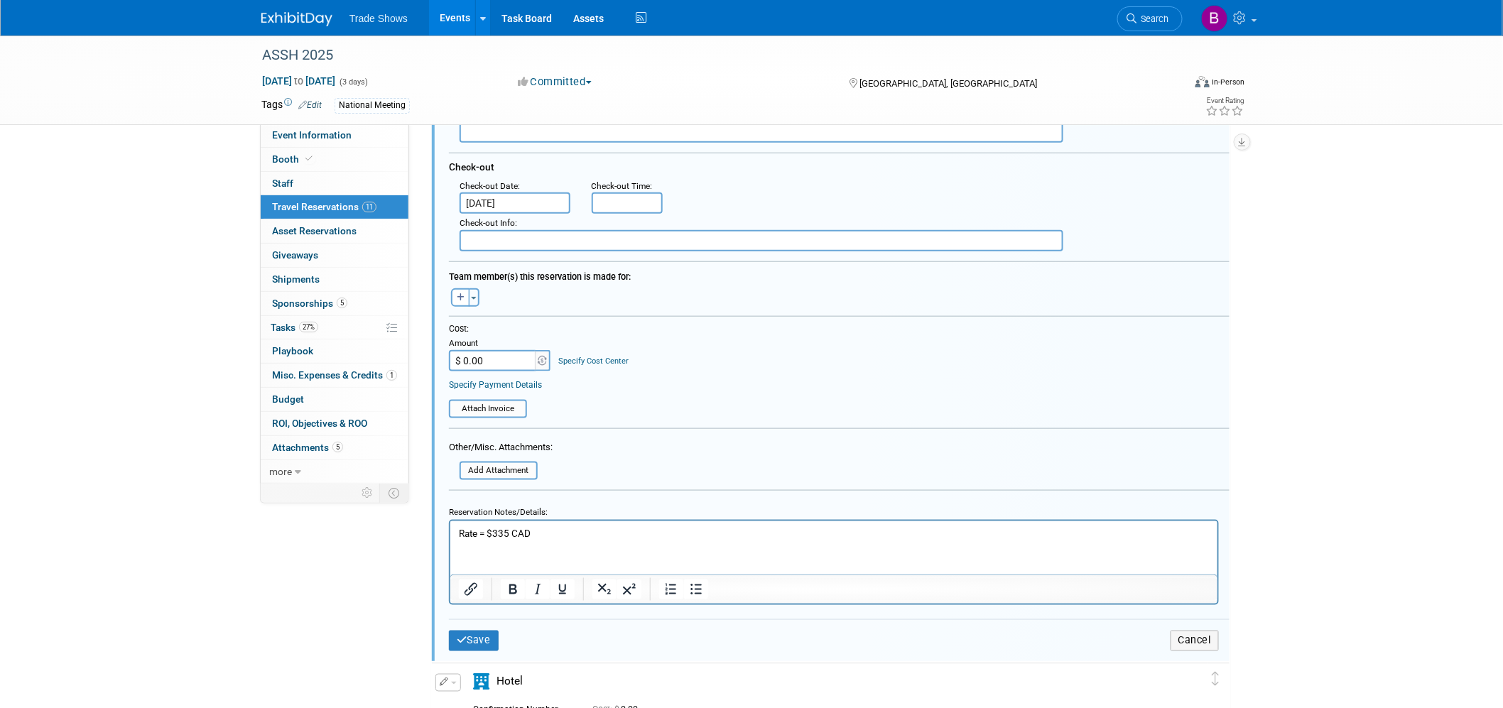
click at [555, 535] on p "Rate = $335 CAD" at bounding box center [833, 532] width 751 height 13
click at [472, 631] on button "Save" at bounding box center [474, 641] width 50 height 21
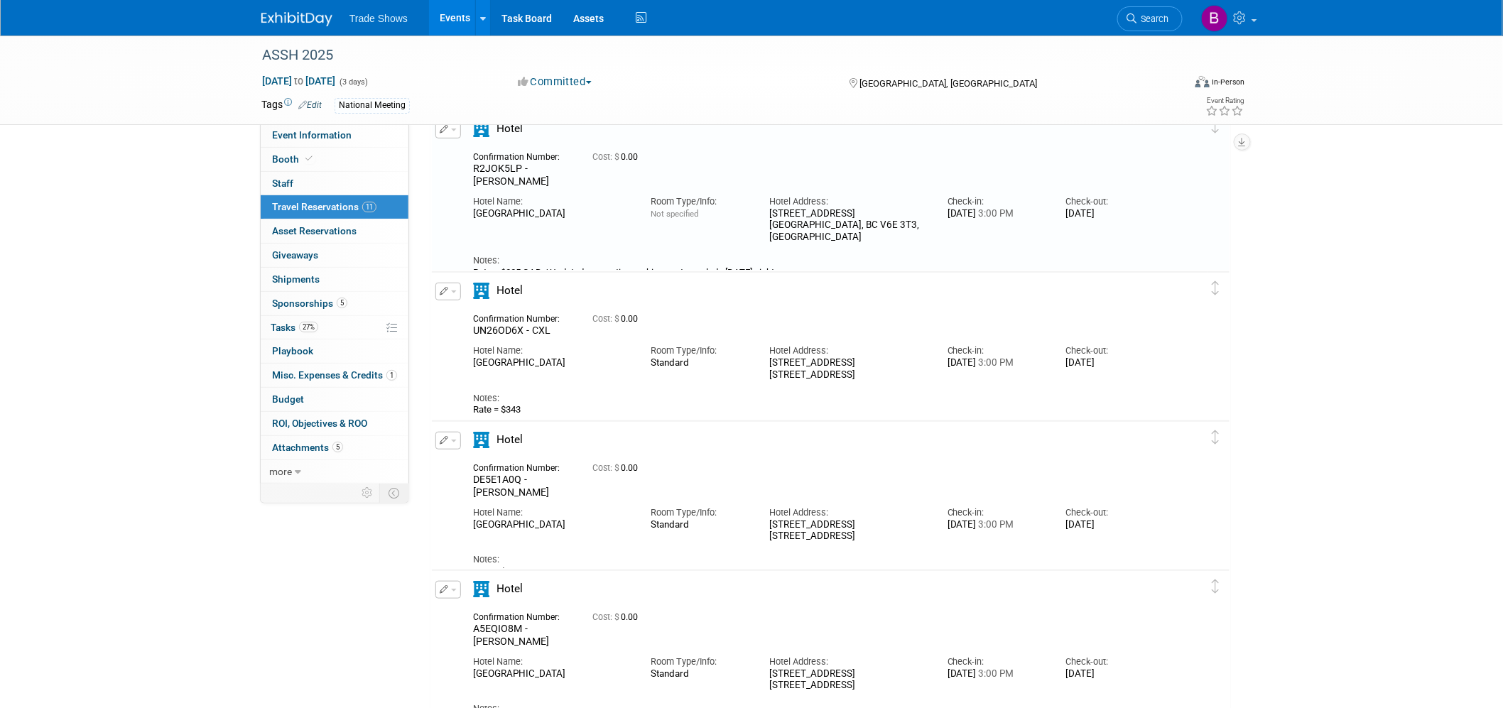
scroll to position [251, 0]
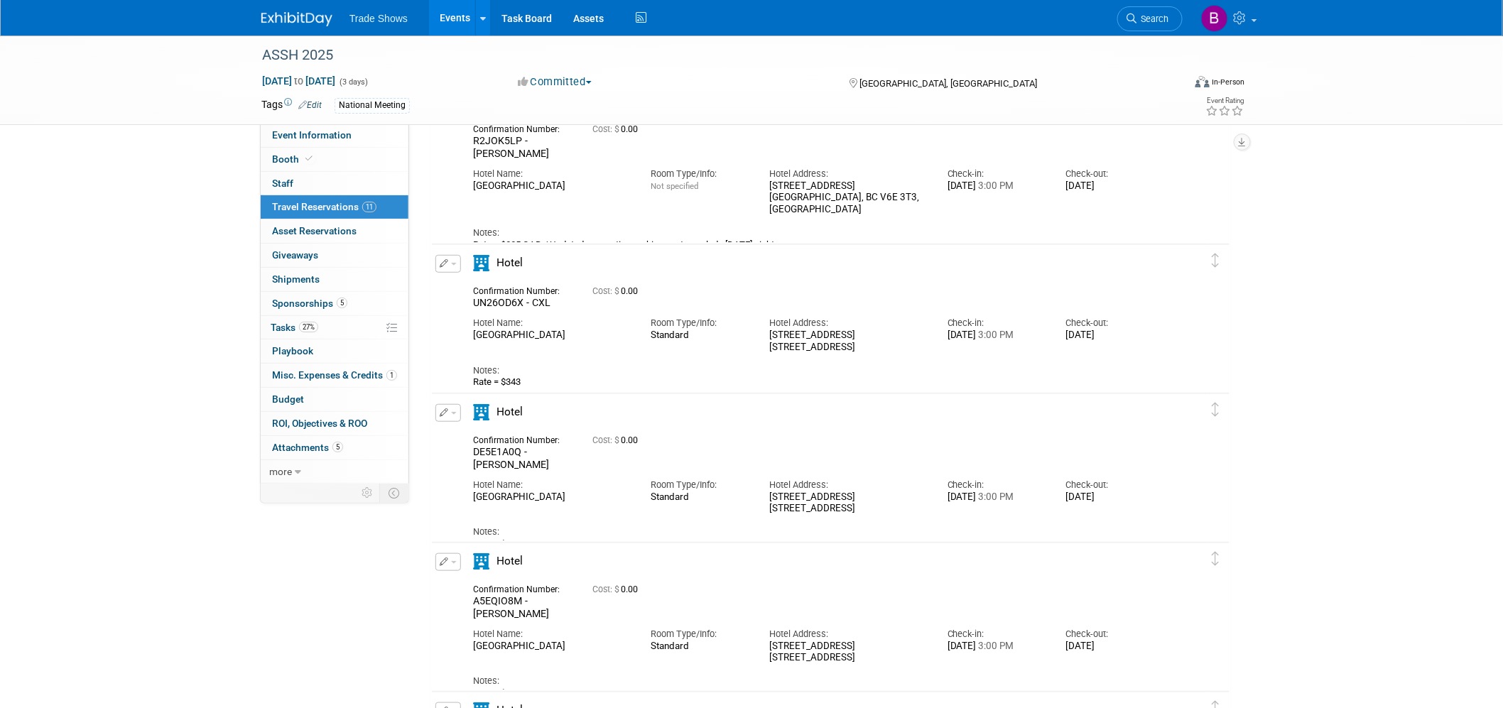
drag, startPoint x: 144, startPoint y: 256, endPoint x: 249, endPoint y: 160, distance: 142.3
click at [147, 251] on div "ASSH 2025 Oct 8, 2025 to Oct 10, 2025 (3 days) Oct 8, 2025 to Oct 10, 2025 Comm…" at bounding box center [751, 712] width 1503 height 1855
click at [311, 11] on link at bounding box center [305, 11] width 88 height 11
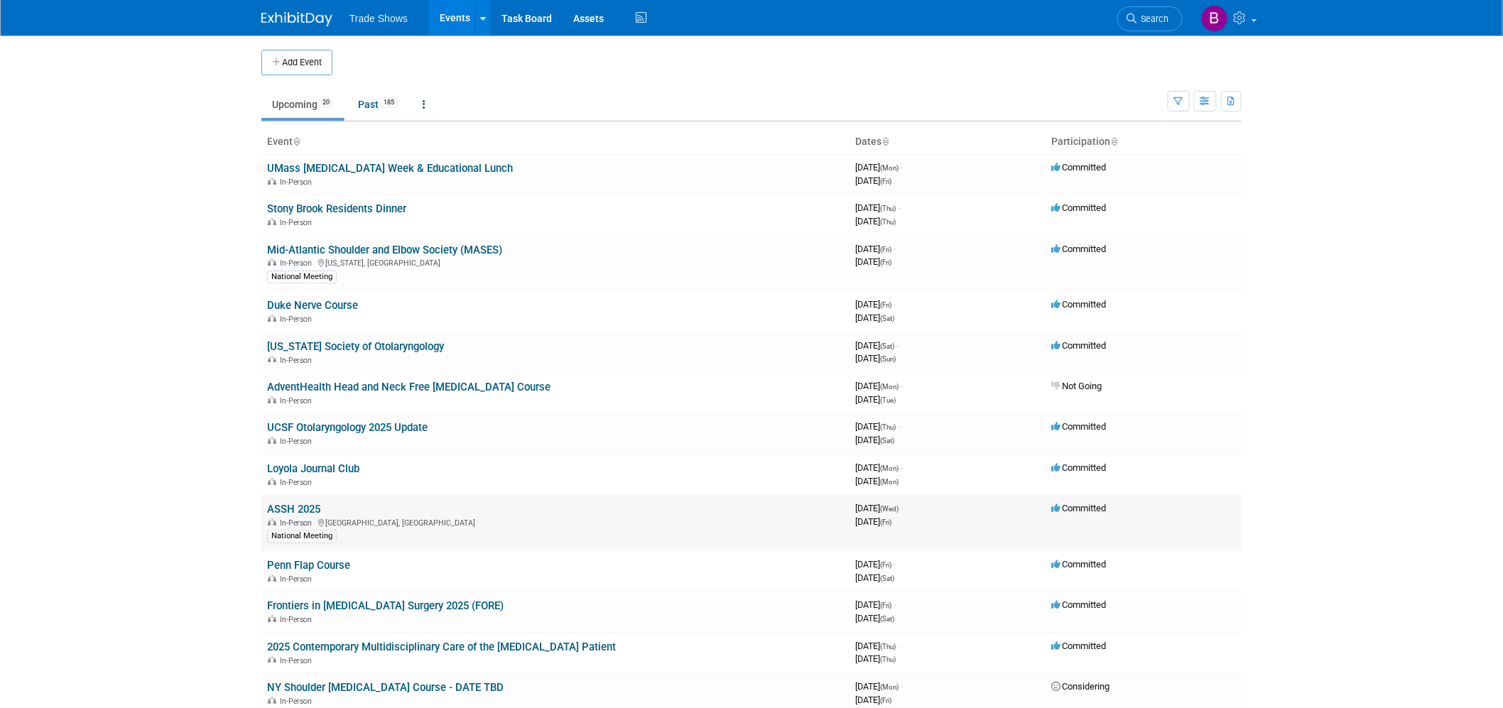
click at [289, 503] on link "ASSH 2025" at bounding box center [293, 509] width 53 height 13
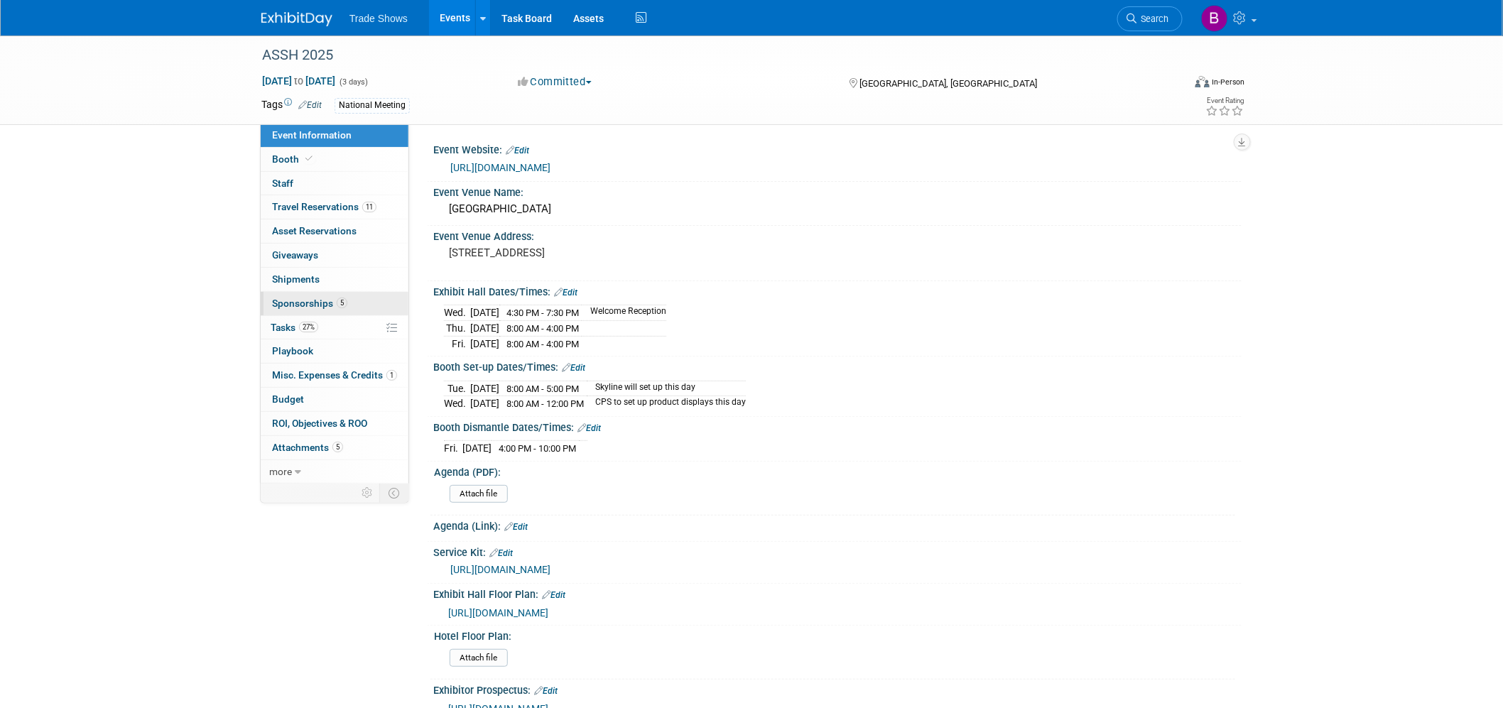
click at [316, 308] on span "Sponsorships 5" at bounding box center [309, 303] width 75 height 11
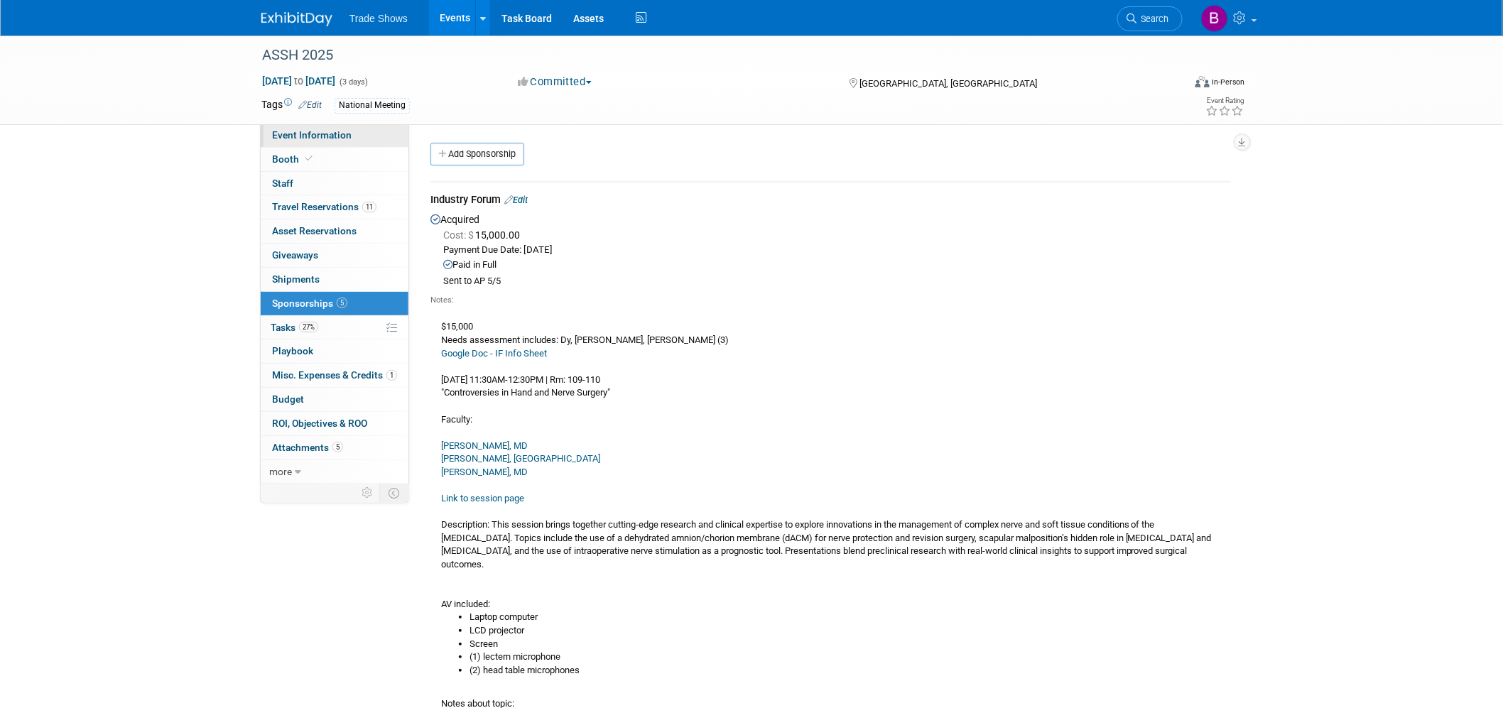
click at [315, 138] on span "Event Information" at bounding box center [312, 134] width 80 height 11
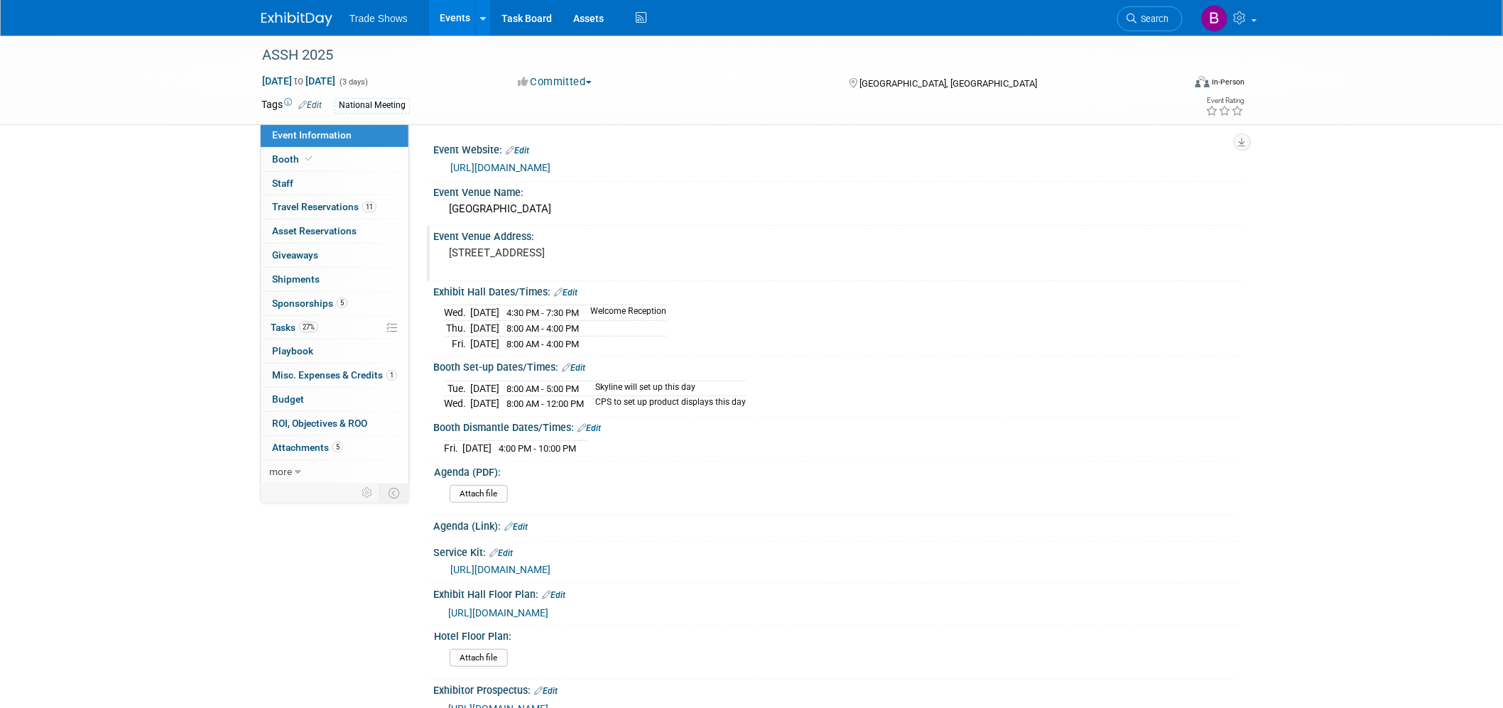
click at [877, 271] on div "Event Venue Address: 1055 Canada Pl Vancouver, BC V6C 0C3, Canada" at bounding box center [834, 253] width 815 height 55
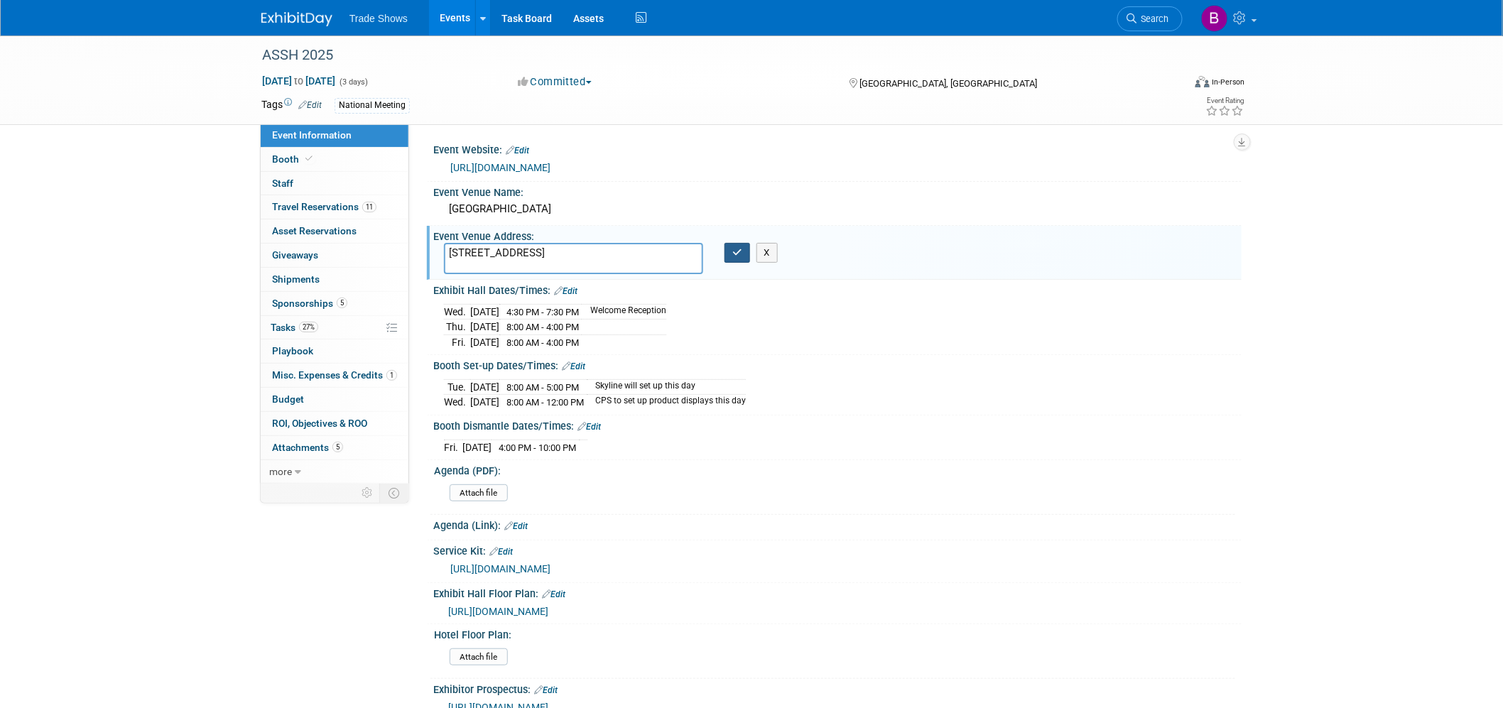
click at [743, 254] on button "button" at bounding box center [738, 253] width 26 height 20
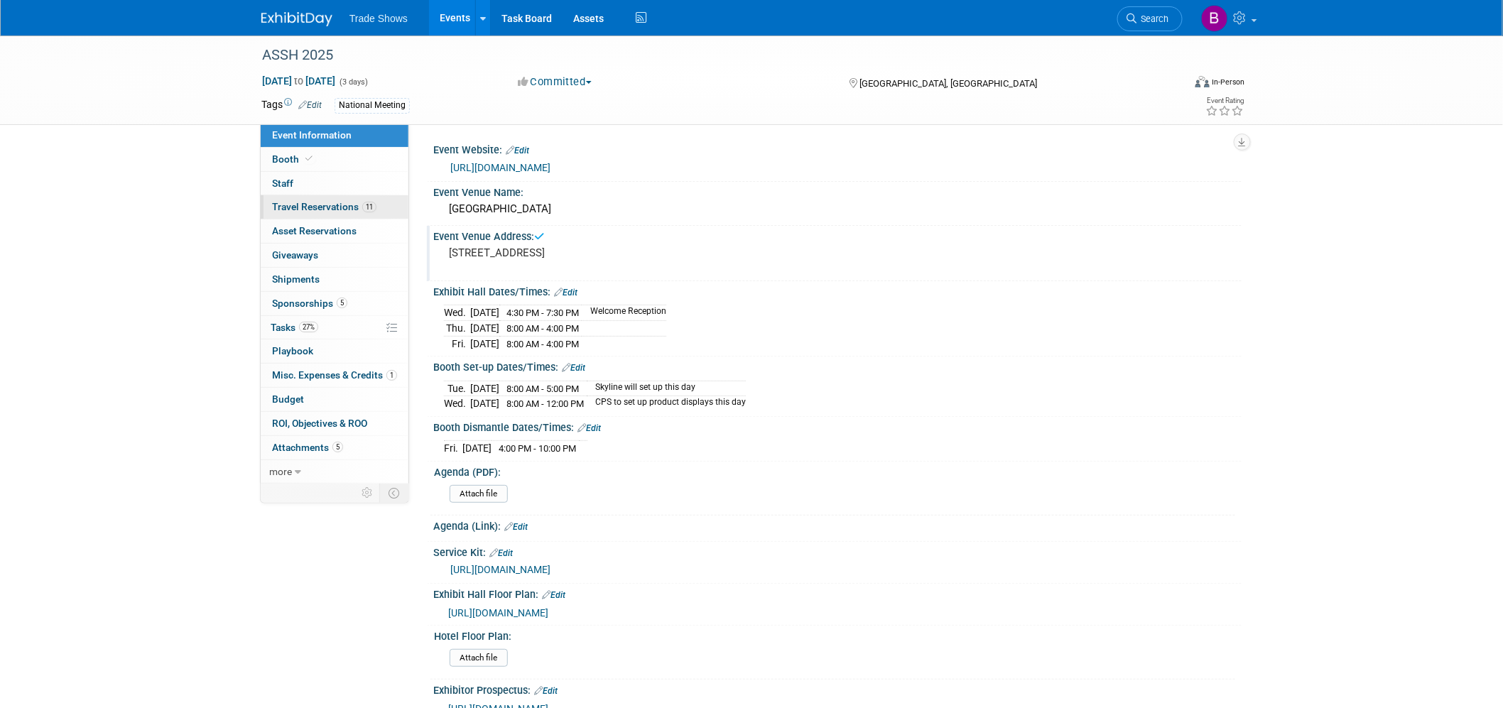
click at [306, 207] on span "Travel Reservations 11" at bounding box center [324, 206] width 104 height 11
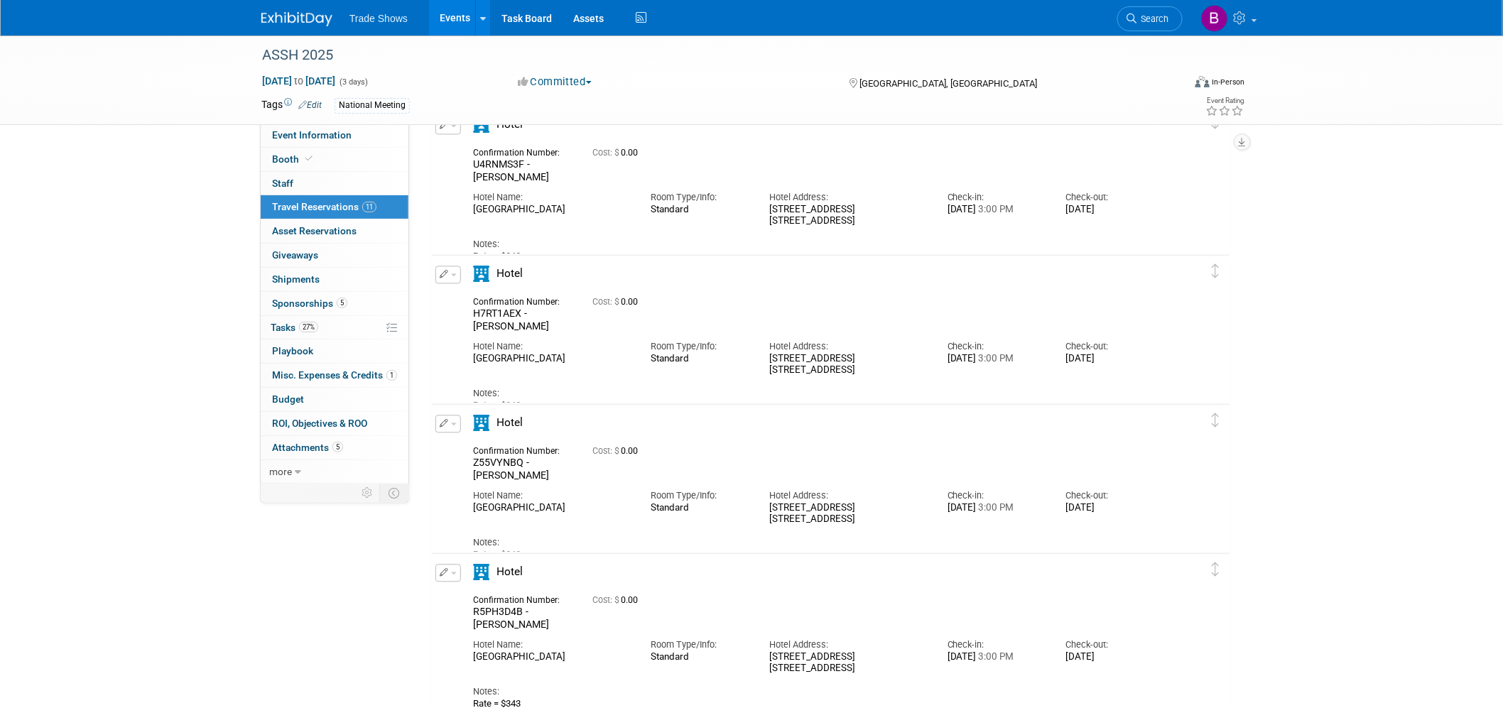
scroll to position [1183, 0]
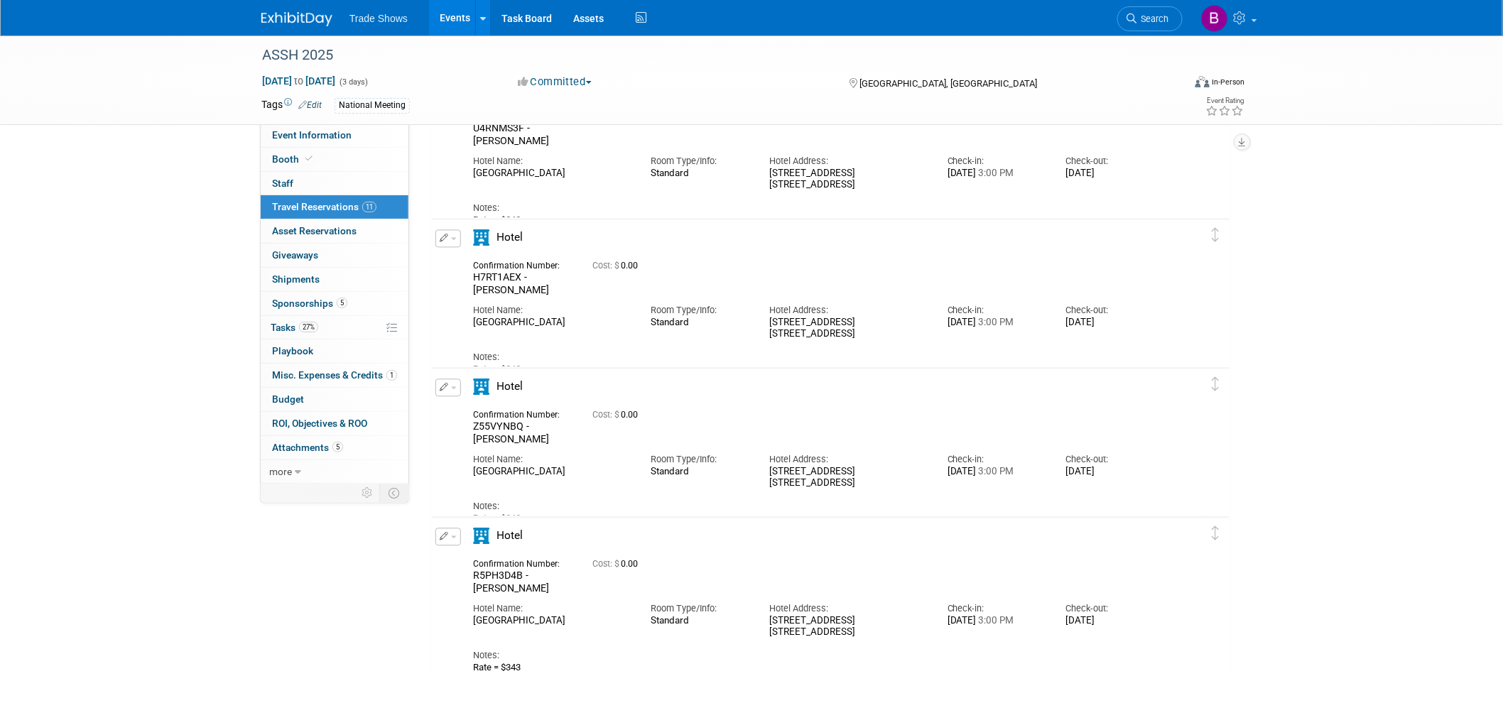
click at [436, 533] on button "button" at bounding box center [448, 537] width 26 height 18
click at [477, 554] on button "Edit Reservation" at bounding box center [496, 561] width 120 height 21
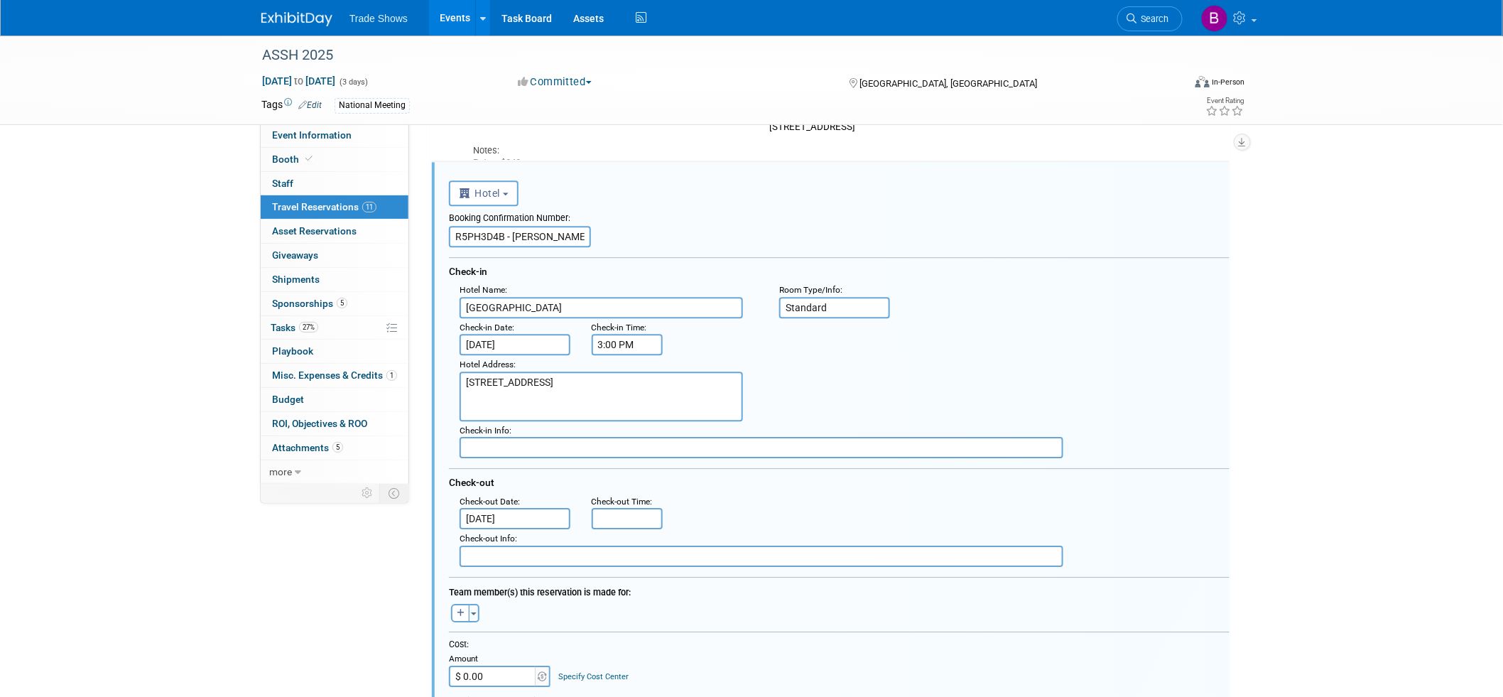
scroll to position [0, 0]
click at [535, 340] on input "Oct 7, 2025" at bounding box center [515, 344] width 111 height 21
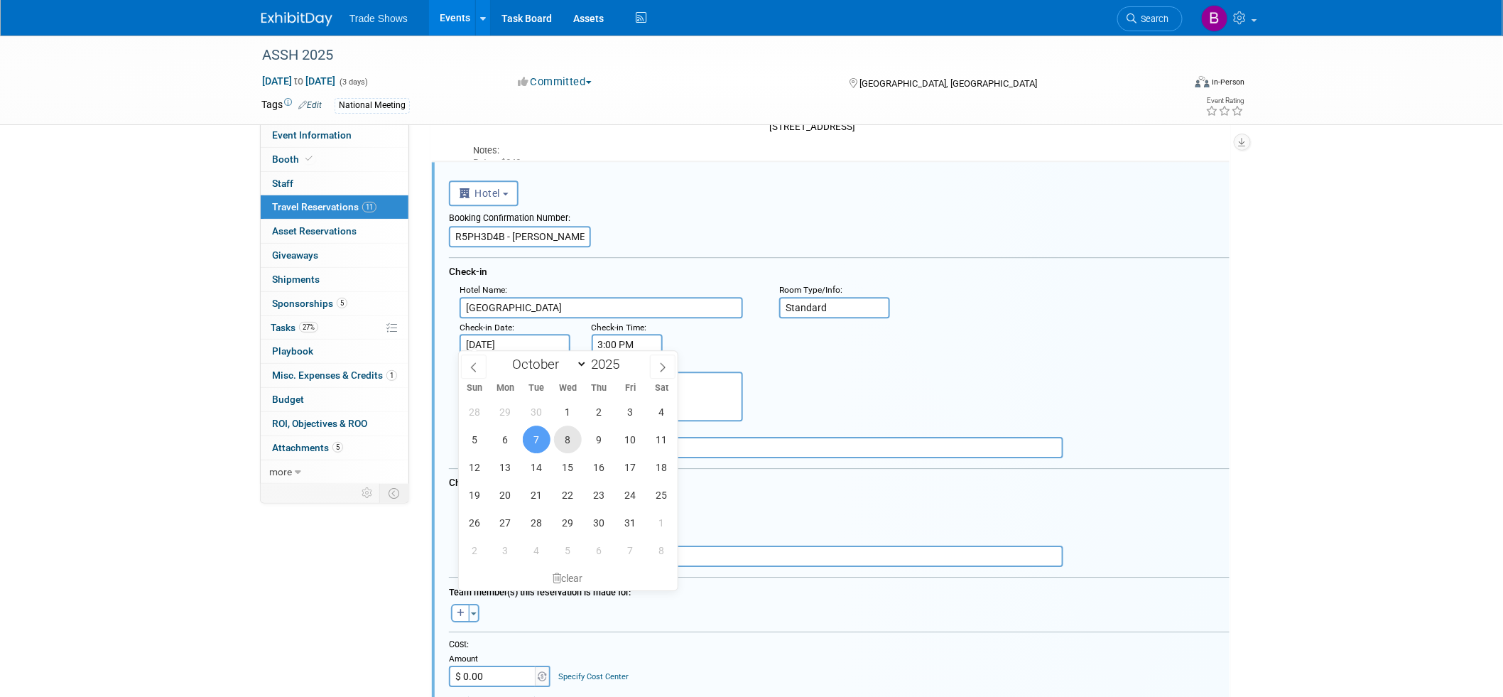
click at [570, 431] on span "8" at bounding box center [568, 439] width 28 height 28
type input "Oct 8, 2025"
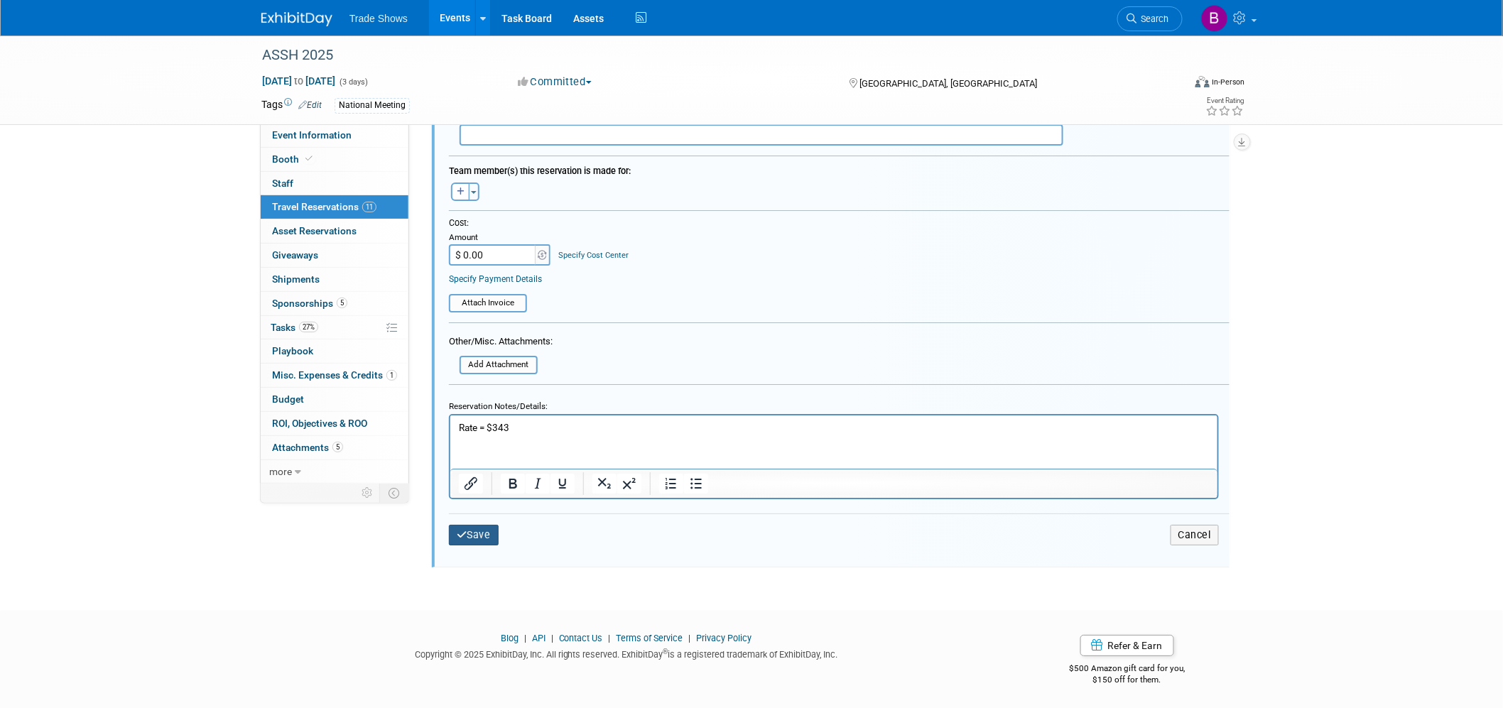
click at [486, 525] on button "Save" at bounding box center [474, 535] width 50 height 21
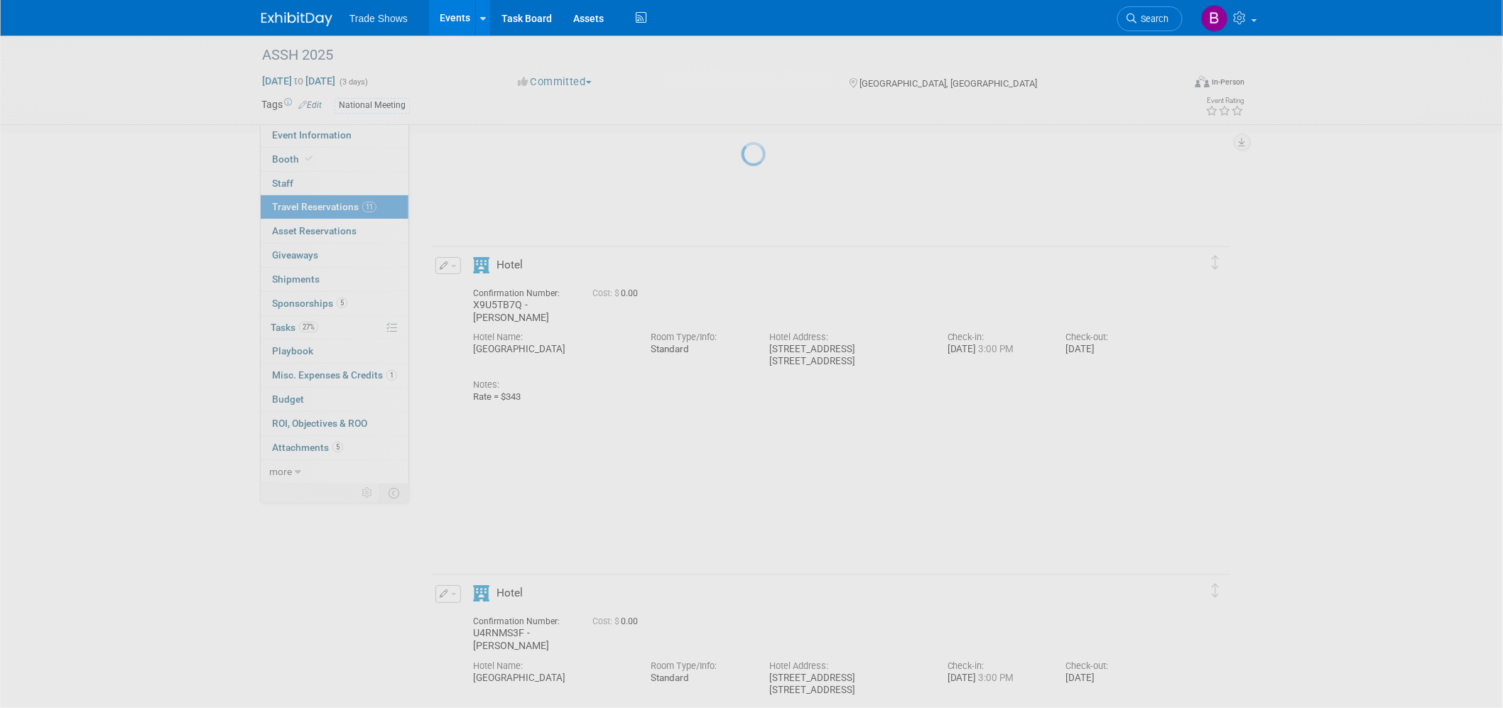
scroll to position [1307, 0]
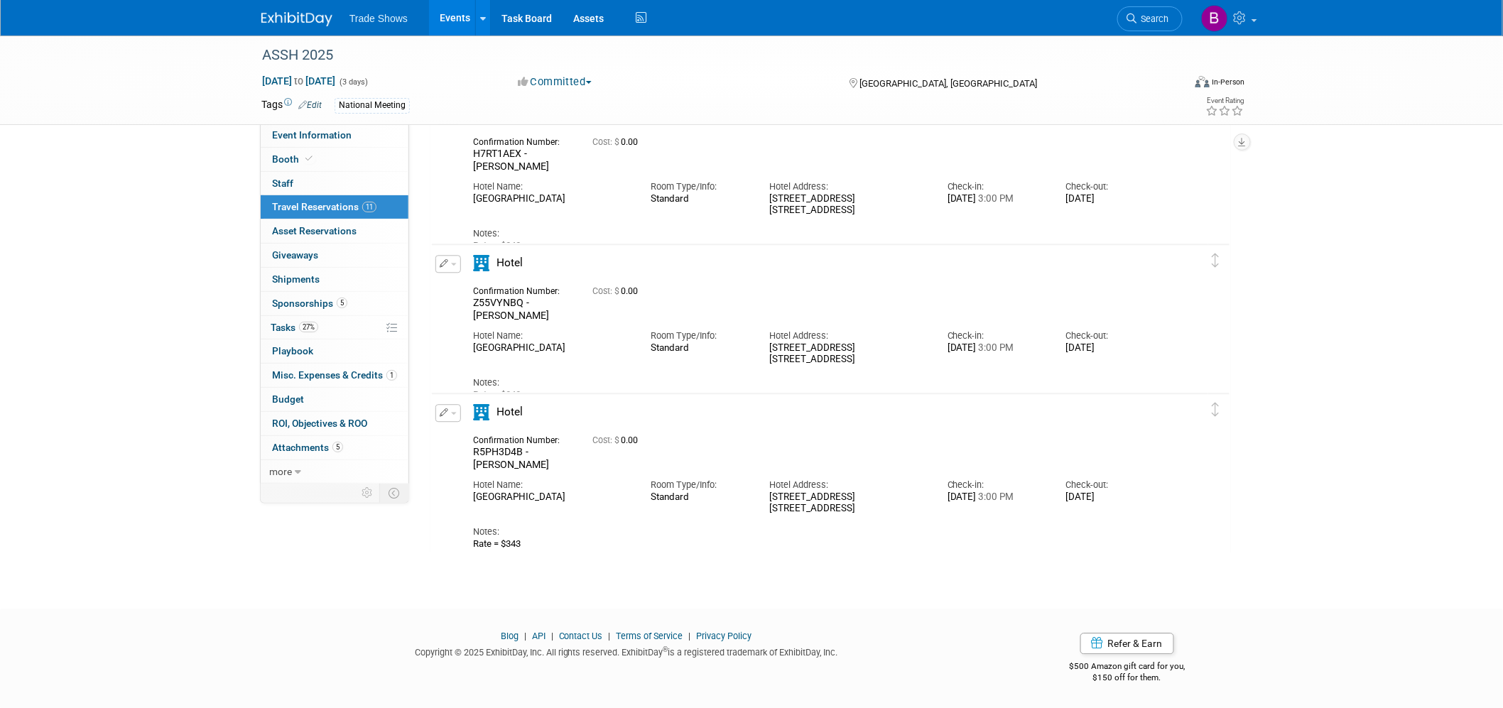
click at [512, 306] on span "Z55VYNBQ - Phillips" at bounding box center [511, 309] width 76 height 24
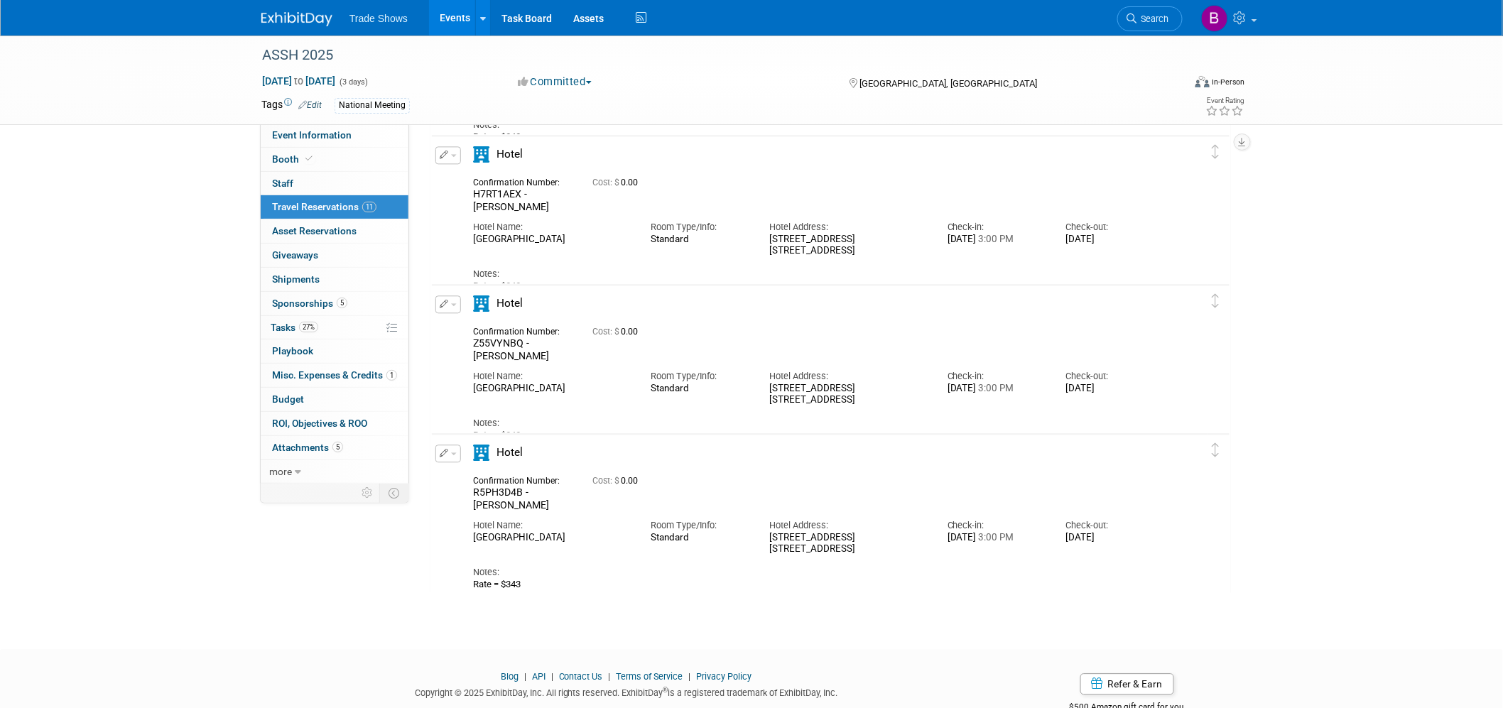
scroll to position [1227, 0]
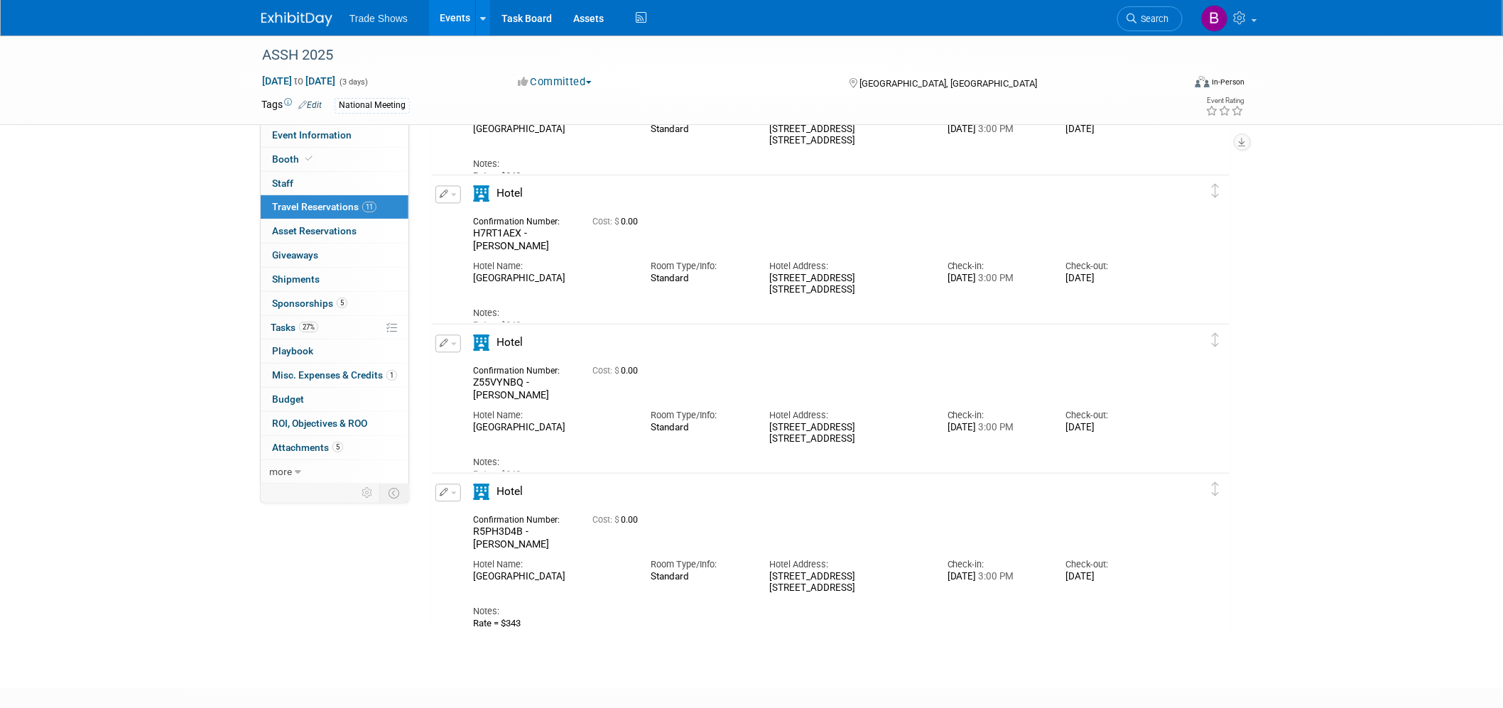
click at [544, 402] on div "Hotel Name: Vancouver Marriott Pinnacle Downtown" at bounding box center [551, 418] width 178 height 32
drag, startPoint x: 509, startPoint y: 369, endPoint x: 576, endPoint y: 420, distance: 84.2
click at [576, 420] on div "Confirmation Number: Z55VYNBQ - Phillips Cost: $ 0.00 Hotel Name: Room Type/Inf…" at bounding box center [818, 419] width 690 height 121
click at [576, 422] on div "Vancouver Marriott Pinnacle Downtown" at bounding box center [551, 428] width 156 height 12
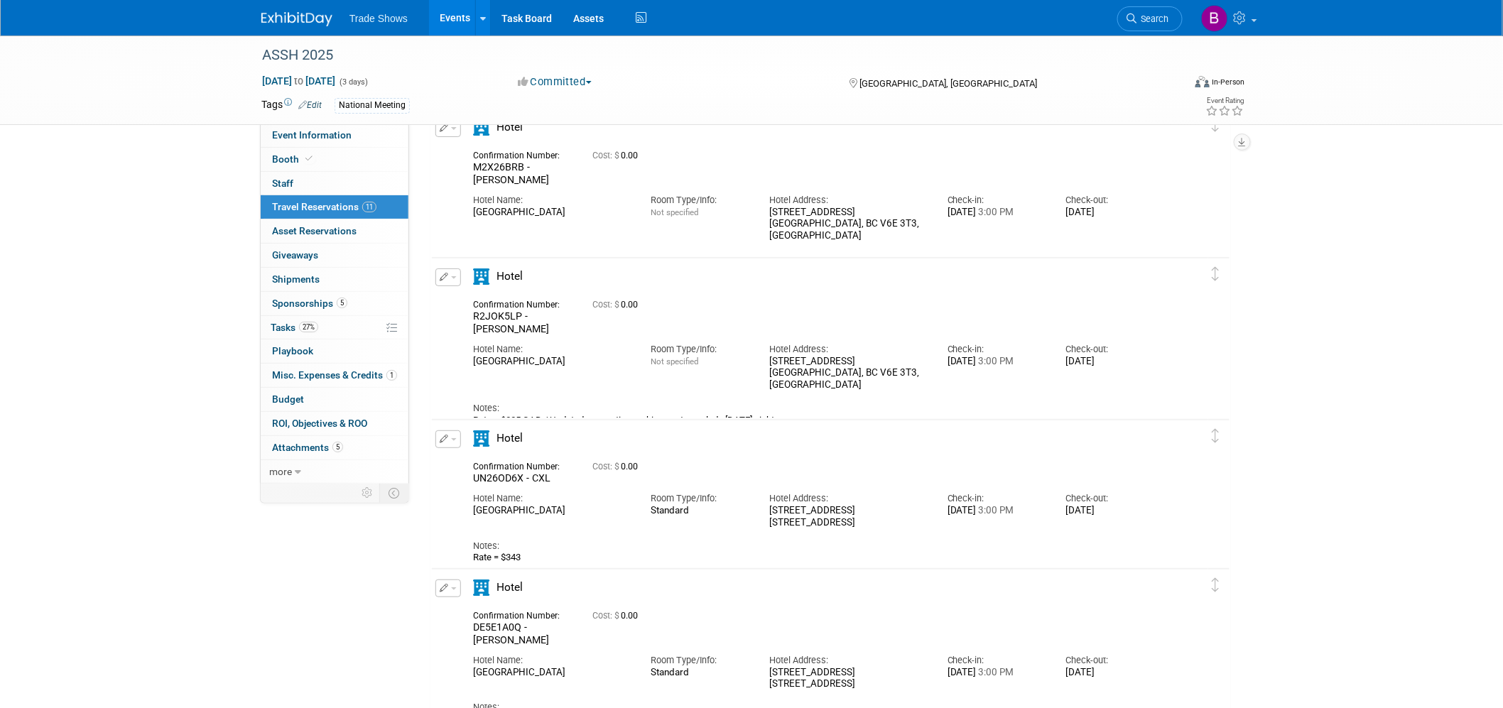
scroll to position [0, 0]
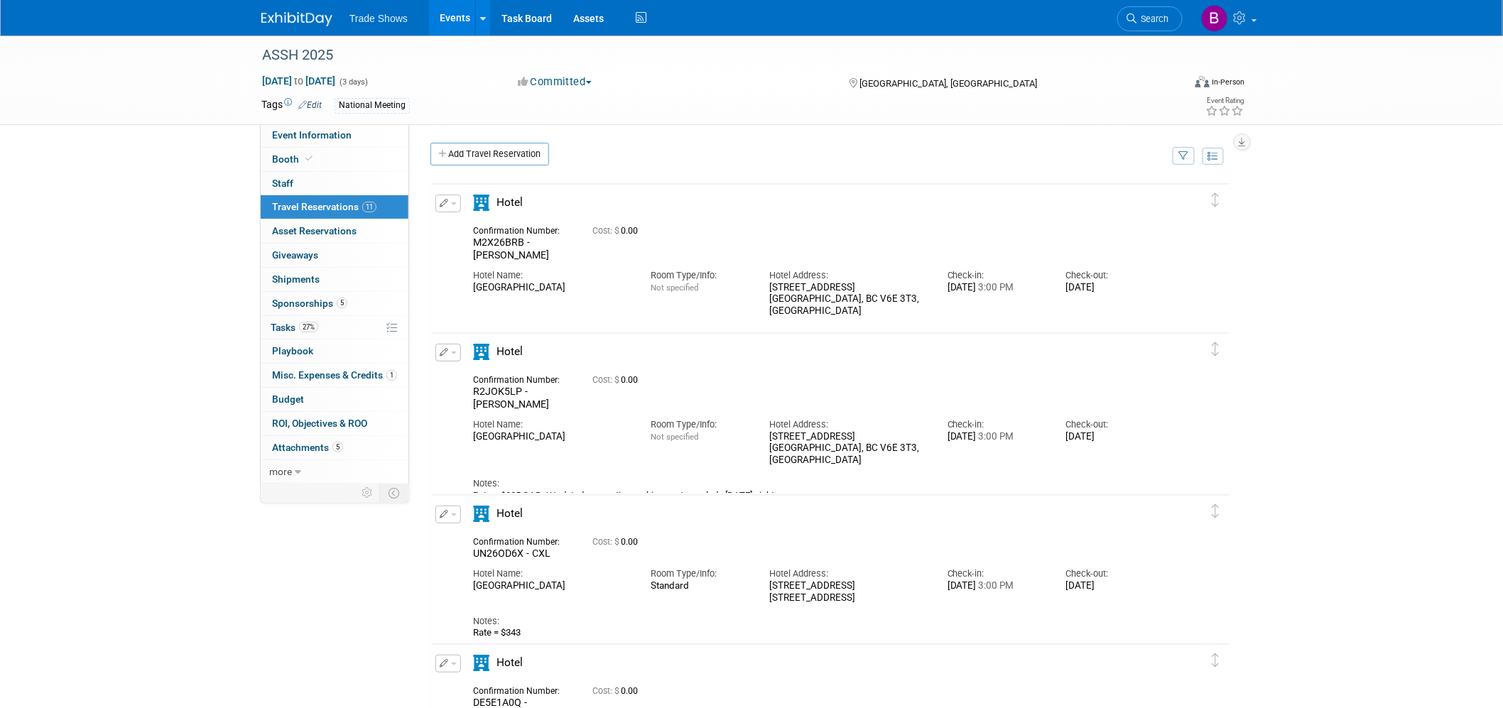
click at [524, 237] on span "M2X26BRB - Bastien" at bounding box center [511, 249] width 76 height 24
click at [530, 240] on span "M2X26BRB - Bastien" at bounding box center [511, 249] width 76 height 24
click at [561, 284] on div "Hotel Name: Pinnacle Hotel Harbourfront Room Type/Info: Not specified Hotel Add…" at bounding box center [818, 289] width 712 height 55
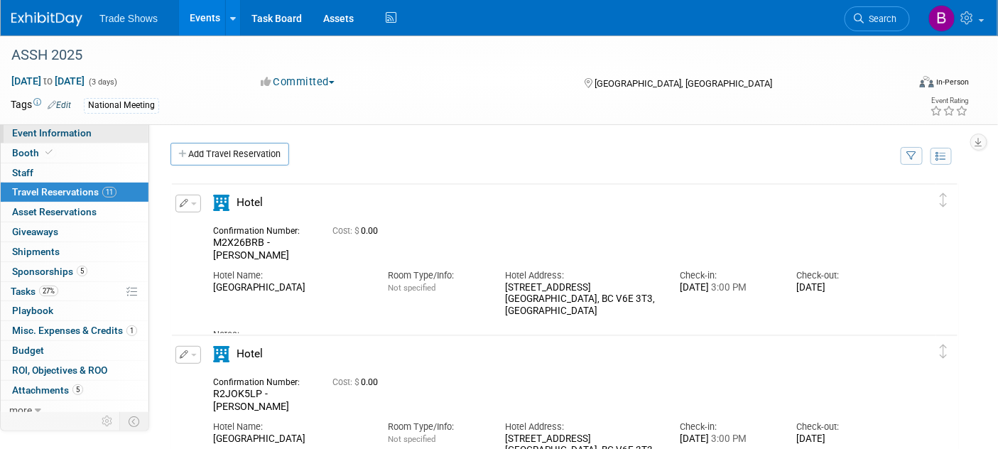
click at [38, 136] on span "Event Information" at bounding box center [52, 132] width 80 height 11
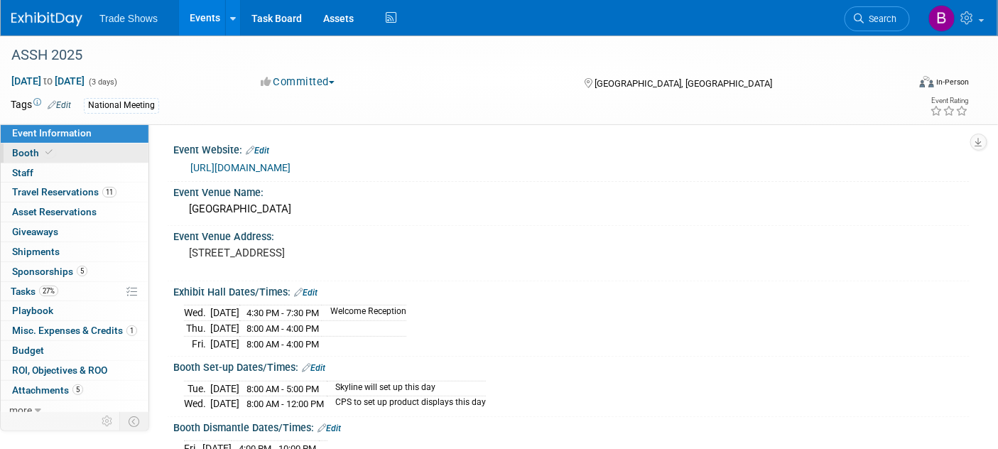
click at [50, 155] on icon at bounding box center [48, 152] width 7 height 8
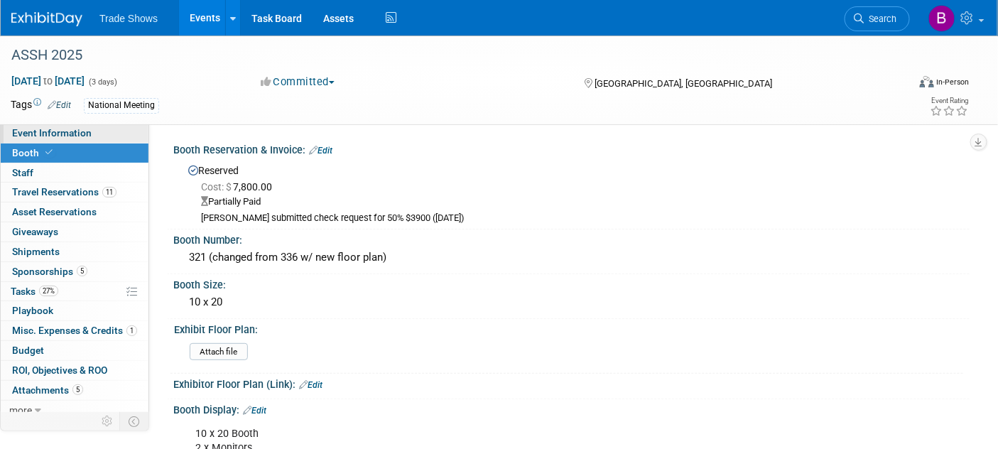
click at [58, 131] on span "Event Information" at bounding box center [52, 132] width 80 height 11
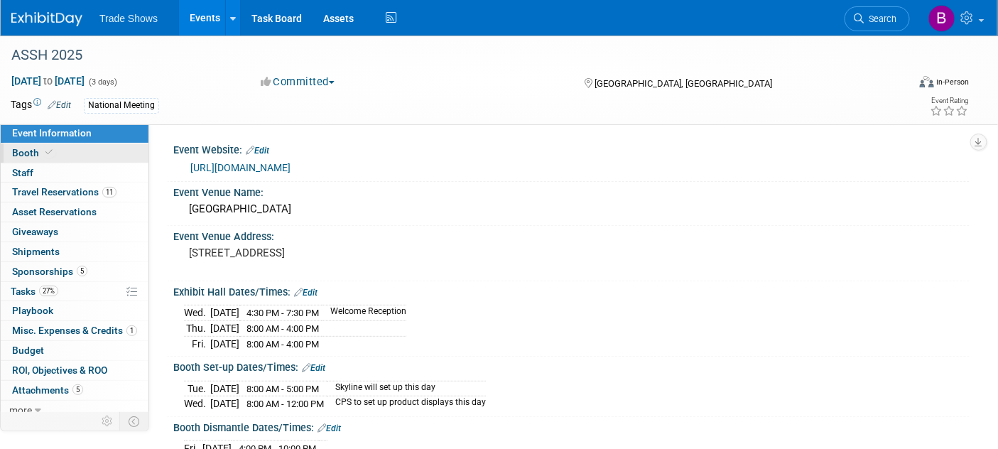
click at [59, 151] on link "Booth" at bounding box center [75, 152] width 148 height 19
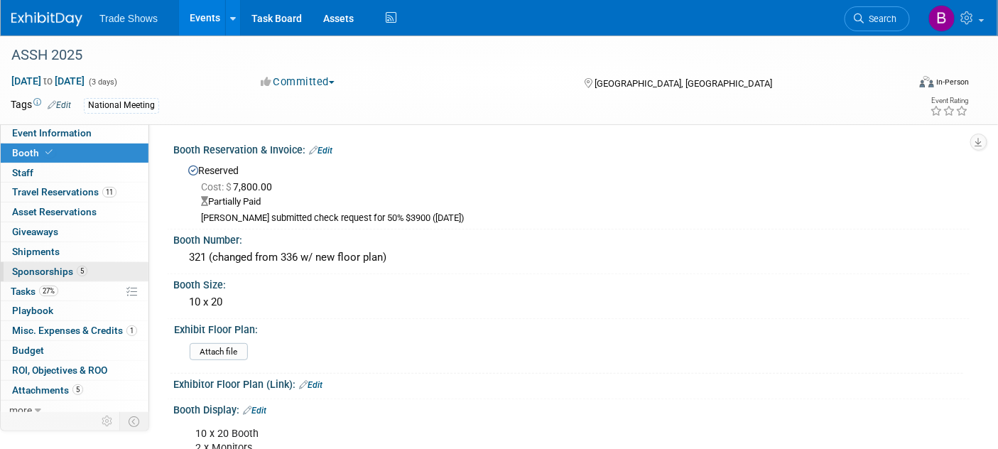
click at [75, 275] on span "Sponsorships 5" at bounding box center [49, 271] width 75 height 11
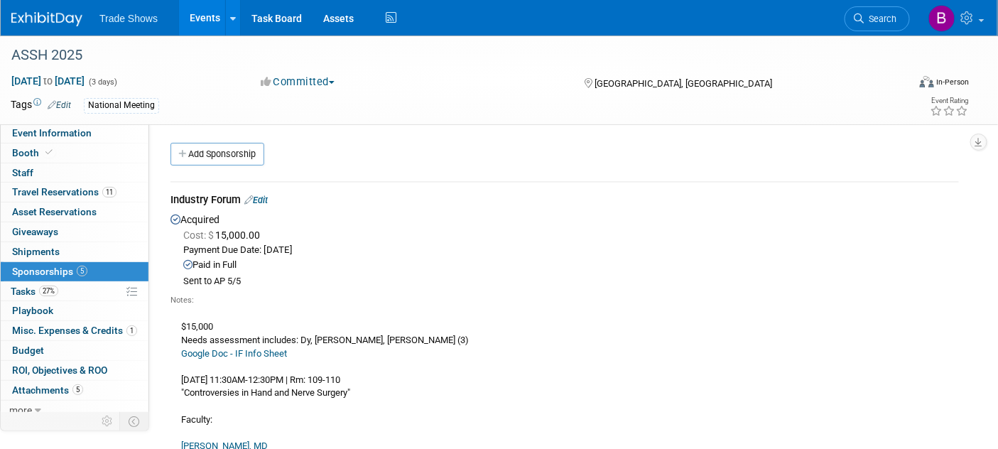
scroll to position [237, 0]
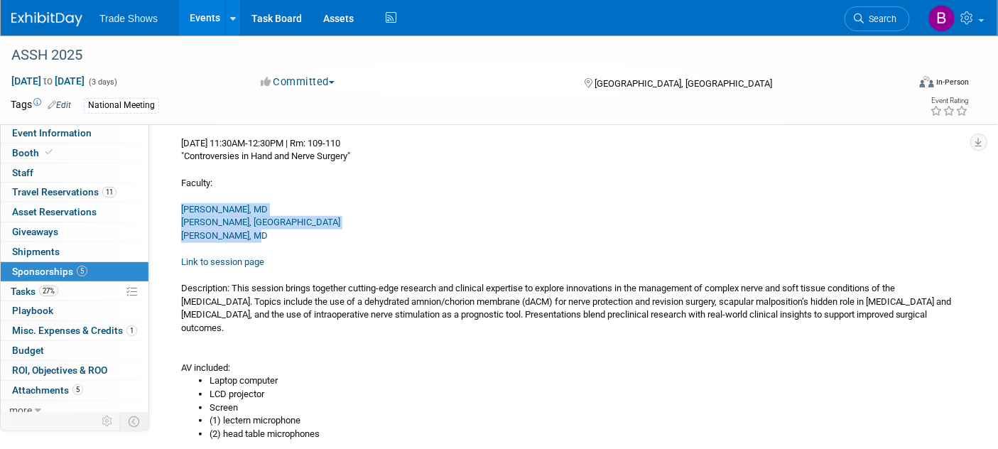
drag, startPoint x: 272, startPoint y: 235, endPoint x: 170, endPoint y: 204, distance: 107.0
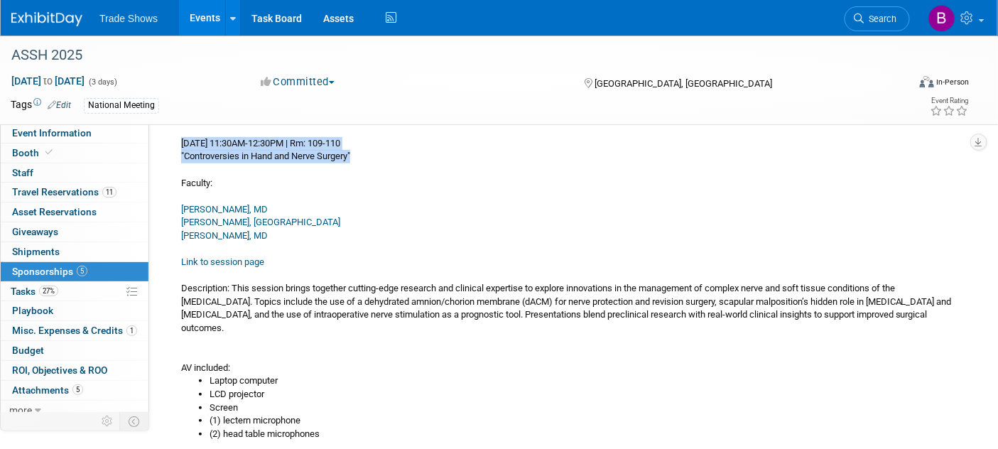
drag, startPoint x: 386, startPoint y: 154, endPoint x: 173, endPoint y: 146, distance: 212.5
copy div "Thursday, Oct 9 | 11:30AM-12:30PM | Rm: 109-110 "Controversies in Hand and Nerv…"
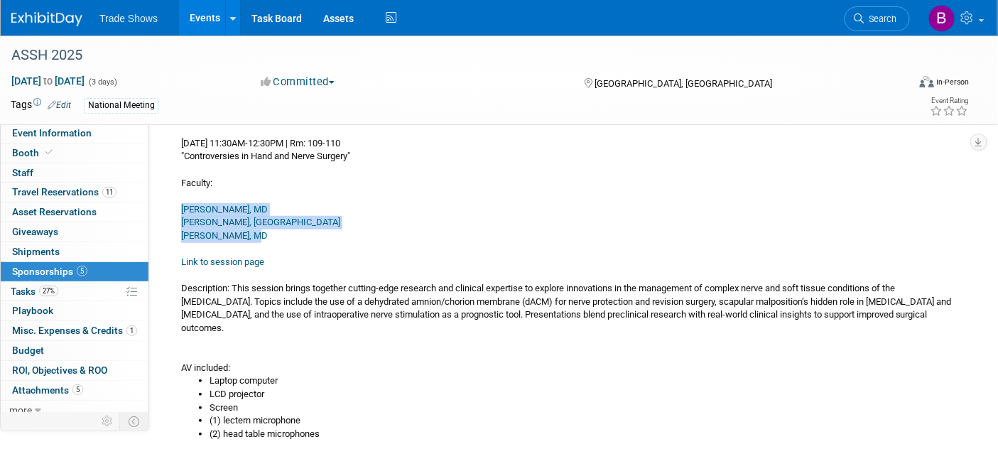
drag, startPoint x: 273, startPoint y: 235, endPoint x: 173, endPoint y: 211, distance: 103.0
copy div "Michael R. Hausman, MD Karan A. Desai, MD Ketan Sharma, MD"
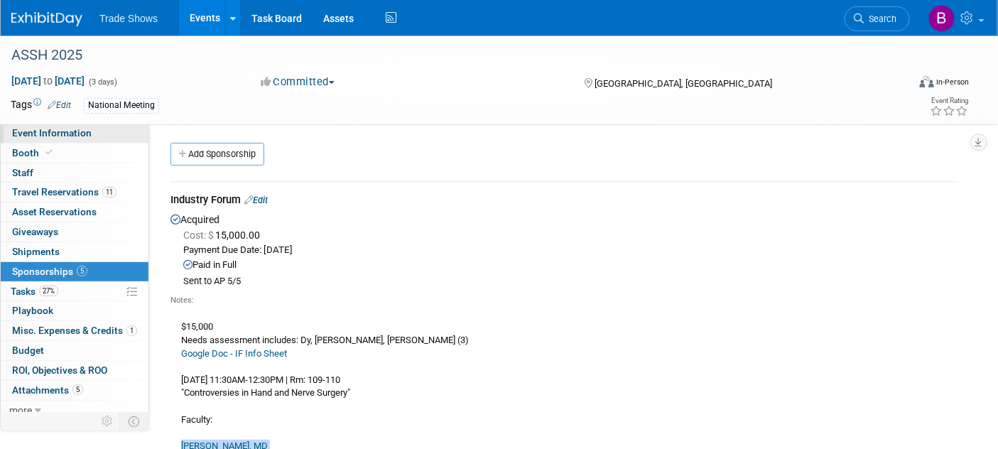
click at [51, 128] on span "Event Information" at bounding box center [52, 132] width 80 height 11
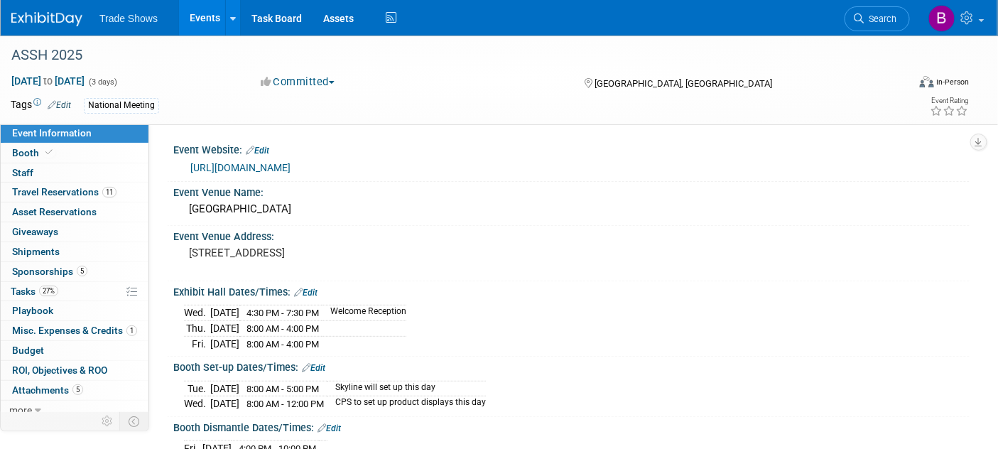
click at [259, 170] on link "https://www.assh.org/annualmeeting/s/" at bounding box center [240, 167] width 100 height 11
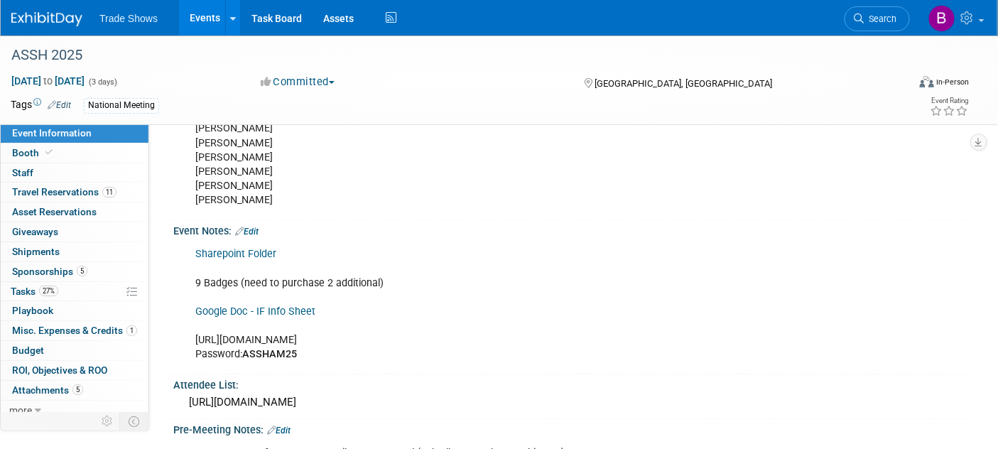
scroll to position [868, 0]
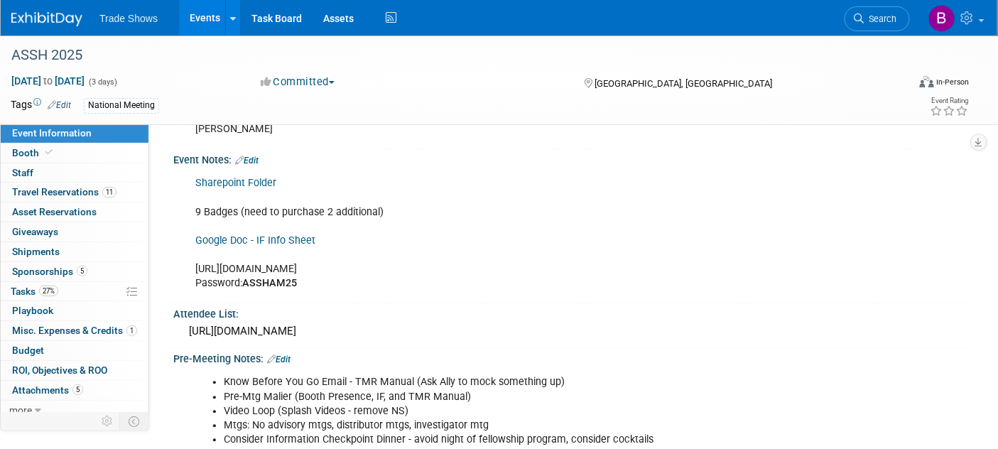
click at [327, 264] on div "Sharepoint Folder 9 Badges (need to purchase 2 additional) Google Doc - IF Info…" at bounding box center [500, 234] width 630 height 129
drag, startPoint x: 431, startPoint y: 259, endPoint x: 193, endPoint y: 266, distance: 238.0
click at [193, 266] on div "Sharepoint Folder 9 Badges (need to purchase 2 additional) Google Doc - IF Info…" at bounding box center [500, 234] width 630 height 129
copy div "https://www.assh.org/annualmeeting/s/attendees"
click at [35, 191] on span "Travel Reservations 11" at bounding box center [64, 191] width 104 height 11
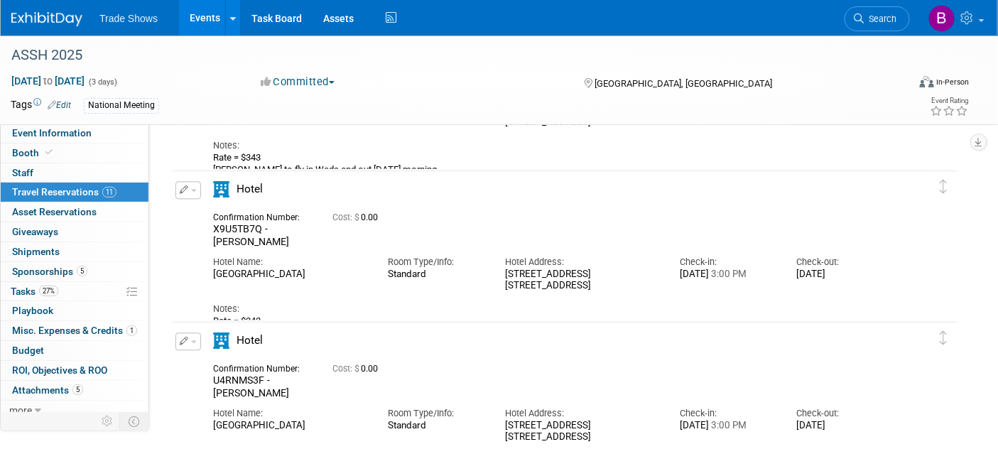
scroll to position [949, 0]
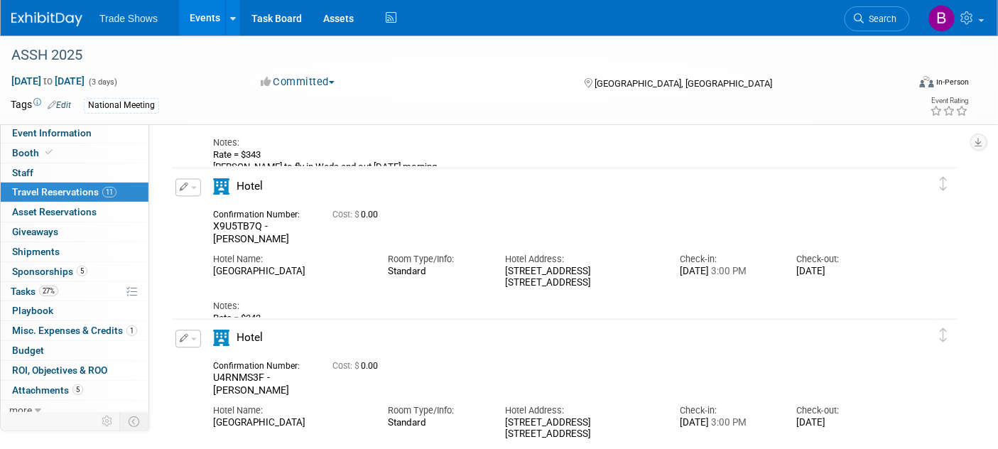
click at [195, 188] on button "button" at bounding box center [188, 187] width 26 height 18
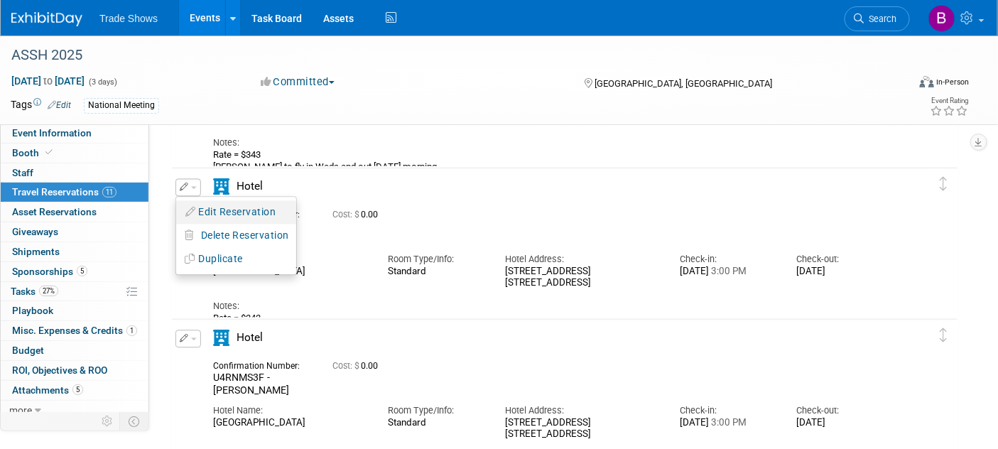
click at [217, 207] on button "Edit Reservation" at bounding box center [236, 212] width 120 height 21
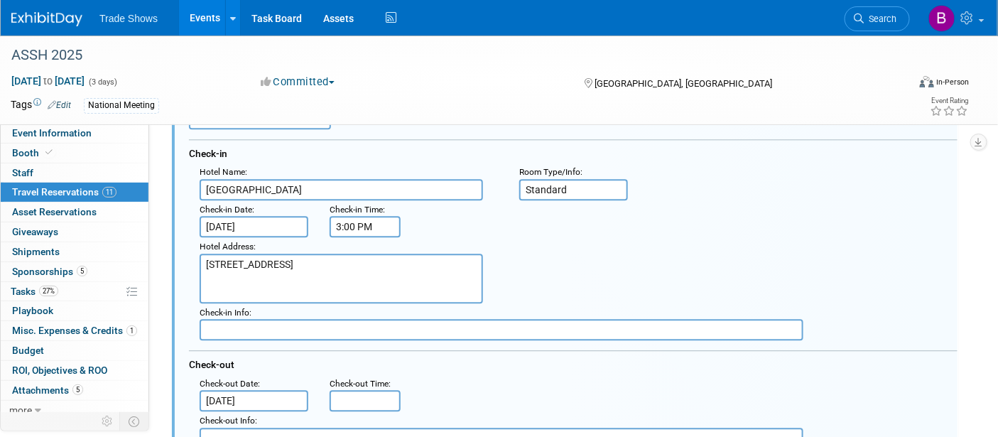
scroll to position [1076, 0]
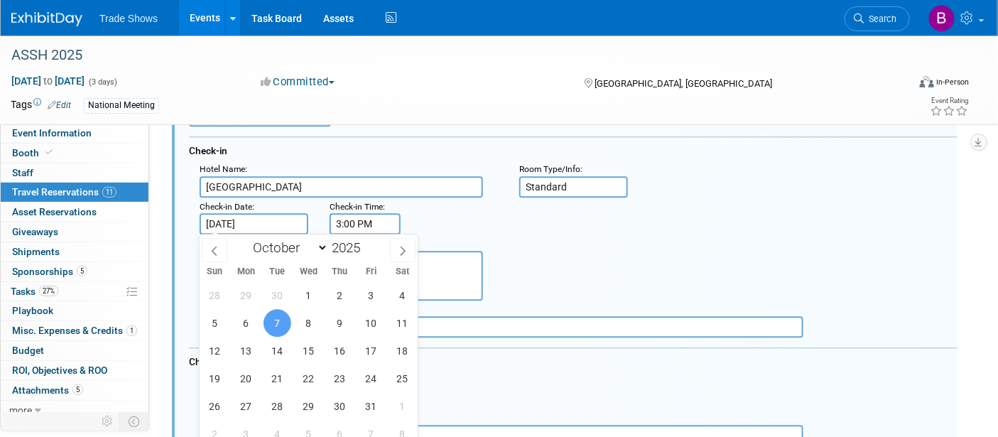
click at [277, 224] on input "Oct 7, 2025" at bounding box center [254, 223] width 109 height 21
click at [321, 320] on span "8" at bounding box center [309, 323] width 28 height 28
type input "Oct 8, 2025"
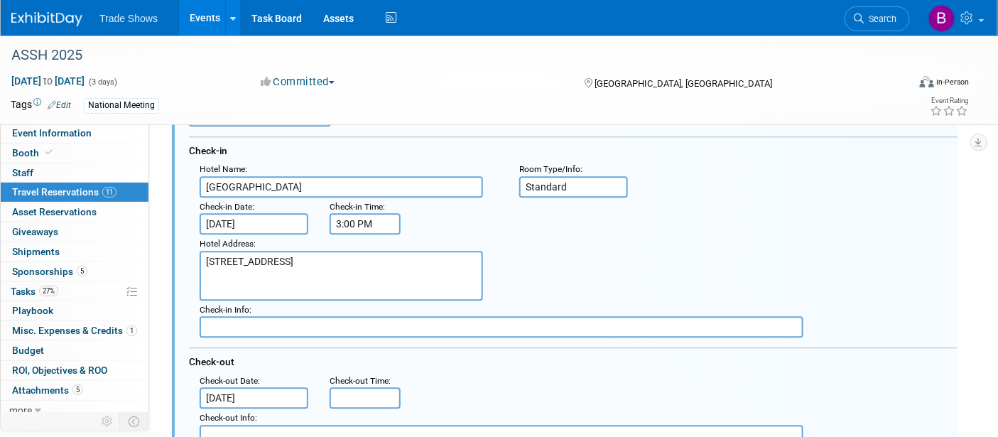
click at [651, 286] on div "Hotel Address : 1128 West Hastings St Vancouver, BC V6E 4R5" at bounding box center [578, 267] width 779 height 66
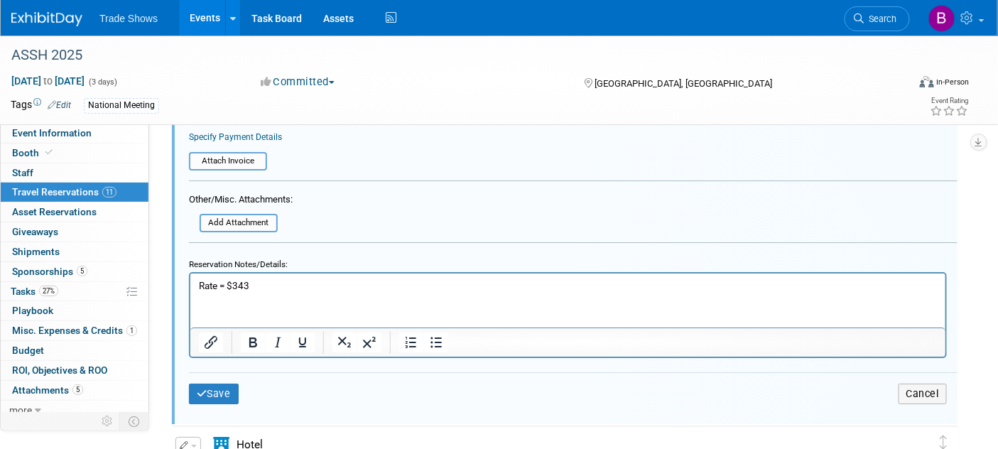
scroll to position [1534, 0]
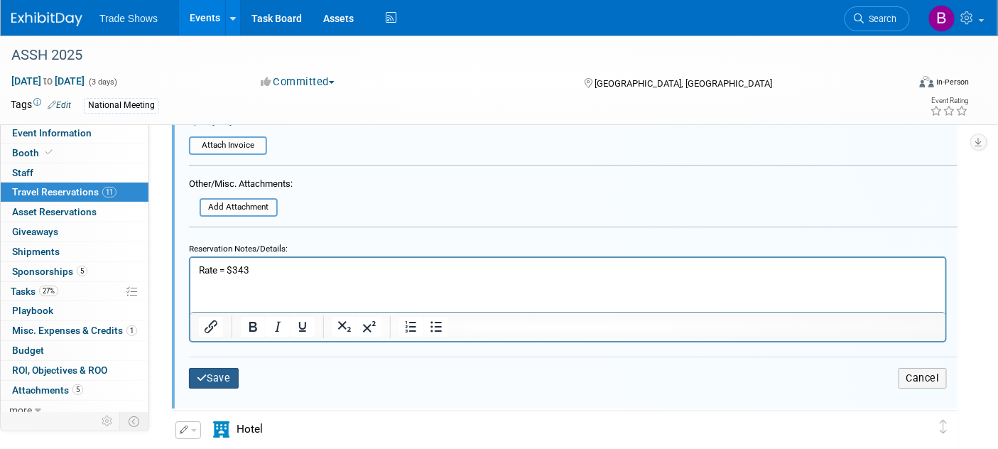
click at [205, 375] on icon "submit" at bounding box center [202, 378] width 11 height 10
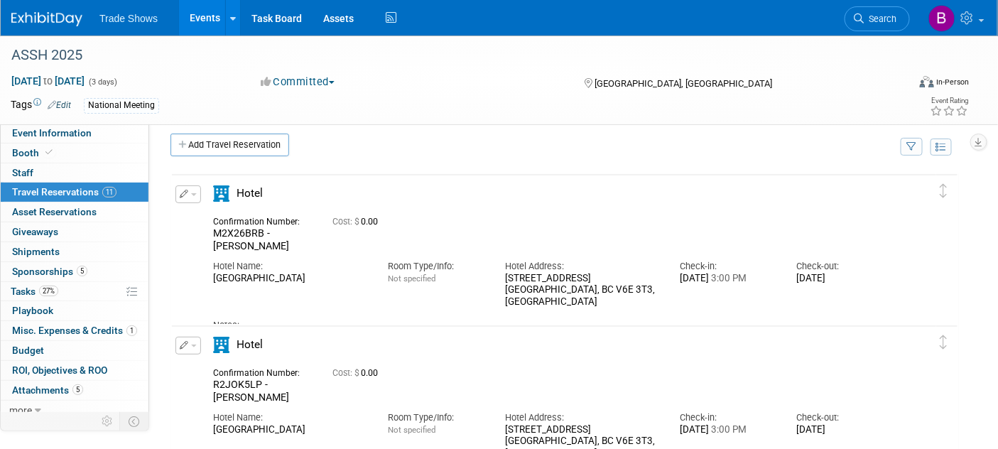
scroll to position [0, 0]
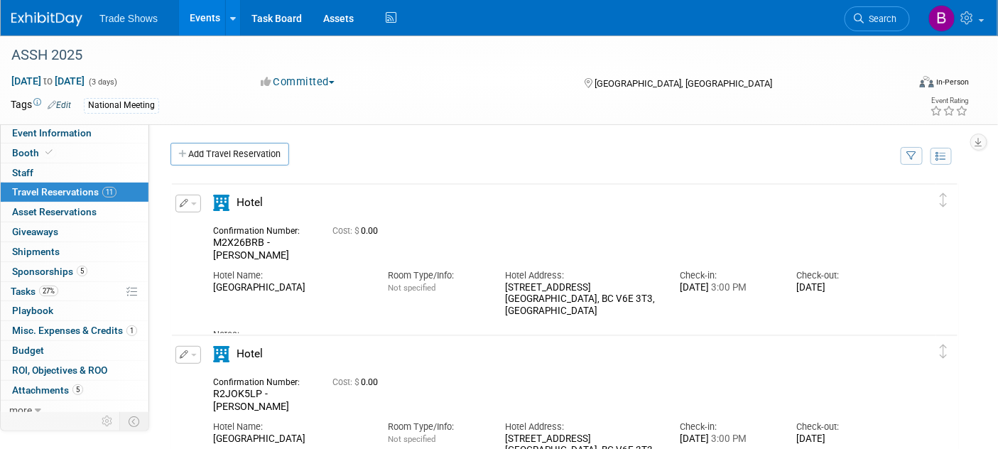
click at [52, 21] on img at bounding box center [46, 19] width 71 height 14
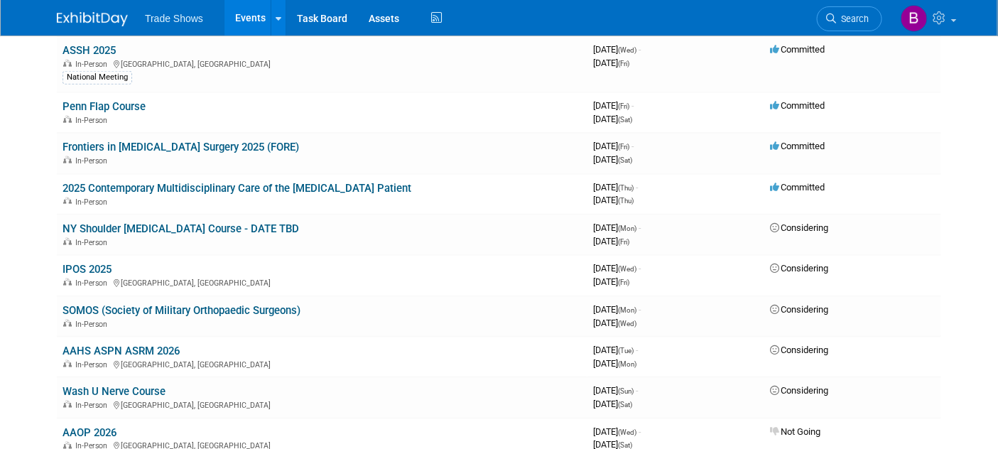
scroll to position [460, 0]
click at [109, 48] on link "ASSH 2025" at bounding box center [89, 49] width 53 height 13
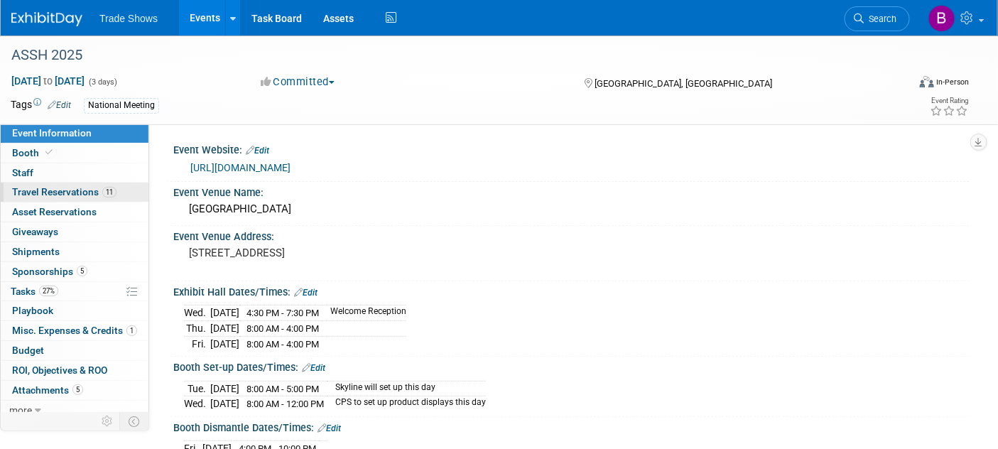
click at [28, 190] on span "Travel Reservations 11" at bounding box center [64, 191] width 104 height 11
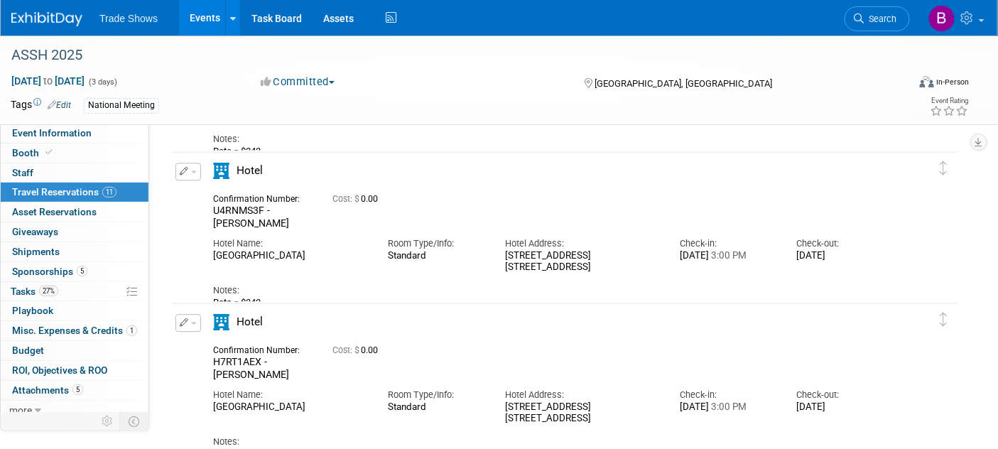
scroll to position [1124, 0]
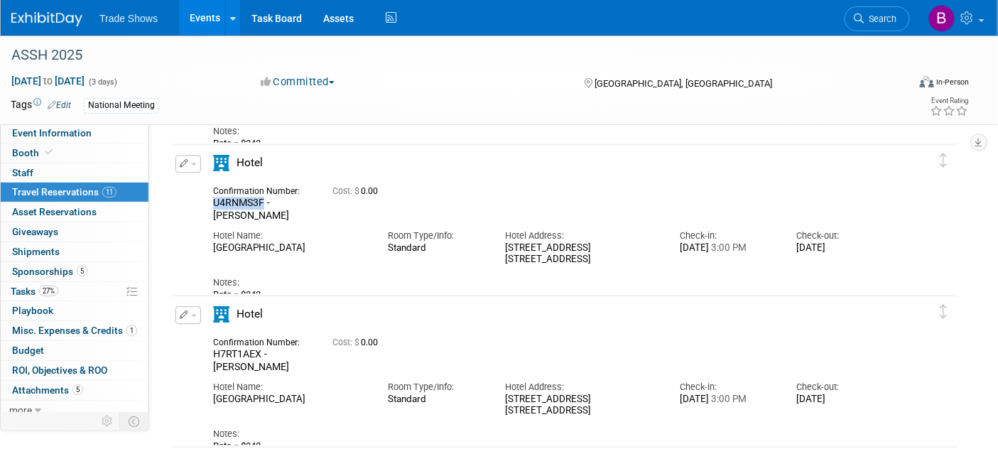
drag, startPoint x: 264, startPoint y: 200, endPoint x: 213, endPoint y: 201, distance: 50.5
click at [213, 201] on span "U4RNMS3F - [PERSON_NAME]" at bounding box center [251, 209] width 76 height 24
copy span "U4RNMS3F"
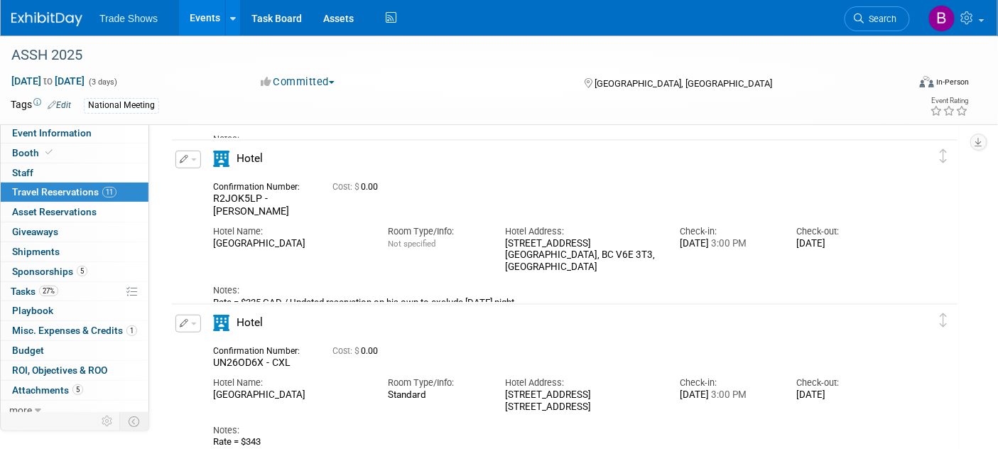
scroll to position [176, 0]
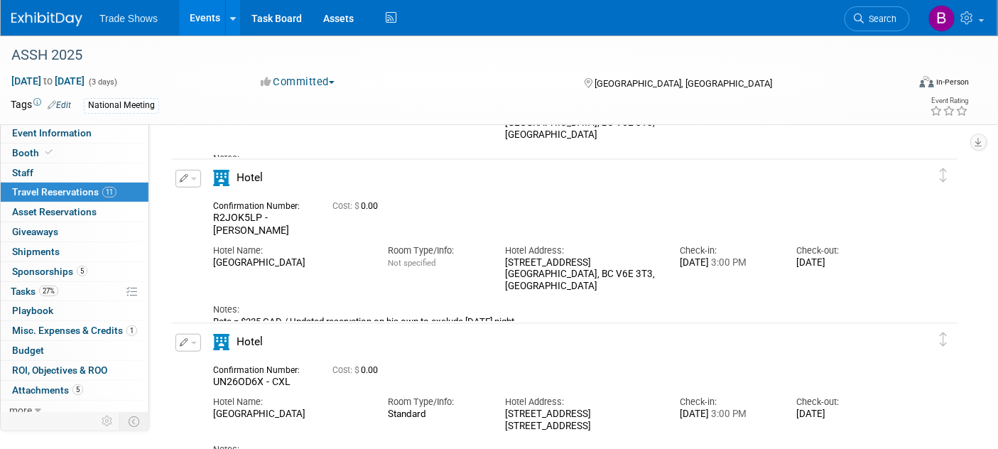
click at [39, 7] on link at bounding box center [55, 11] width 88 height 11
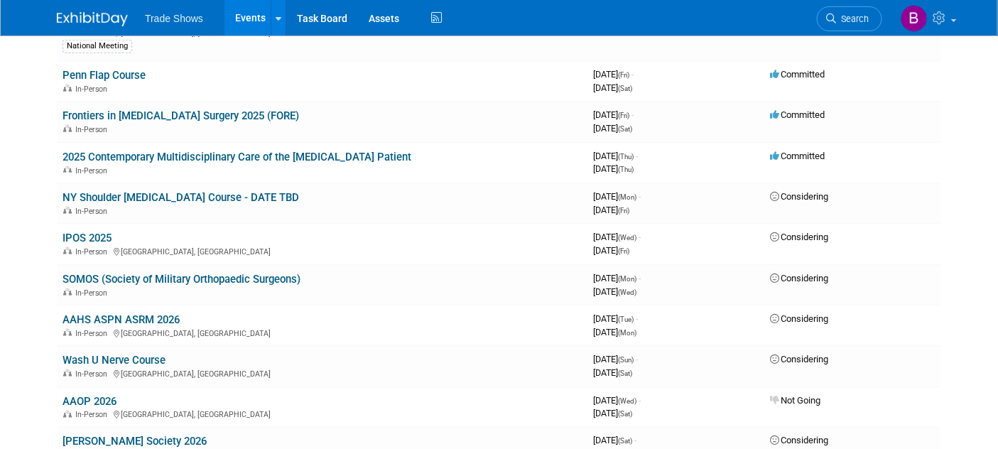
scroll to position [552, 0]
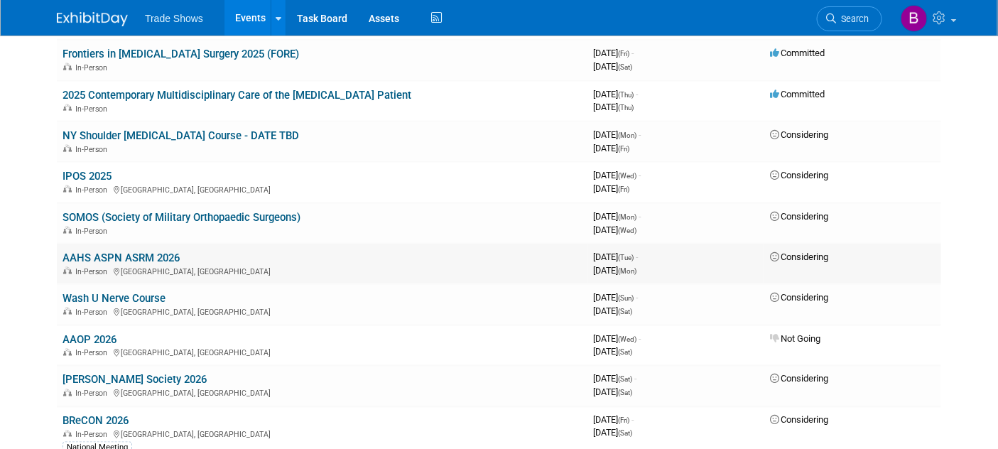
click at [123, 251] on link "AAHS ASPN ASRM 2026" at bounding box center [121, 257] width 117 height 13
